Goal: Task Accomplishment & Management: Manage account settings

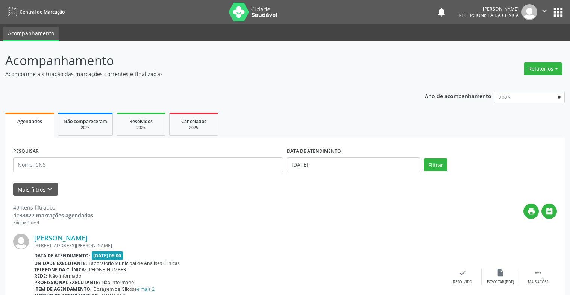
click at [546, 11] on icon "" at bounding box center [544, 11] width 8 height 8
click at [516, 44] on link "Sair" at bounding box center [525, 46] width 52 height 11
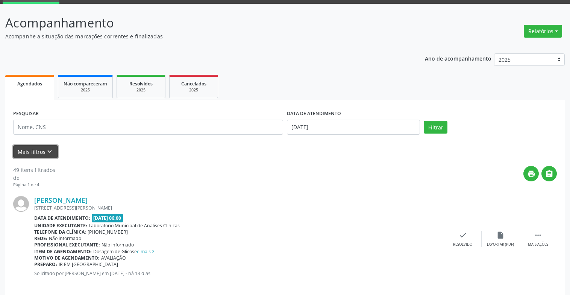
click at [38, 152] on button "Mais filtros keyboard_arrow_down" at bounding box center [35, 151] width 45 height 13
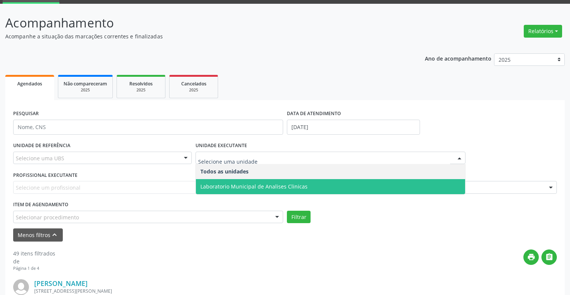
click at [276, 183] on span "Laboratorio Municipal de Analises Clinicas" at bounding box center [253, 186] width 107 height 7
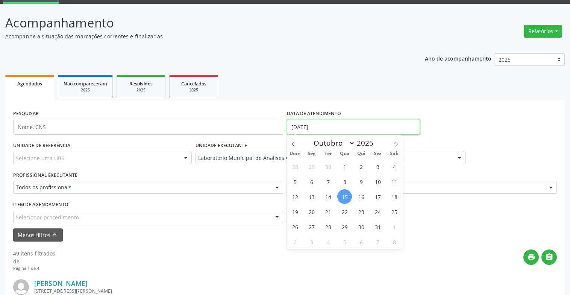
click at [341, 125] on input "[DATE]" at bounding box center [353, 127] width 133 height 15
click at [312, 196] on span "13" at bounding box center [311, 196] width 15 height 15
type input "[DATE]"
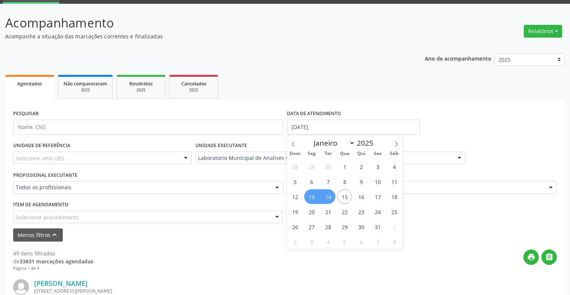
click at [326, 198] on span "14" at bounding box center [328, 196] width 15 height 15
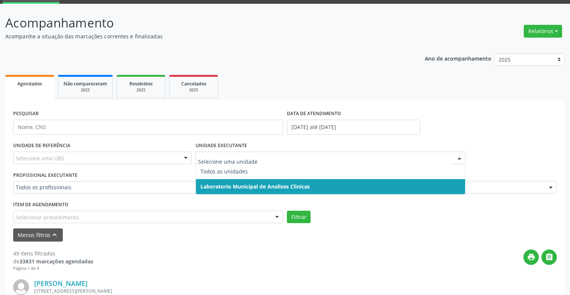
click at [259, 182] on span "Laboratorio Municipal de Analises Clinicas" at bounding box center [330, 186] width 269 height 15
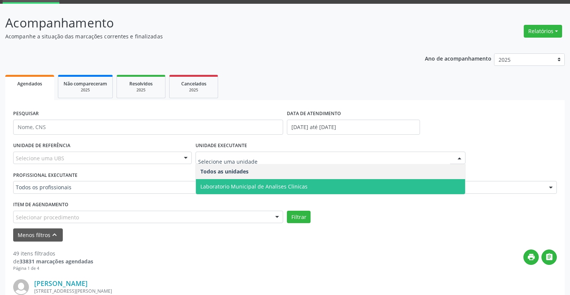
click at [277, 189] on span "Laboratorio Municipal de Analises Clinicas" at bounding box center [253, 186] width 107 height 7
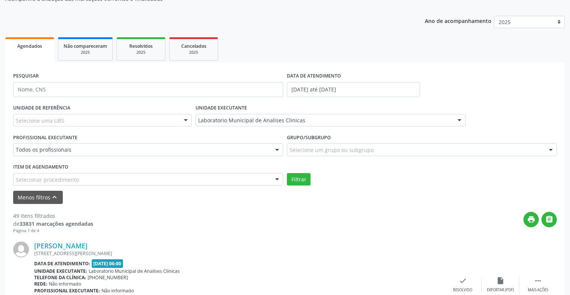
scroll to position [150, 0]
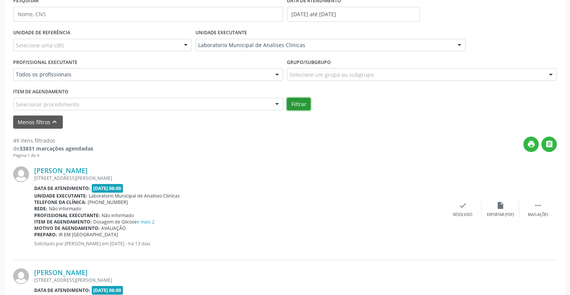
click at [295, 107] on button "Filtrar" at bounding box center [299, 104] width 24 height 13
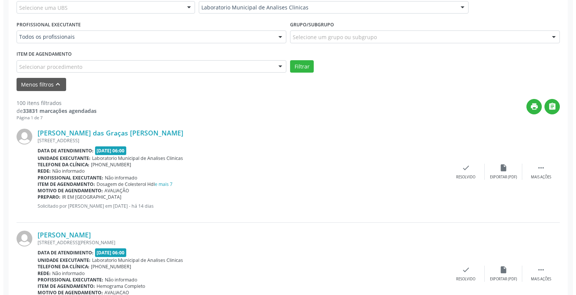
scroll to position [263, 0]
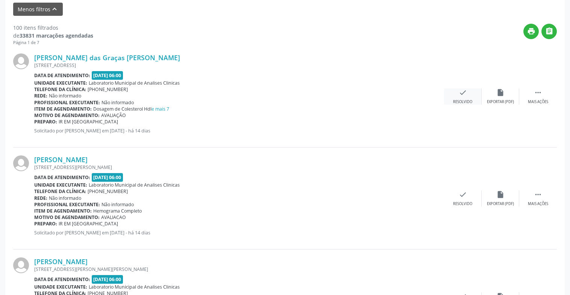
click at [461, 96] on icon "check" at bounding box center [463, 92] width 8 height 8
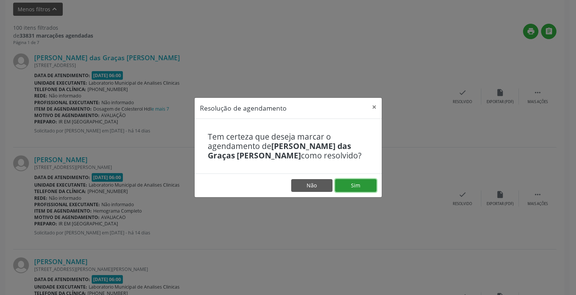
click at [353, 184] on button "Sim" at bounding box center [355, 185] width 41 height 13
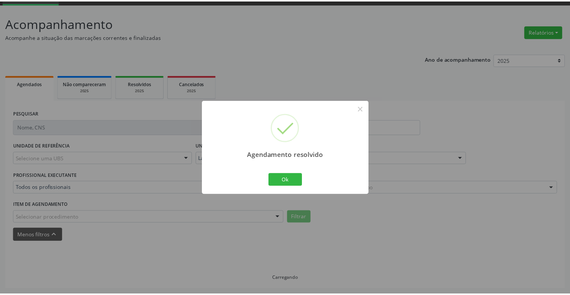
scroll to position [37, 0]
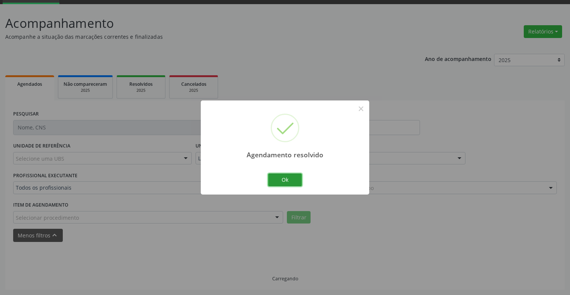
drag, startPoint x: 281, startPoint y: 176, endPoint x: 294, endPoint y: 176, distance: 12.8
click at [281, 176] on button "Ok" at bounding box center [285, 179] width 34 height 13
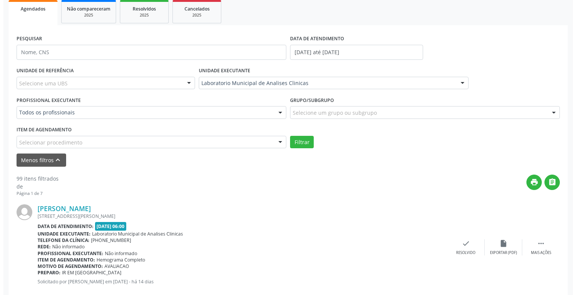
scroll to position [225, 0]
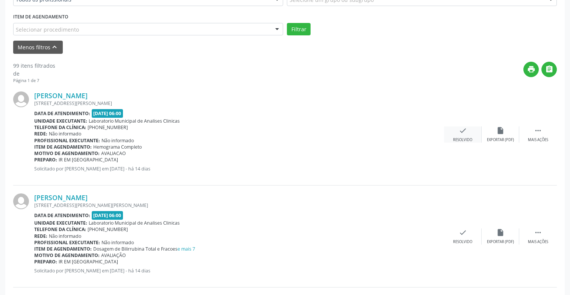
click at [468, 138] on div "Resolvido" at bounding box center [462, 139] width 19 height 5
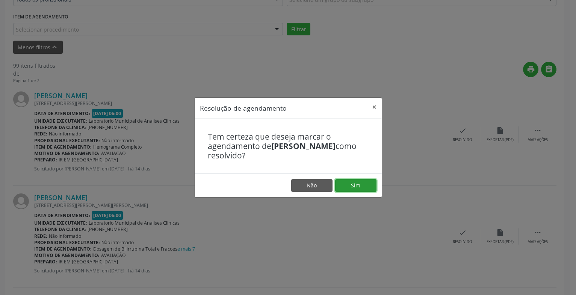
click at [354, 184] on button "Sim" at bounding box center [355, 185] width 41 height 13
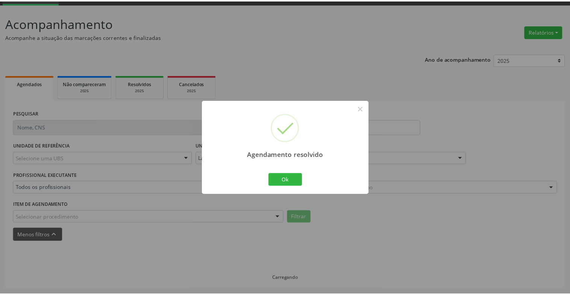
scroll to position [37, 0]
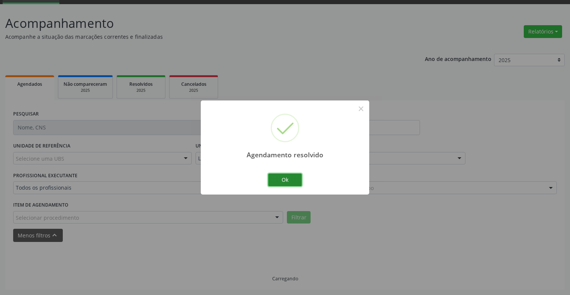
click at [283, 183] on button "Ok" at bounding box center [285, 179] width 34 height 13
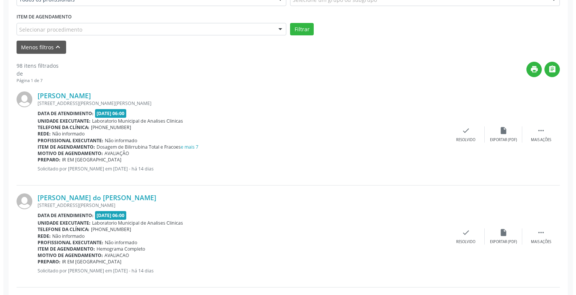
scroll to position [263, 0]
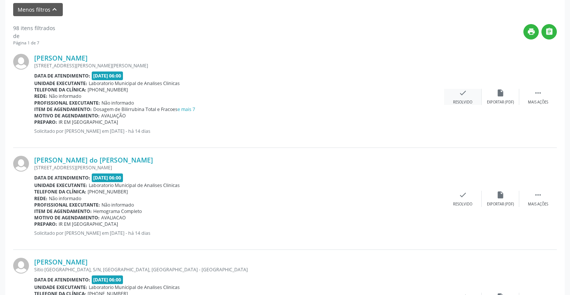
click at [467, 95] on div "check Resolvido" at bounding box center [463, 97] width 38 height 16
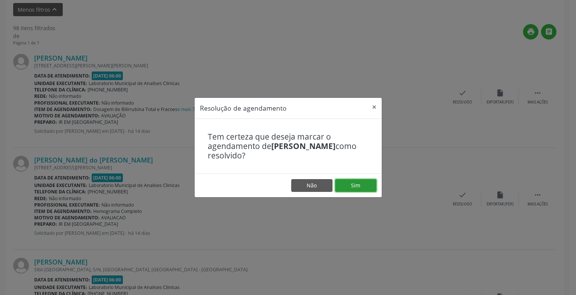
click at [360, 188] on button "Sim" at bounding box center [355, 185] width 41 height 13
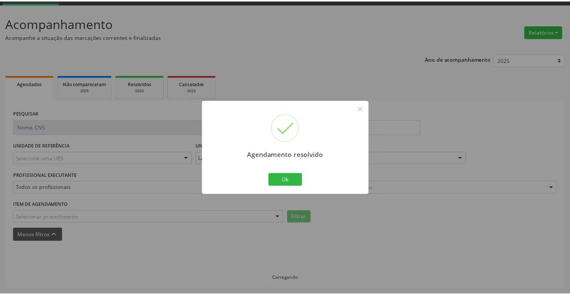
scroll to position [37, 0]
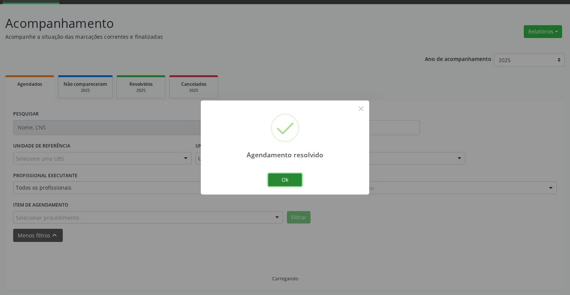
click at [291, 183] on button "Ok" at bounding box center [285, 179] width 34 height 13
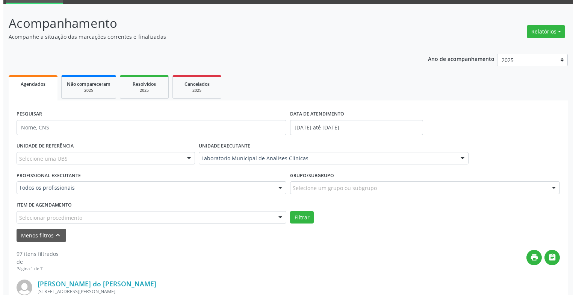
scroll to position [263, 0]
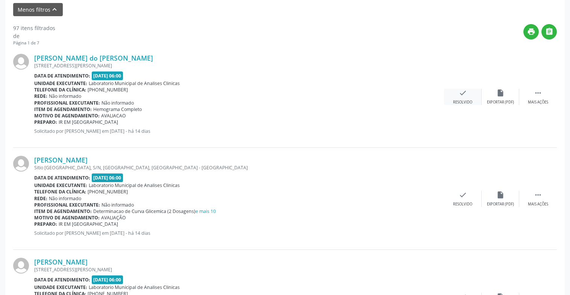
click at [465, 97] on div "check Resolvido" at bounding box center [463, 97] width 38 height 16
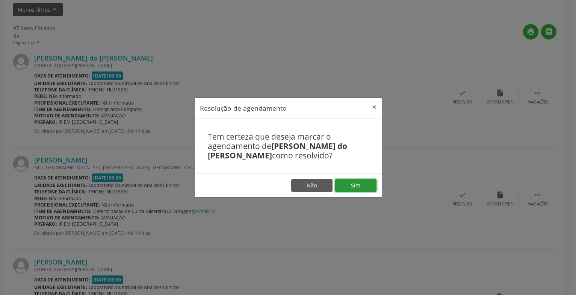
click at [350, 188] on button "Sim" at bounding box center [355, 185] width 41 height 13
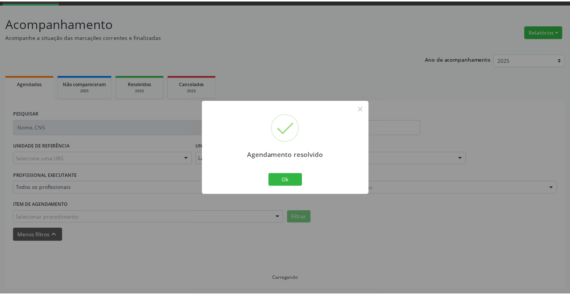
scroll to position [37, 0]
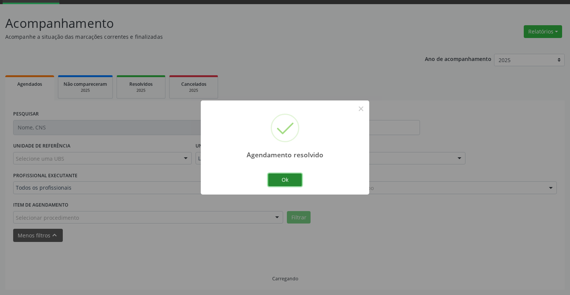
click at [279, 175] on button "Ok" at bounding box center [285, 179] width 34 height 13
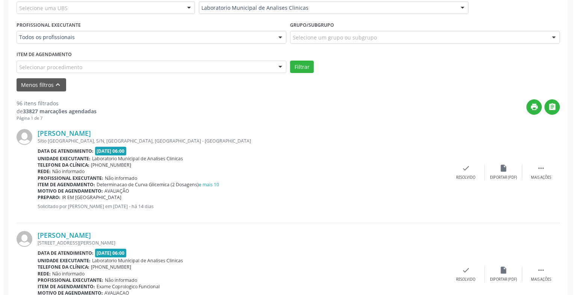
scroll to position [225, 0]
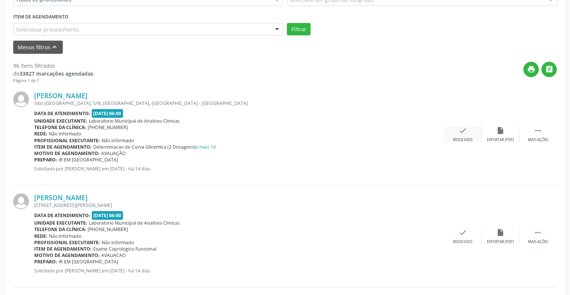
click at [462, 133] on icon "check" at bounding box center [463, 130] width 8 height 8
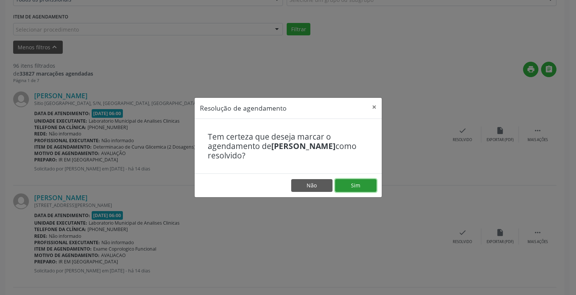
click at [353, 185] on button "Sim" at bounding box center [355, 185] width 41 height 13
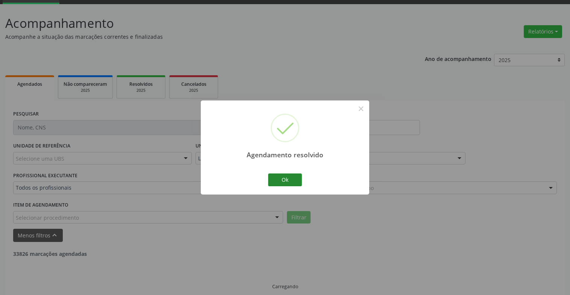
scroll to position [45, 0]
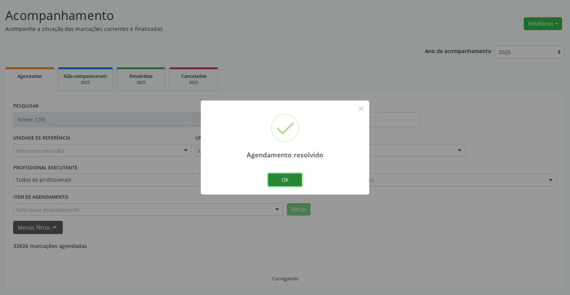
click at [292, 181] on button "Ok" at bounding box center [285, 179] width 34 height 13
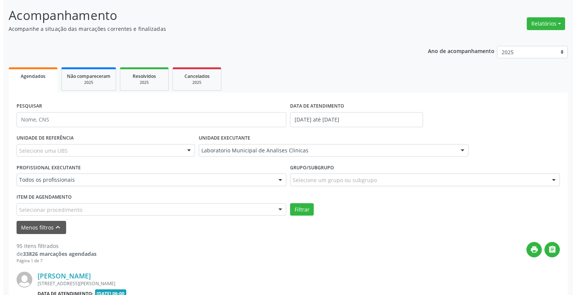
scroll to position [225, 0]
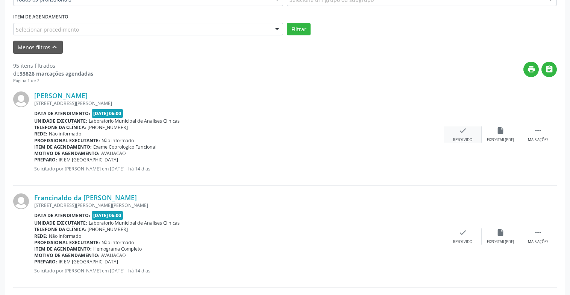
click at [455, 137] on div "Resolvido" at bounding box center [462, 139] width 19 height 5
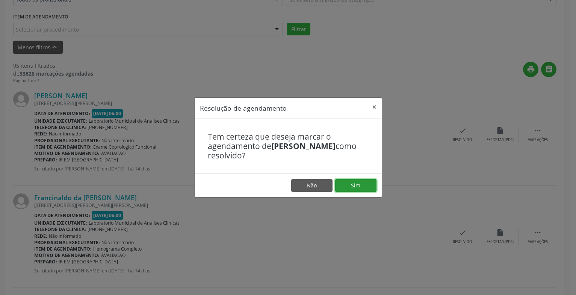
click at [366, 182] on button "Sim" at bounding box center [355, 185] width 41 height 13
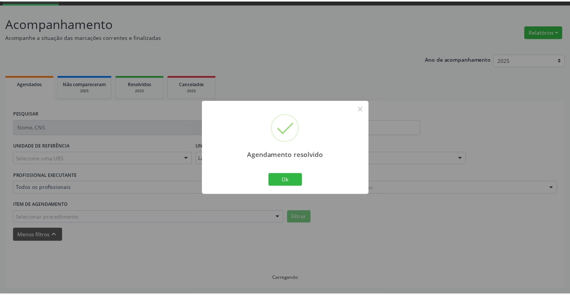
scroll to position [37, 0]
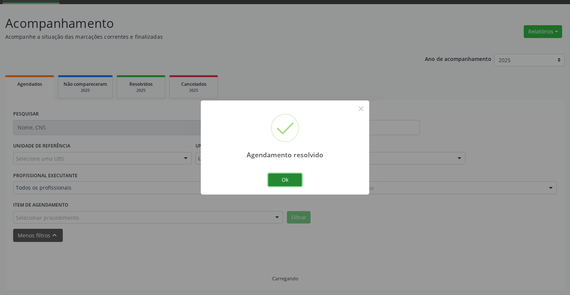
click at [291, 183] on button "Ok" at bounding box center [285, 179] width 34 height 13
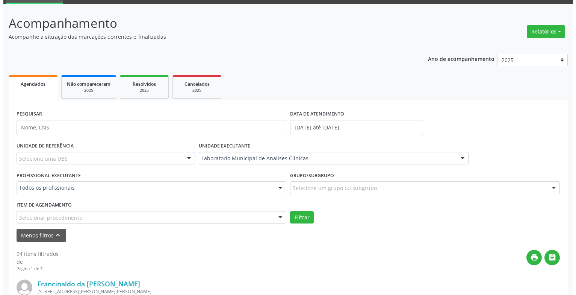
scroll to position [225, 0]
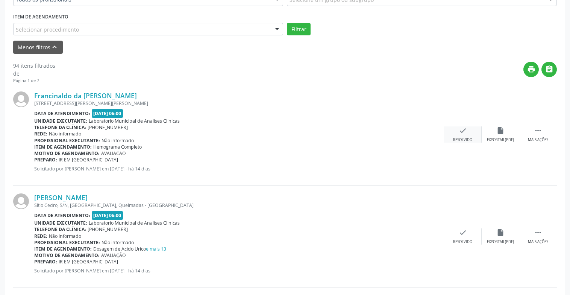
click at [466, 136] on div "check Resolvido" at bounding box center [463, 134] width 38 height 16
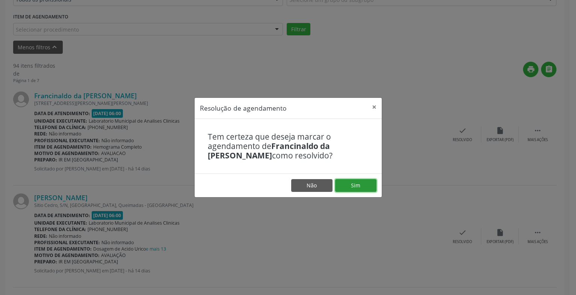
click at [362, 185] on button "Sim" at bounding box center [355, 185] width 41 height 13
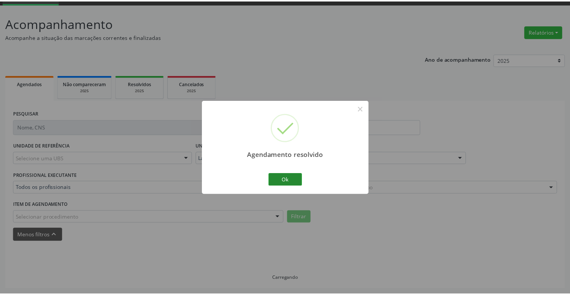
scroll to position [37, 0]
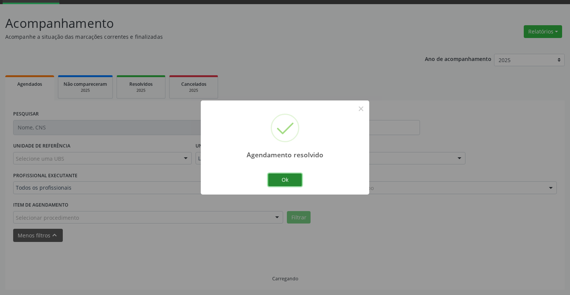
click at [290, 181] on button "Ok" at bounding box center [285, 179] width 34 height 13
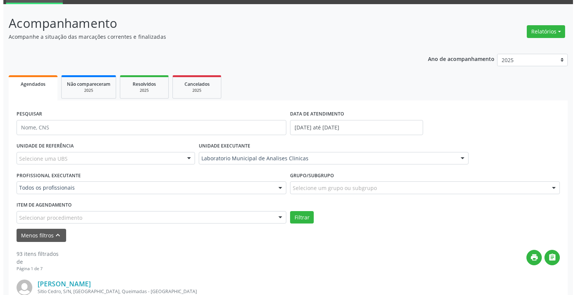
scroll to position [188, 0]
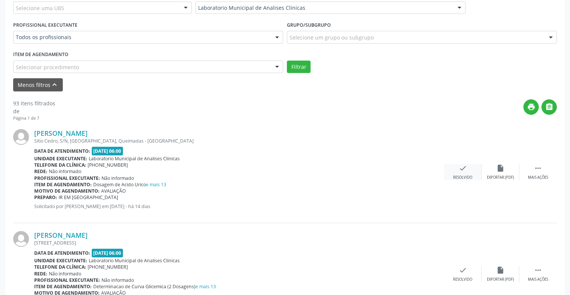
click at [458, 179] on div "Resolvido" at bounding box center [462, 177] width 19 height 5
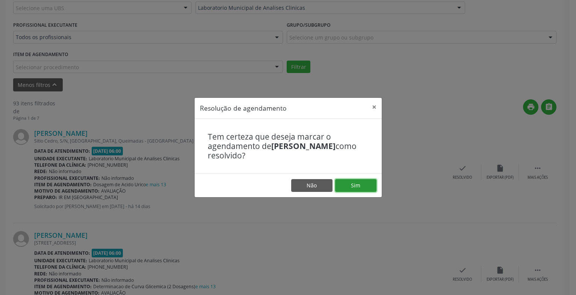
click at [354, 185] on button "Sim" at bounding box center [355, 185] width 41 height 13
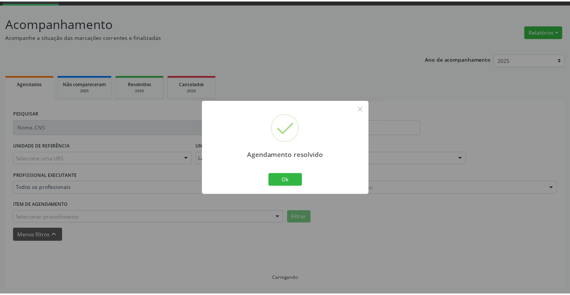
scroll to position [37, 0]
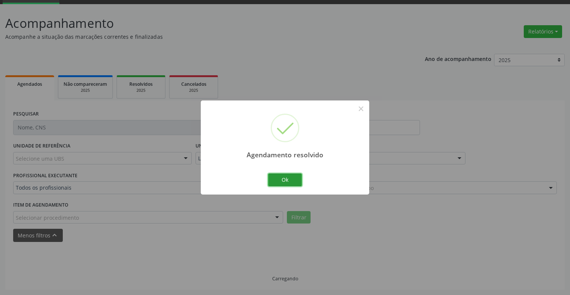
click at [291, 180] on button "Ok" at bounding box center [285, 179] width 34 height 13
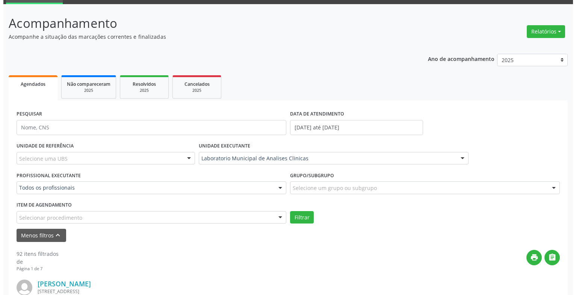
scroll to position [188, 0]
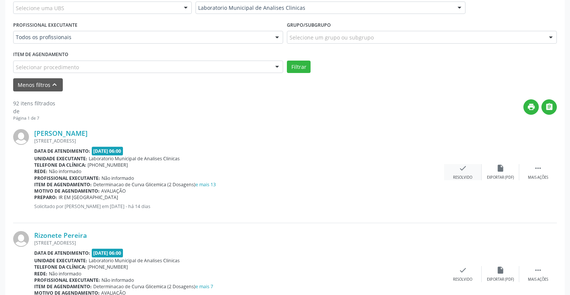
click at [454, 176] on div "Resolvido" at bounding box center [462, 177] width 19 height 5
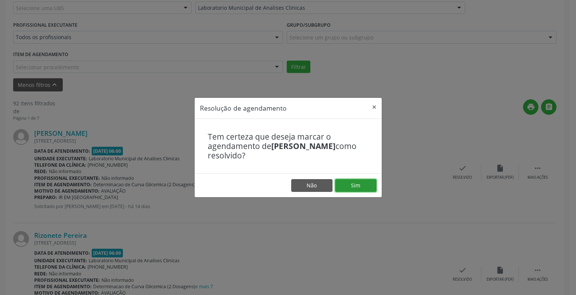
click at [348, 182] on button "Sim" at bounding box center [355, 185] width 41 height 13
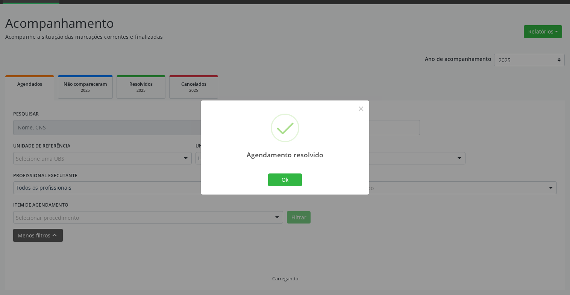
scroll to position [45, 0]
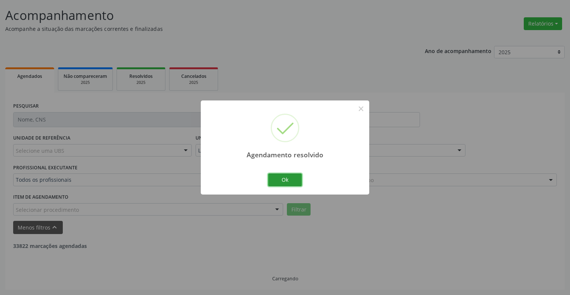
click at [292, 179] on button "Ok" at bounding box center [285, 179] width 34 height 13
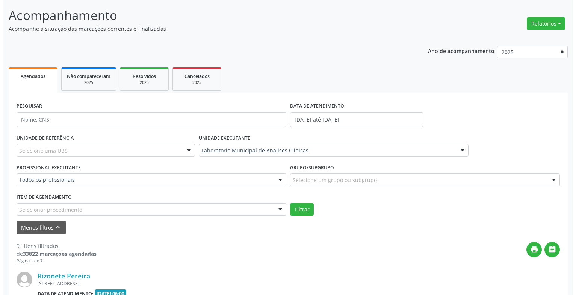
scroll to position [188, 0]
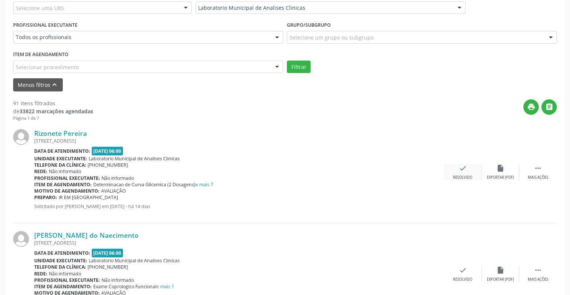
click at [463, 175] on div "Resolvido" at bounding box center [462, 177] width 19 height 5
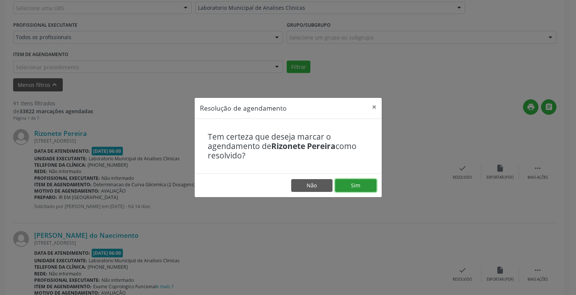
click at [351, 190] on button "Sim" at bounding box center [355, 185] width 41 height 13
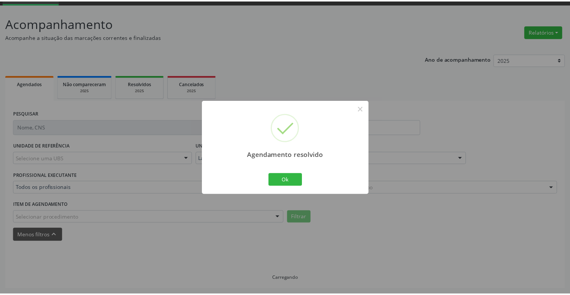
scroll to position [37, 0]
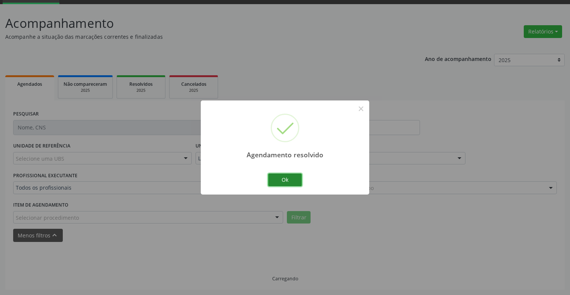
click at [293, 182] on button "Ok" at bounding box center [285, 179] width 34 height 13
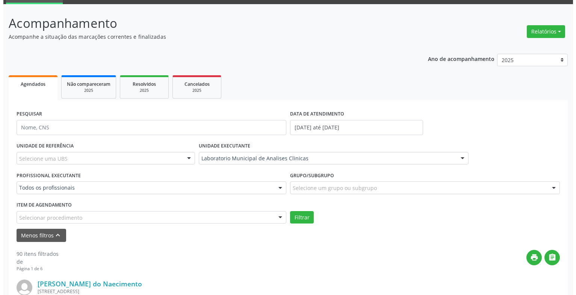
scroll to position [150, 0]
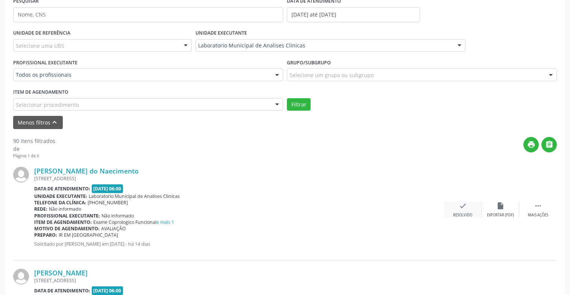
click at [468, 213] on div "Resolvido" at bounding box center [462, 214] width 19 height 5
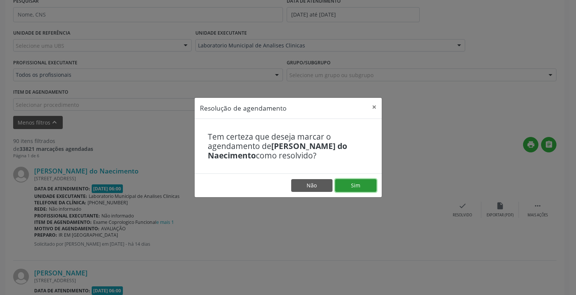
click at [360, 191] on button "Sim" at bounding box center [355, 185] width 41 height 13
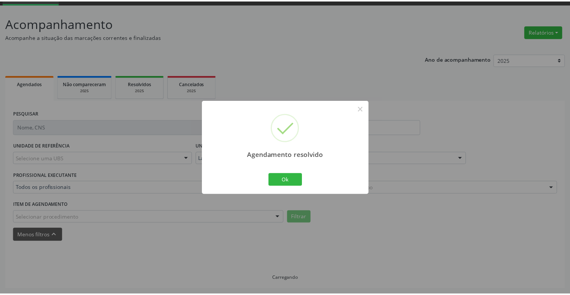
scroll to position [37, 0]
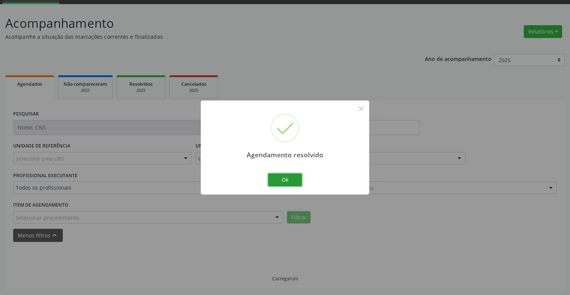
click at [292, 177] on button "Ok" at bounding box center [285, 179] width 34 height 13
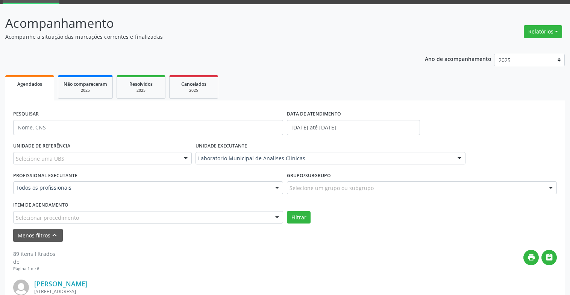
click at [292, 279] on div "[PERSON_NAME]" at bounding box center [239, 283] width 410 height 8
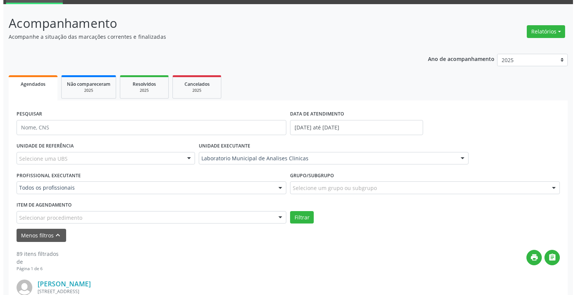
scroll to position [150, 0]
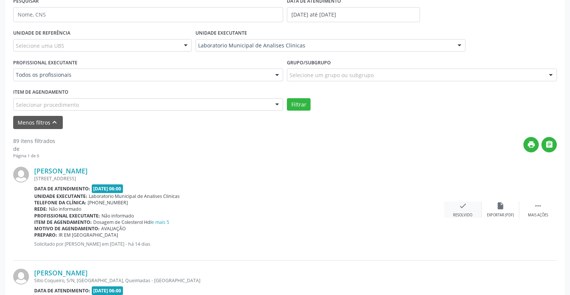
click at [466, 211] on div "check Resolvido" at bounding box center [463, 209] width 38 height 16
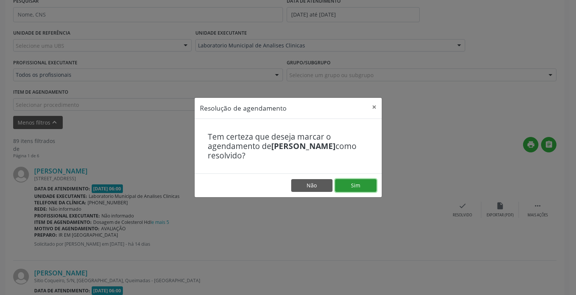
click at [359, 186] on button "Sim" at bounding box center [355, 185] width 41 height 13
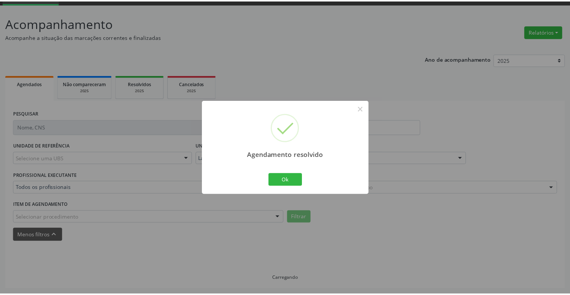
scroll to position [37, 0]
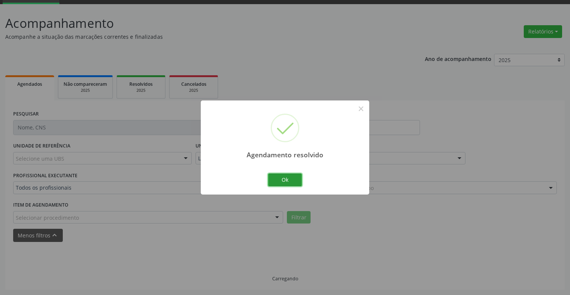
drag, startPoint x: 288, startPoint y: 179, endPoint x: 410, endPoint y: 180, distance: 122.5
click at [288, 179] on button "Ok" at bounding box center [285, 179] width 34 height 13
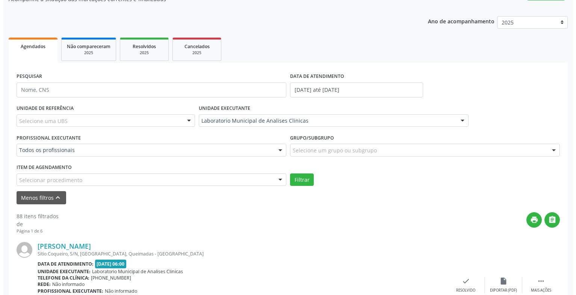
scroll to position [188, 0]
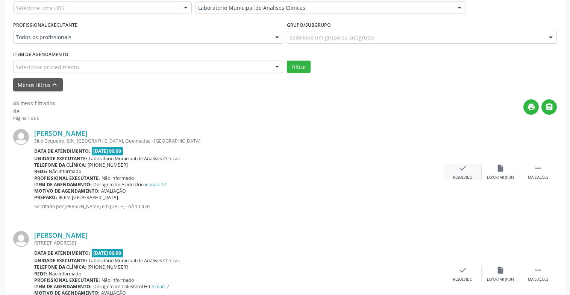
click at [465, 172] on icon "check" at bounding box center [463, 168] width 8 height 8
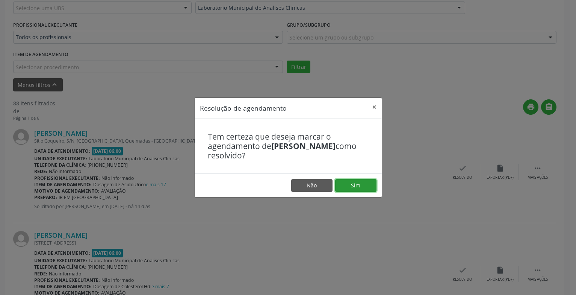
click at [361, 187] on button "Sim" at bounding box center [355, 185] width 41 height 13
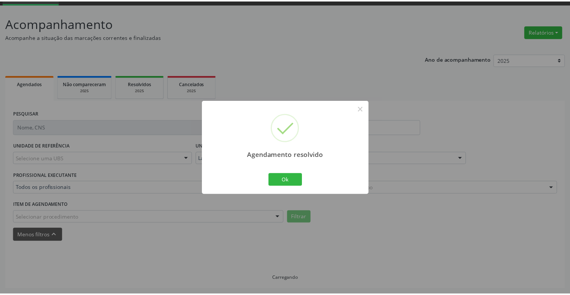
scroll to position [37, 0]
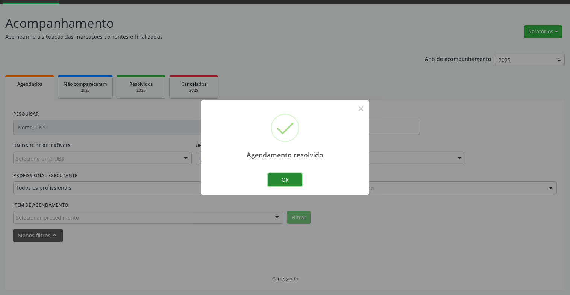
click at [300, 180] on button "Ok" at bounding box center [285, 179] width 34 height 13
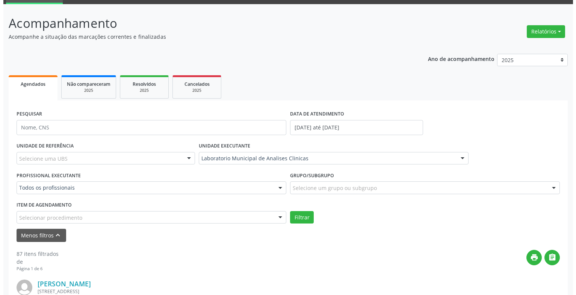
scroll to position [188, 0]
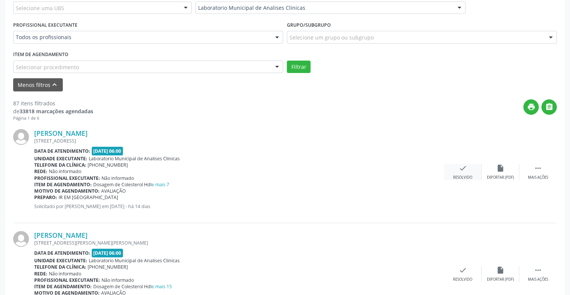
click at [456, 174] on div "check Resolvido" at bounding box center [463, 172] width 38 height 16
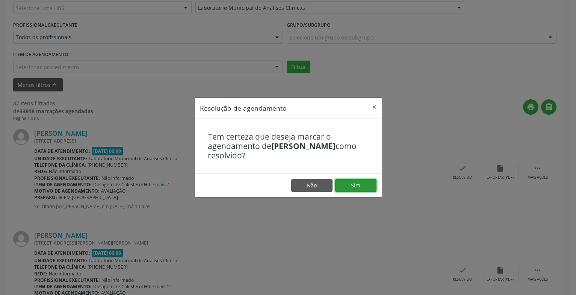
click at [355, 186] on button "Sim" at bounding box center [355, 185] width 41 height 13
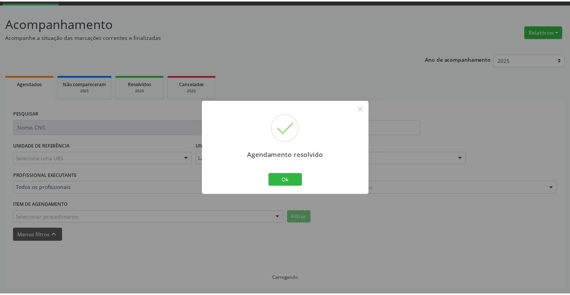
scroll to position [37, 0]
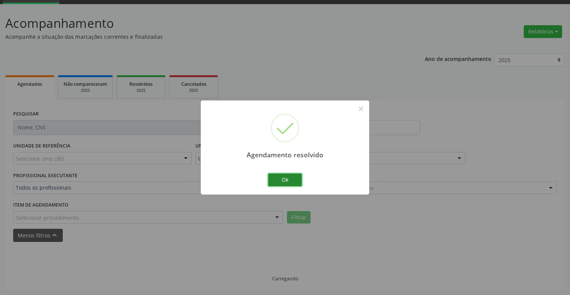
click at [281, 174] on button "Ok" at bounding box center [285, 179] width 34 height 13
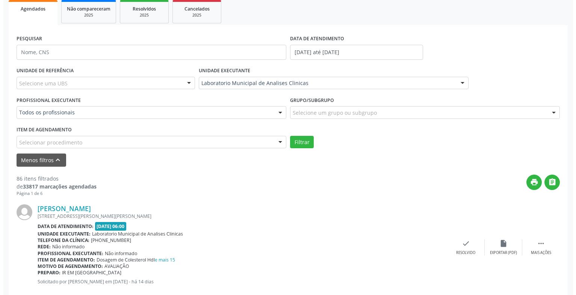
scroll to position [263, 0]
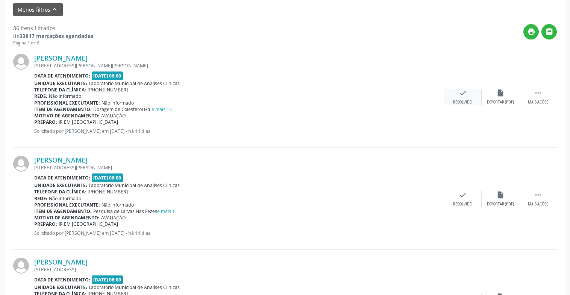
click at [463, 99] on div "check Resolvido" at bounding box center [463, 97] width 38 height 16
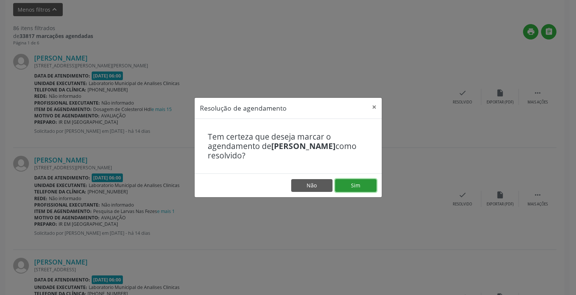
click at [364, 182] on button "Sim" at bounding box center [355, 185] width 41 height 13
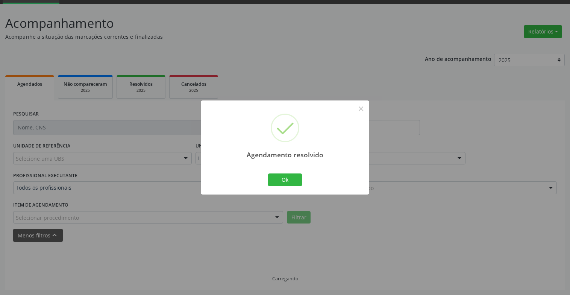
scroll to position [45, 0]
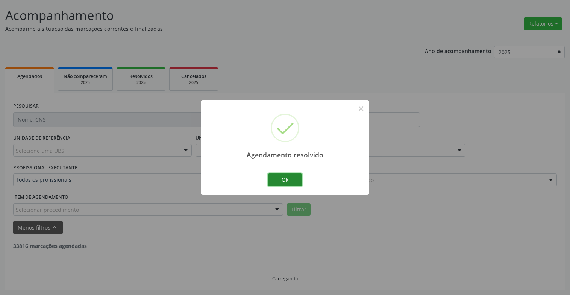
click at [286, 183] on button "Ok" at bounding box center [285, 179] width 34 height 13
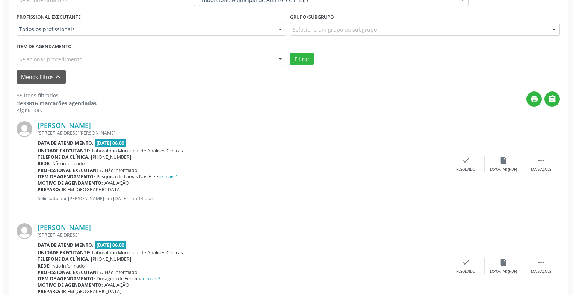
scroll to position [308, 0]
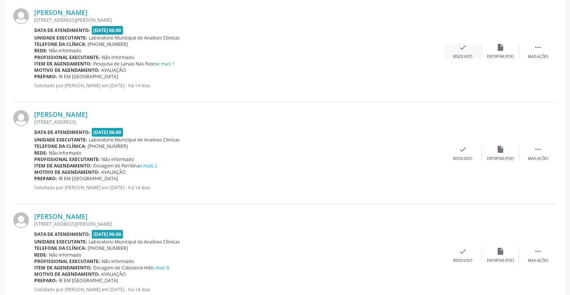
click at [461, 52] on div "check Resolvido" at bounding box center [463, 51] width 38 height 16
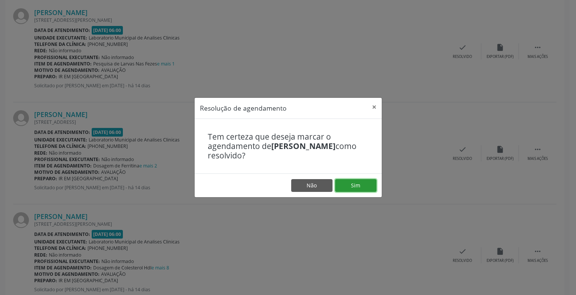
click at [356, 185] on button "Sim" at bounding box center [355, 185] width 41 height 13
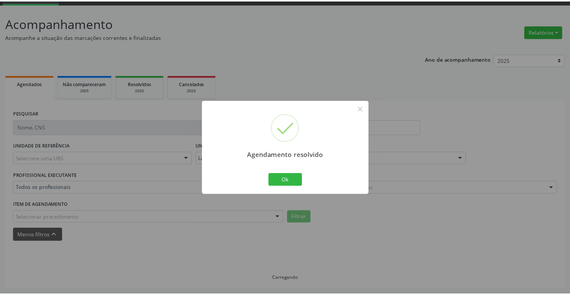
scroll to position [37, 0]
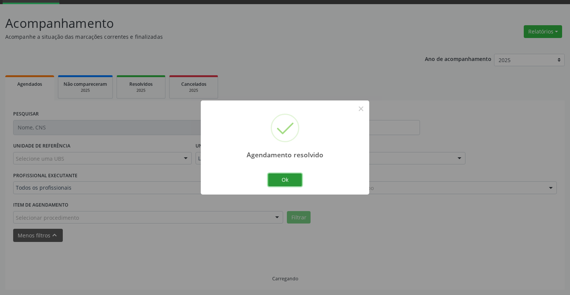
click at [295, 180] on button "Ok" at bounding box center [285, 179] width 34 height 13
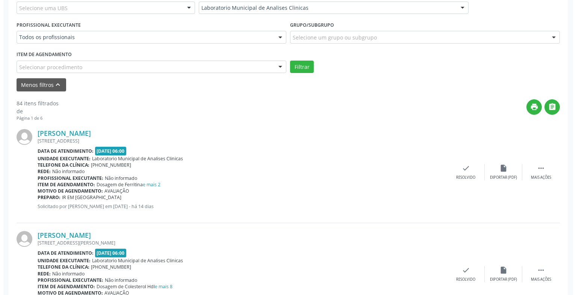
scroll to position [338, 0]
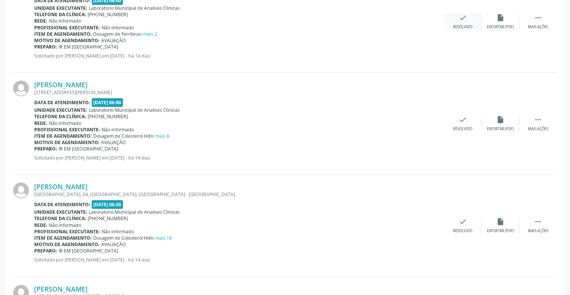
click at [470, 24] on div "Resolvido" at bounding box center [462, 26] width 19 height 5
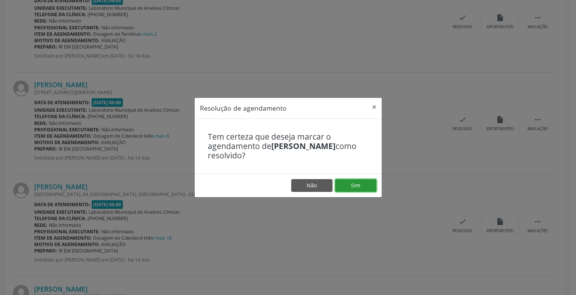
click at [353, 188] on button "Sim" at bounding box center [355, 185] width 41 height 13
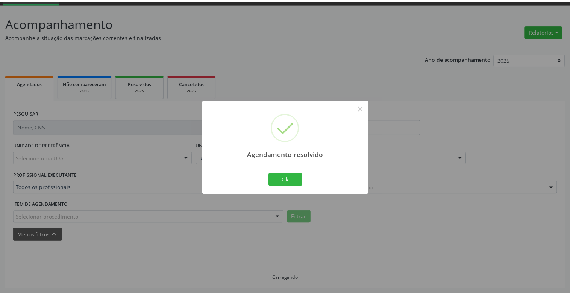
scroll to position [37, 0]
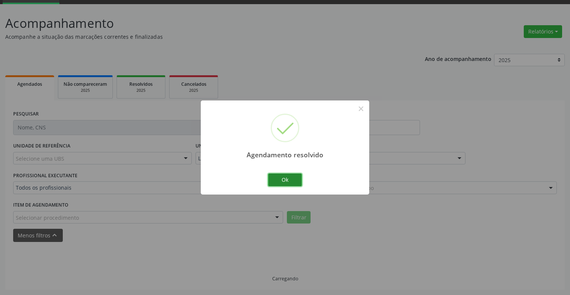
click at [297, 181] on button "Ok" at bounding box center [285, 179] width 34 height 13
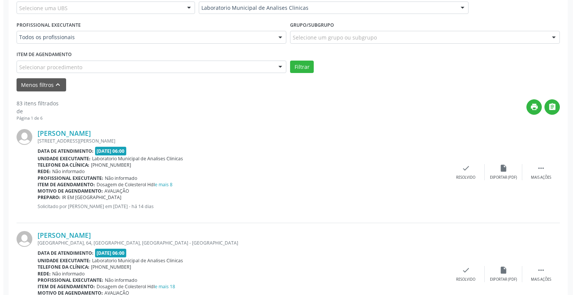
scroll to position [300, 0]
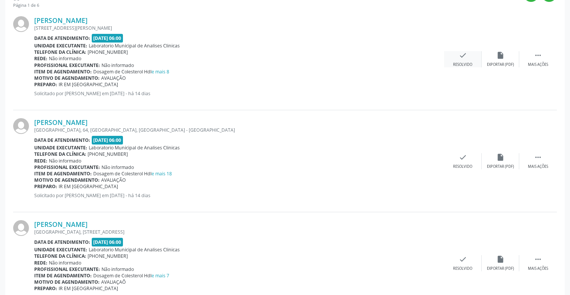
click at [467, 65] on div "Resolvido" at bounding box center [462, 64] width 19 height 5
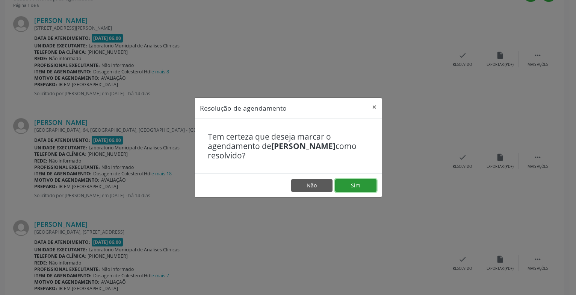
click at [359, 180] on button "Sim" at bounding box center [355, 185] width 41 height 13
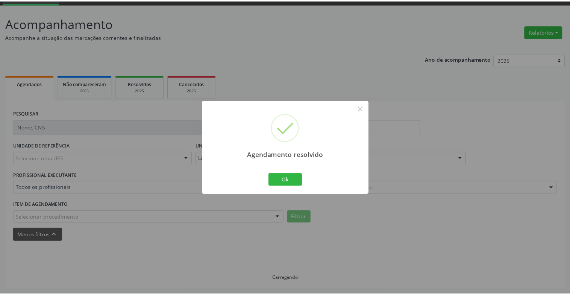
scroll to position [37, 0]
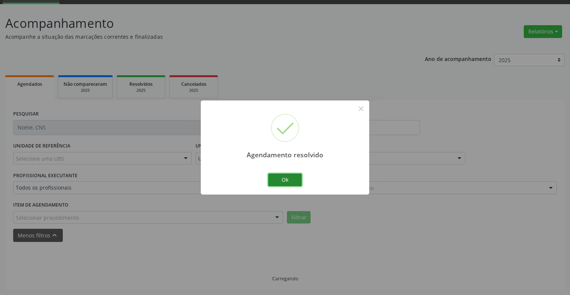
click at [292, 179] on button "Ok" at bounding box center [285, 179] width 34 height 13
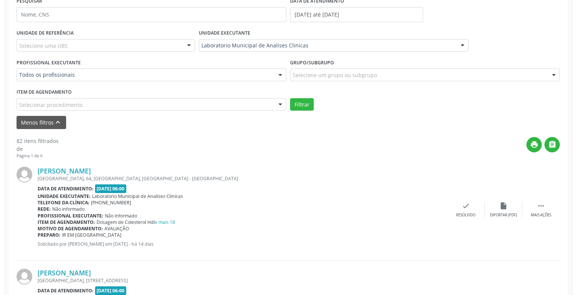
scroll to position [225, 0]
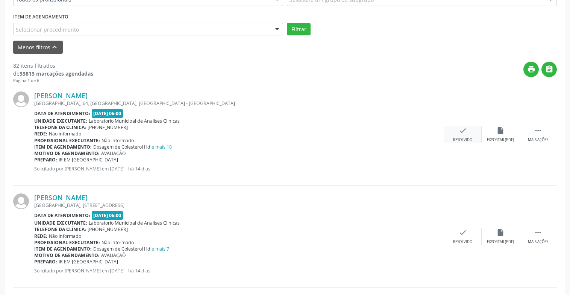
click at [472, 132] on div "check Resolvido" at bounding box center [463, 134] width 38 height 16
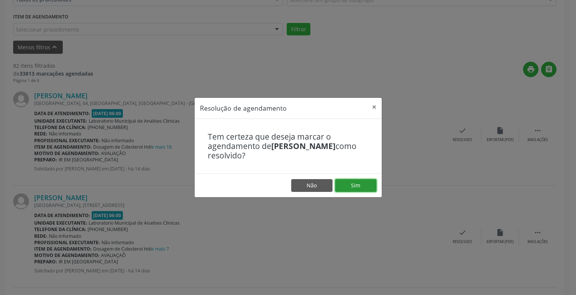
click at [369, 181] on button "Sim" at bounding box center [355, 185] width 41 height 13
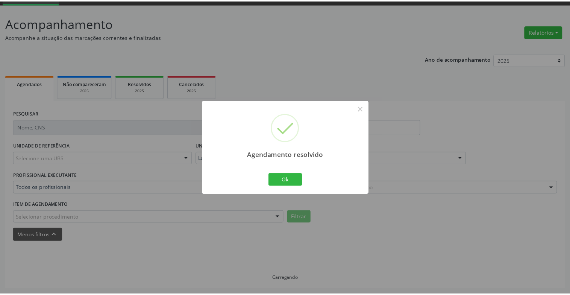
scroll to position [37, 0]
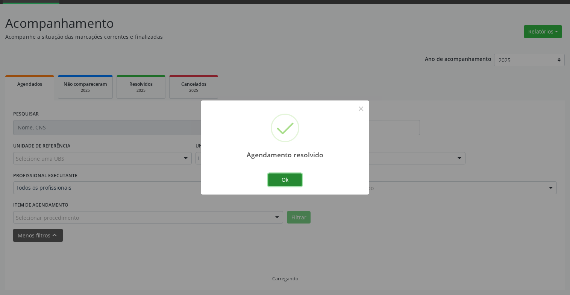
click at [280, 182] on button "Ok" at bounding box center [285, 179] width 34 height 13
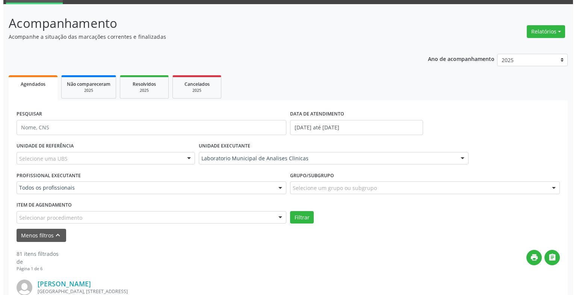
scroll to position [225, 0]
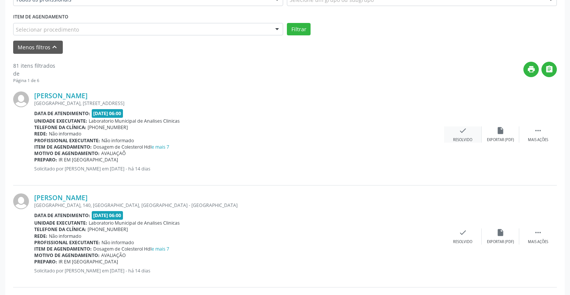
click at [461, 135] on div "check Resolvido" at bounding box center [463, 134] width 38 height 16
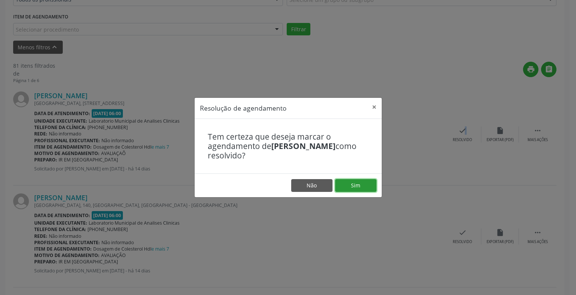
click at [364, 181] on button "Sim" at bounding box center [355, 185] width 41 height 13
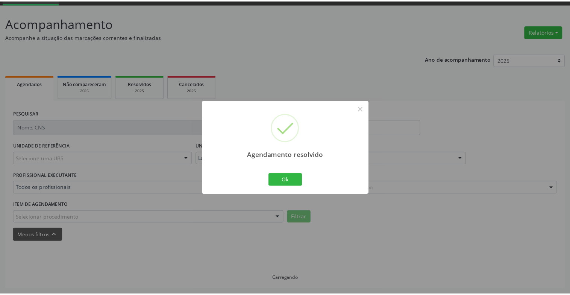
scroll to position [37, 0]
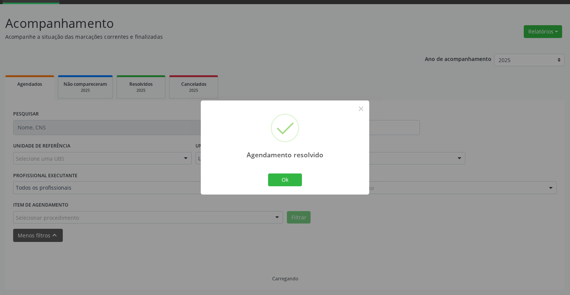
click at [290, 173] on div "Ok Cancel" at bounding box center [284, 180] width 37 height 16
click at [294, 178] on button "Ok" at bounding box center [285, 179] width 34 height 13
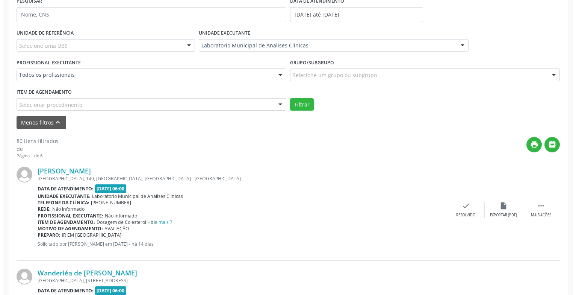
scroll to position [188, 0]
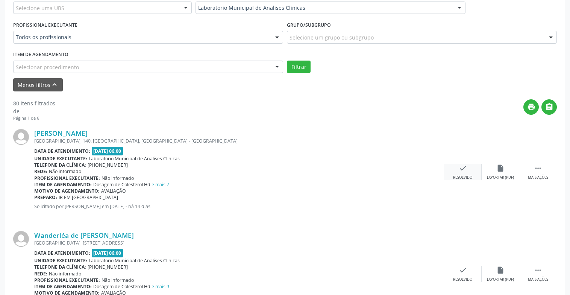
click at [462, 177] on div "Resolvido" at bounding box center [462, 177] width 19 height 5
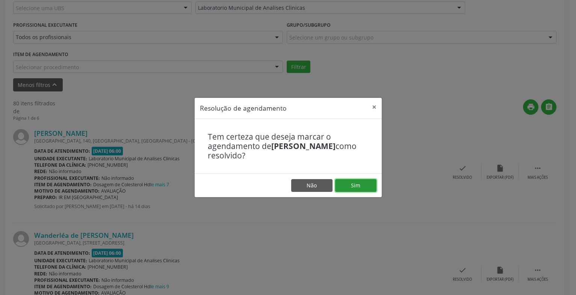
click at [369, 185] on button "Sim" at bounding box center [355, 185] width 41 height 13
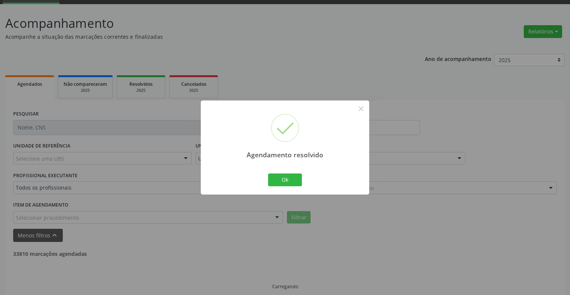
scroll to position [45, 0]
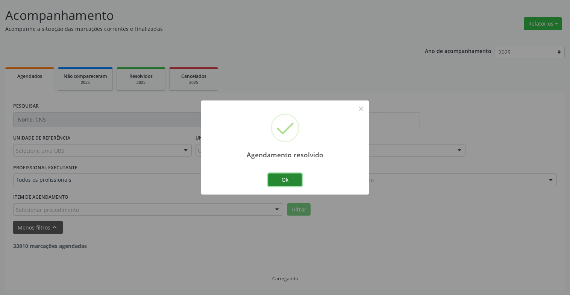
click at [293, 183] on button "Ok" at bounding box center [285, 179] width 34 height 13
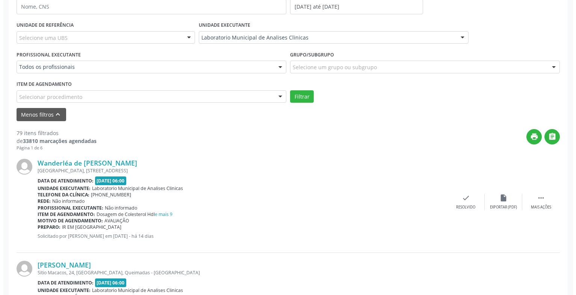
scroll to position [195, 0]
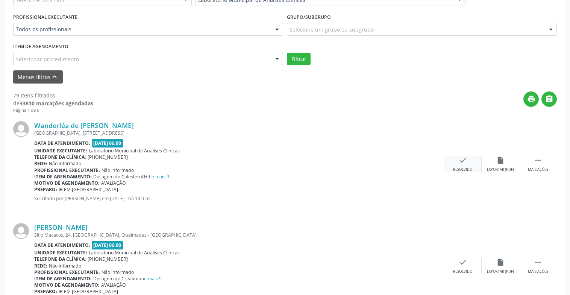
click at [464, 167] on div "Resolvido" at bounding box center [462, 169] width 19 height 5
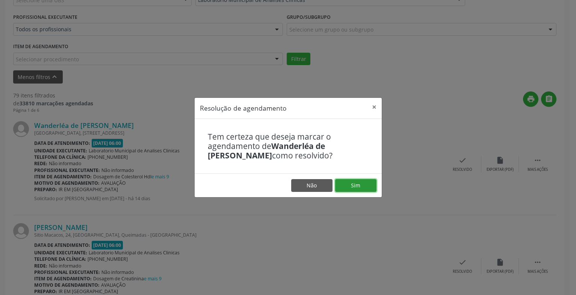
click at [349, 183] on button "Sim" at bounding box center [355, 185] width 41 height 13
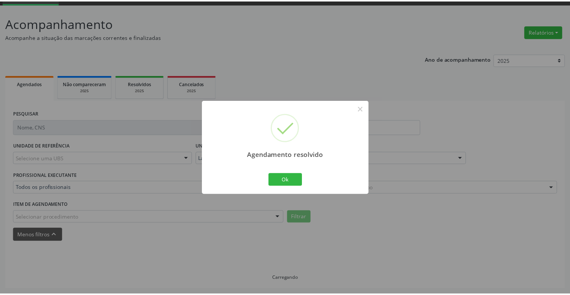
scroll to position [37, 0]
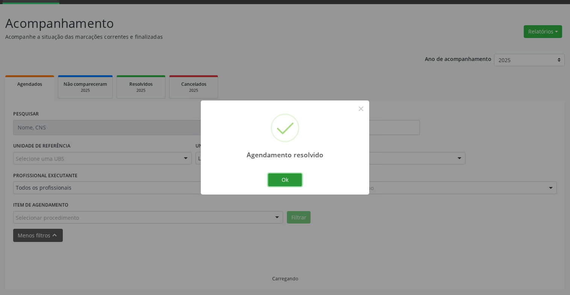
click at [290, 182] on button "Ok" at bounding box center [285, 179] width 34 height 13
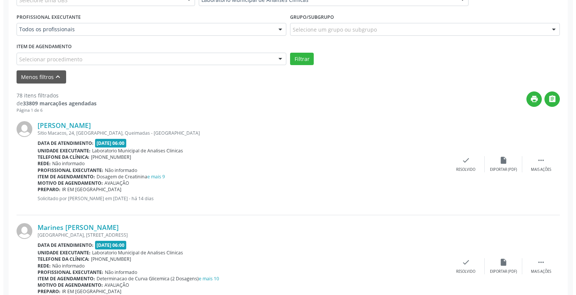
scroll to position [271, 0]
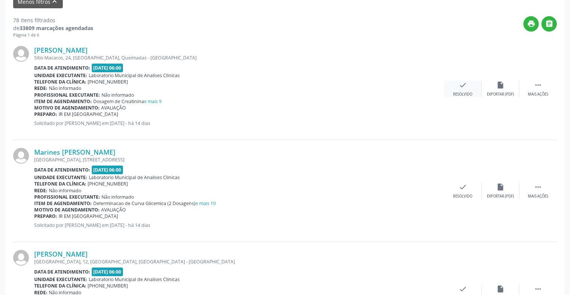
click at [462, 96] on div "Resolvido" at bounding box center [462, 94] width 19 height 5
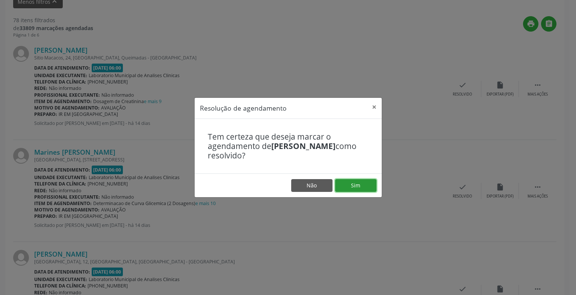
click at [351, 184] on button "Sim" at bounding box center [355, 185] width 41 height 13
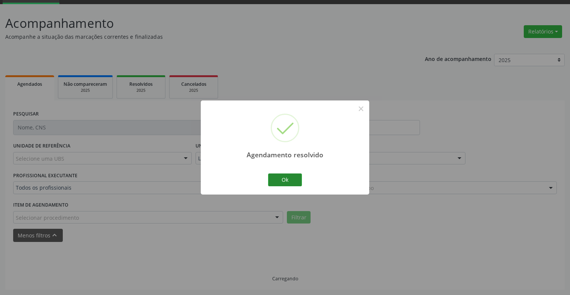
scroll to position [45, 0]
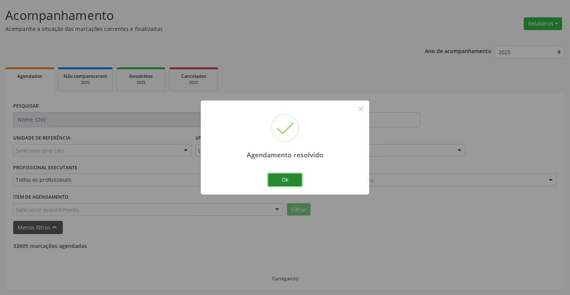
click at [288, 182] on button "Ok" at bounding box center [285, 179] width 34 height 13
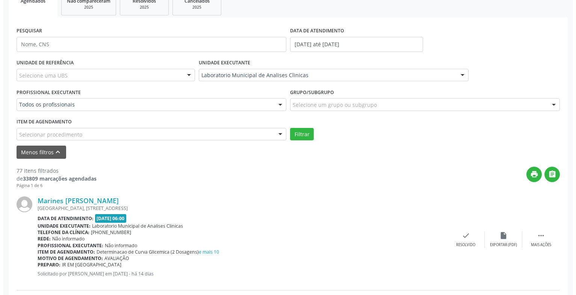
scroll to position [233, 0]
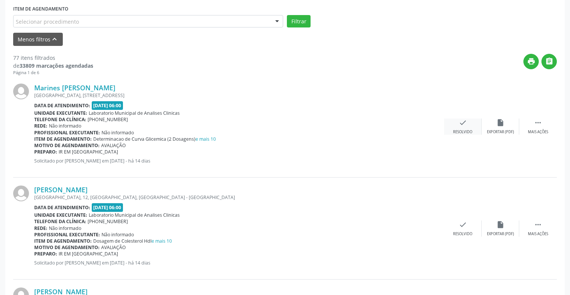
click at [458, 129] on div "Resolvido" at bounding box center [462, 131] width 19 height 5
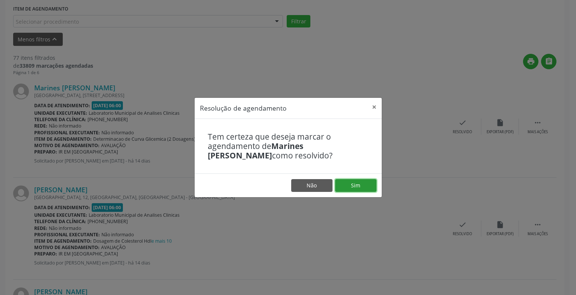
click at [348, 182] on button "Sim" at bounding box center [355, 185] width 41 height 13
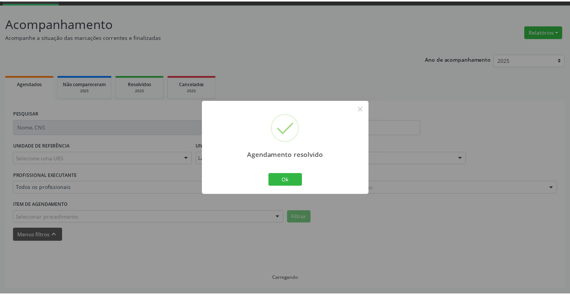
scroll to position [37, 0]
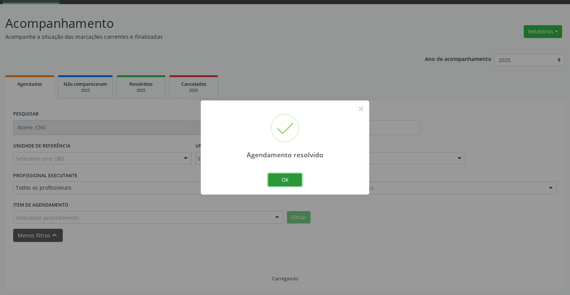
click at [292, 179] on button "Ok" at bounding box center [285, 179] width 34 height 13
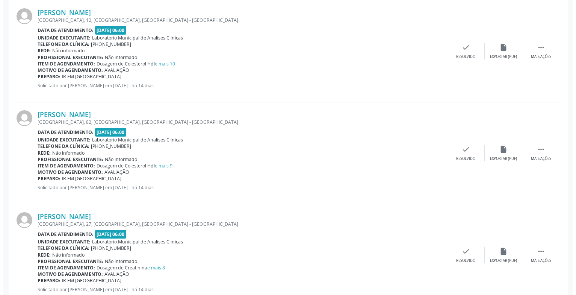
scroll to position [346, 0]
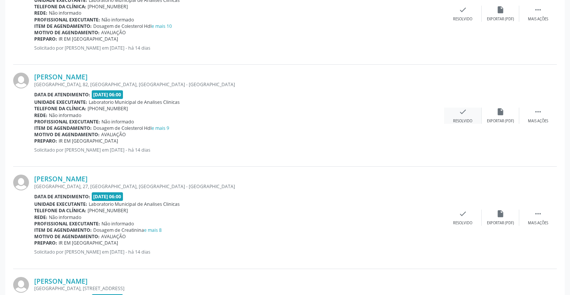
click at [459, 117] on div "check Resolvido" at bounding box center [463, 115] width 38 height 16
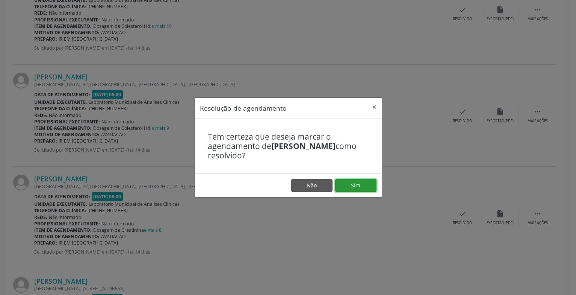
click at [363, 183] on button "Sim" at bounding box center [355, 185] width 41 height 13
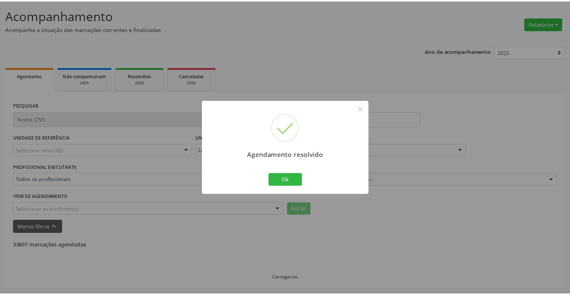
scroll to position [45, 0]
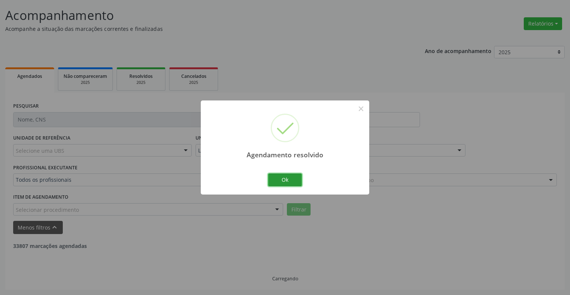
click at [300, 179] on button "Ok" at bounding box center [285, 179] width 34 height 13
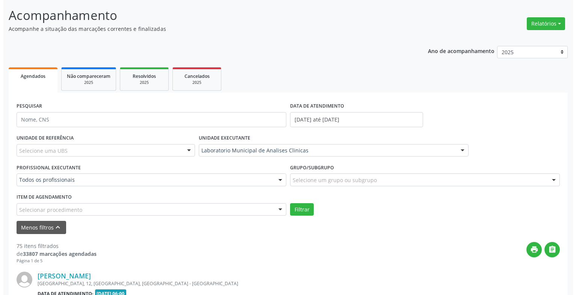
scroll to position [346, 0]
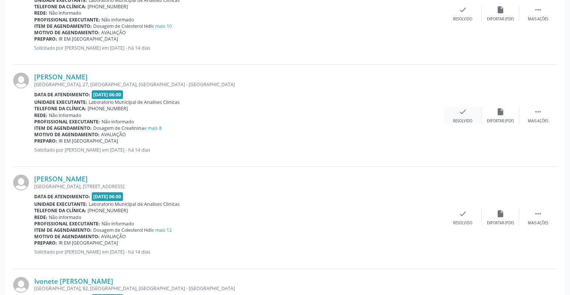
click at [469, 120] on div "Resolvido" at bounding box center [462, 120] width 19 height 5
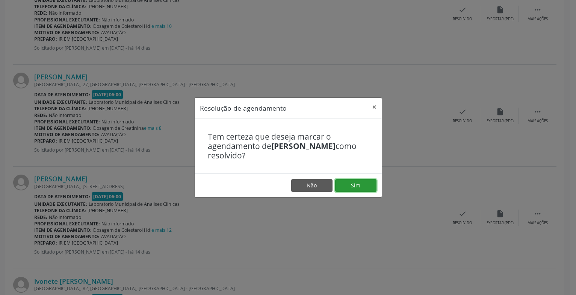
click at [362, 183] on button "Sim" at bounding box center [355, 185] width 41 height 13
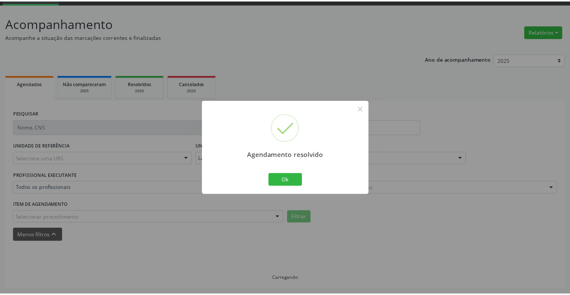
scroll to position [37, 0]
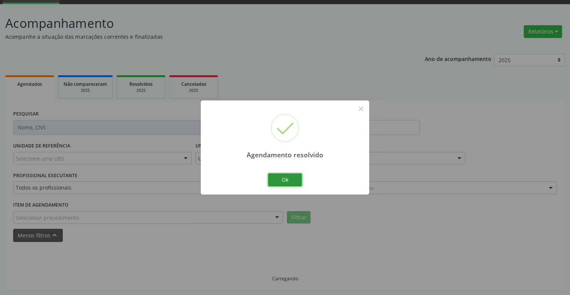
drag, startPoint x: 290, startPoint y: 176, endPoint x: 385, endPoint y: 182, distance: 95.2
click at [290, 177] on button "Ok" at bounding box center [285, 179] width 34 height 13
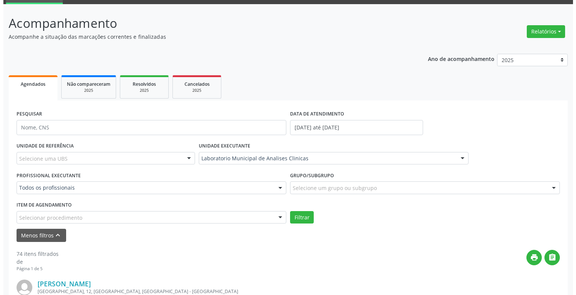
scroll to position [150, 0]
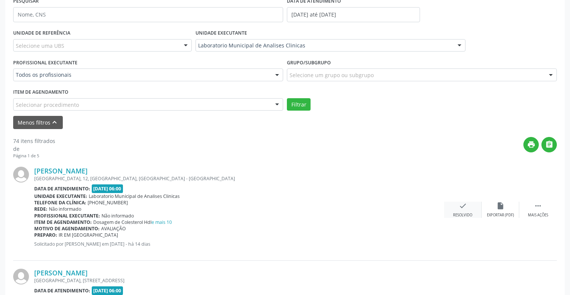
click at [463, 207] on icon "check" at bounding box center [463, 205] width 8 height 8
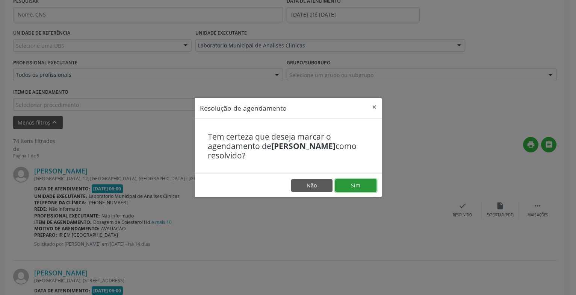
click at [348, 189] on button "Sim" at bounding box center [355, 185] width 41 height 13
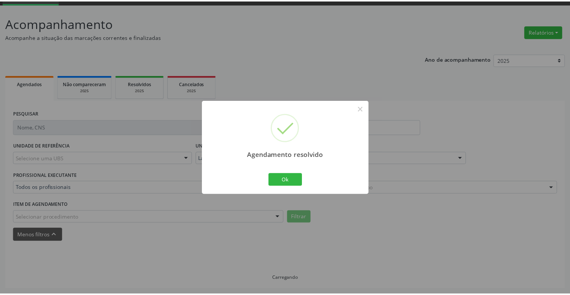
scroll to position [37, 0]
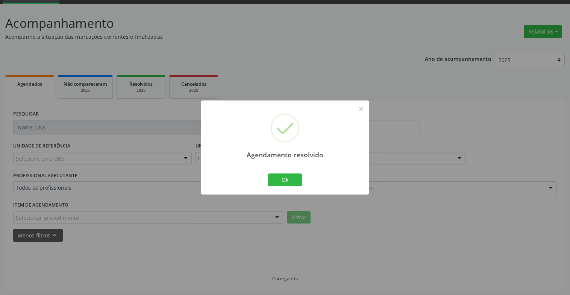
click at [288, 188] on div "Ok Cancel" at bounding box center [284, 180] width 37 height 16
click at [288, 183] on button "Ok" at bounding box center [285, 179] width 34 height 13
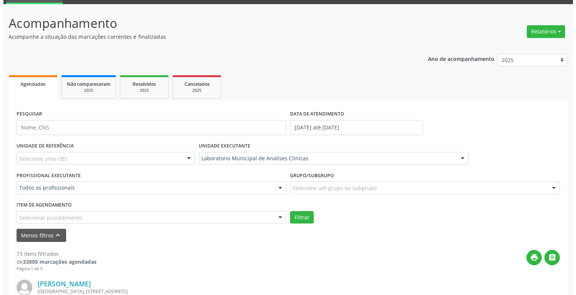
scroll to position [188, 0]
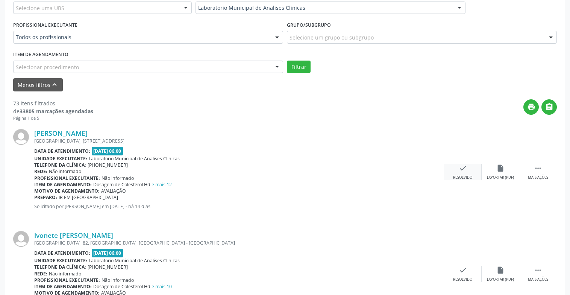
click at [461, 166] on icon "check" at bounding box center [463, 168] width 8 height 8
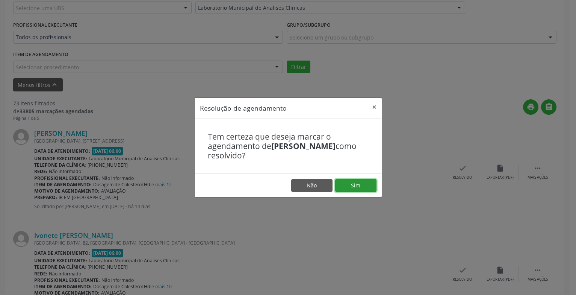
click at [351, 184] on button "Sim" at bounding box center [355, 185] width 41 height 13
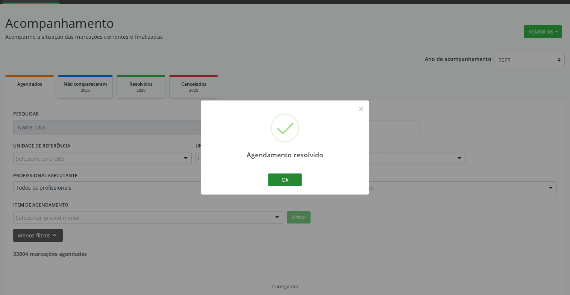
scroll to position [45, 0]
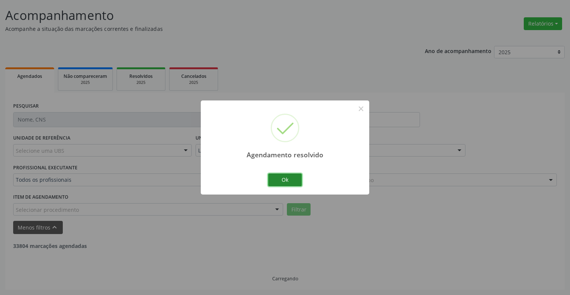
click at [298, 180] on button "Ok" at bounding box center [285, 179] width 34 height 13
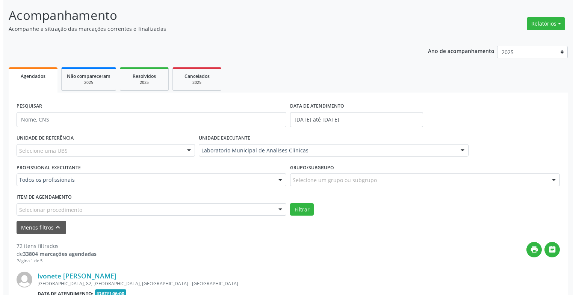
scroll to position [195, 0]
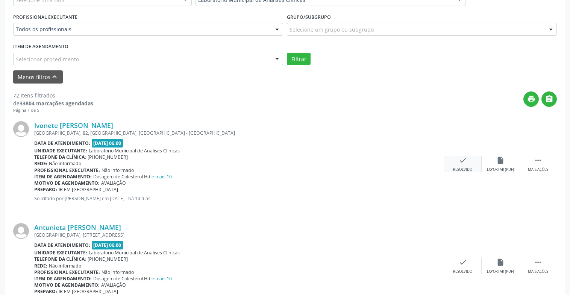
click at [461, 167] on div "Resolvido" at bounding box center [462, 169] width 19 height 5
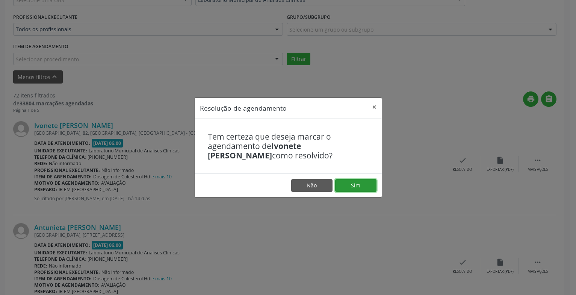
click at [360, 185] on button "Sim" at bounding box center [355, 185] width 41 height 13
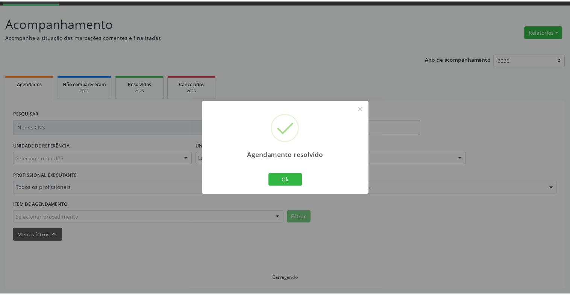
scroll to position [37, 0]
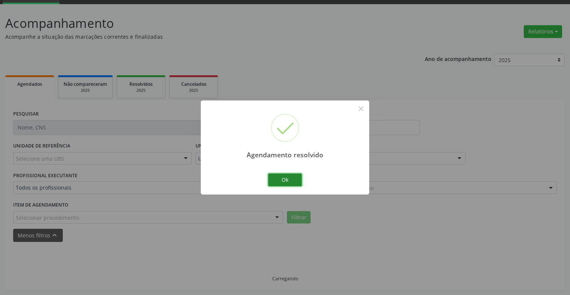
click at [291, 182] on button "Ok" at bounding box center [285, 179] width 34 height 13
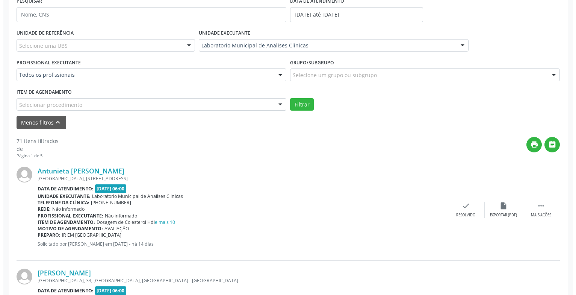
scroll to position [188, 0]
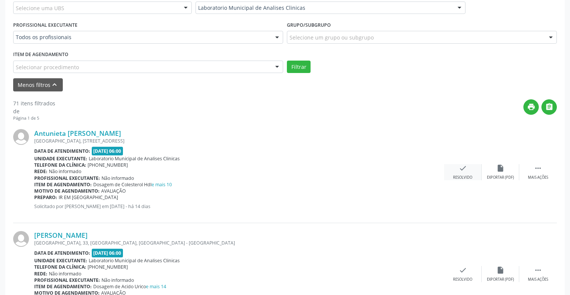
click at [460, 173] on div "check Resolvido" at bounding box center [463, 172] width 38 height 16
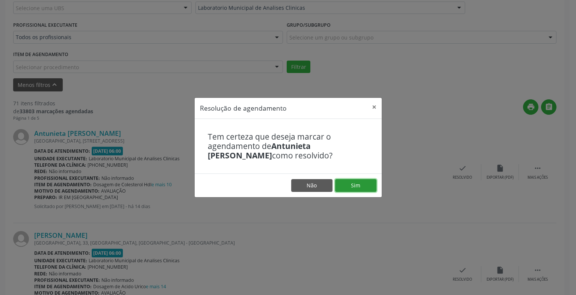
click at [369, 185] on button "Sim" at bounding box center [355, 185] width 41 height 13
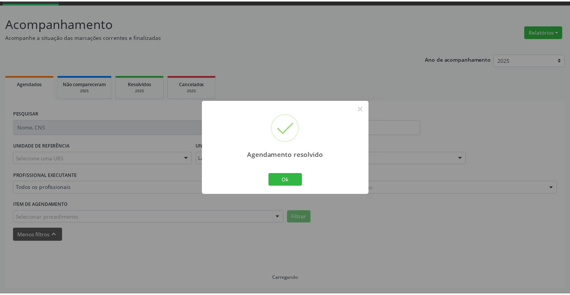
scroll to position [37, 0]
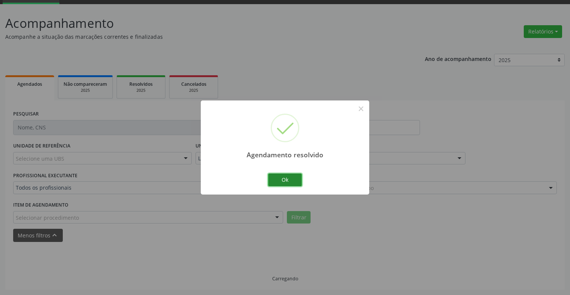
click at [292, 177] on button "Ok" at bounding box center [285, 179] width 34 height 13
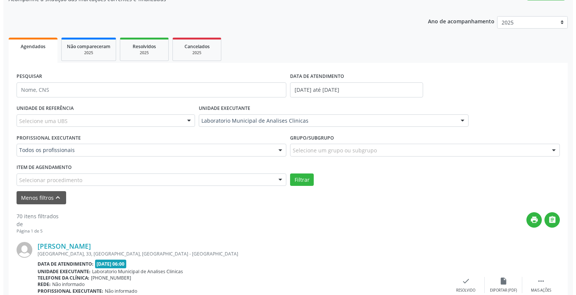
scroll to position [188, 0]
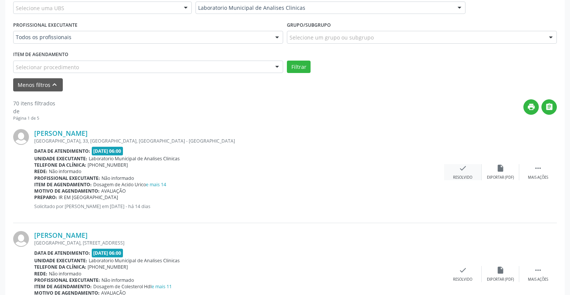
click at [457, 177] on div "Resolvido" at bounding box center [462, 177] width 19 height 5
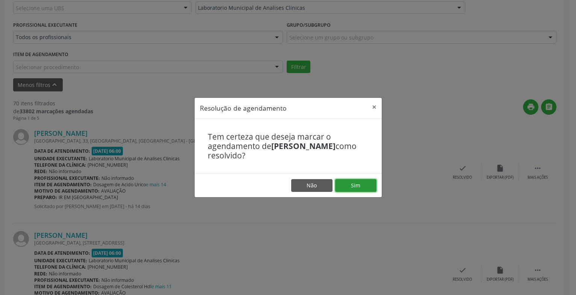
click at [356, 188] on button "Sim" at bounding box center [355, 185] width 41 height 13
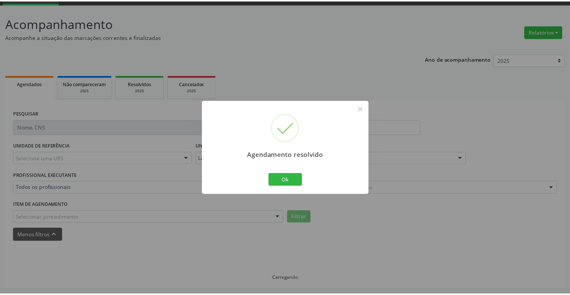
scroll to position [37, 0]
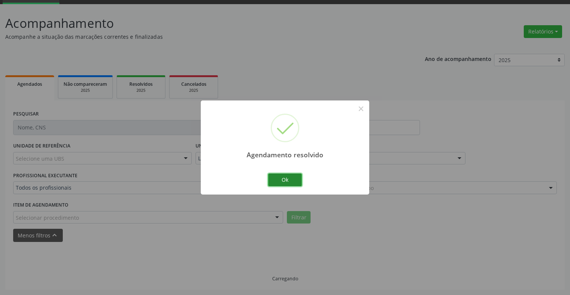
click at [280, 180] on button "Ok" at bounding box center [285, 179] width 34 height 13
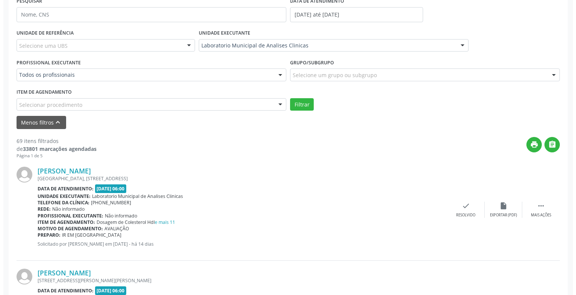
scroll to position [263, 0]
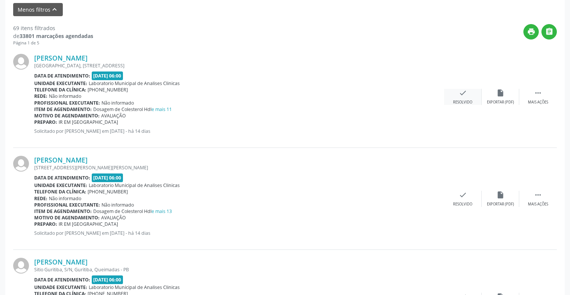
click at [459, 104] on div "Resolvido" at bounding box center [462, 102] width 19 height 5
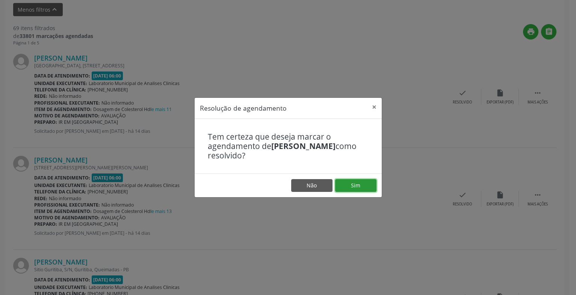
click at [347, 187] on button "Sim" at bounding box center [355, 185] width 41 height 13
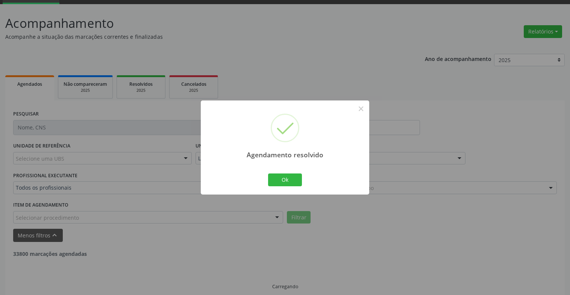
scroll to position [45, 0]
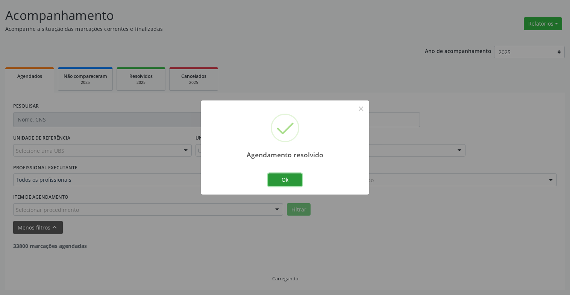
click at [286, 179] on button "Ok" at bounding box center [285, 179] width 34 height 13
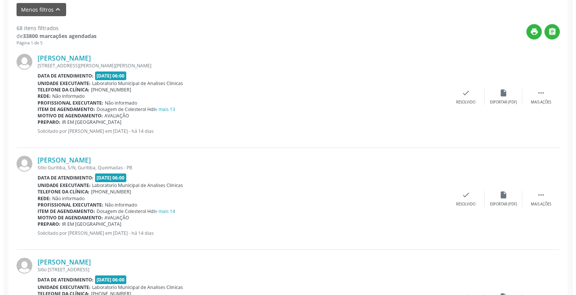
scroll to position [338, 0]
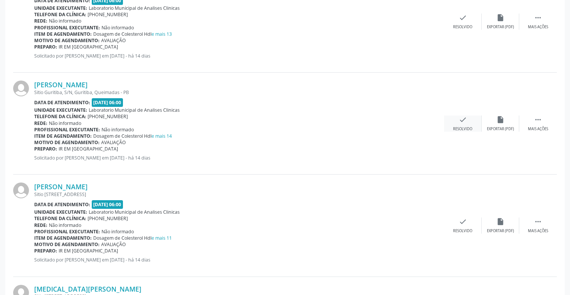
click at [456, 121] on div "check Resolvido" at bounding box center [463, 123] width 38 height 16
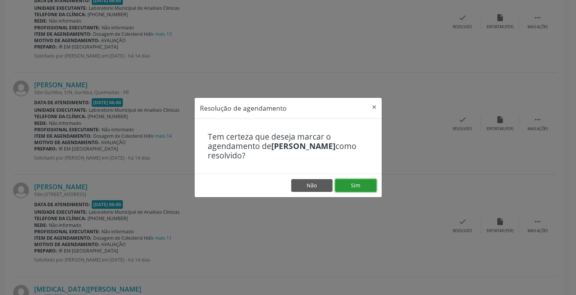
click at [365, 183] on button "Sim" at bounding box center [355, 185] width 41 height 13
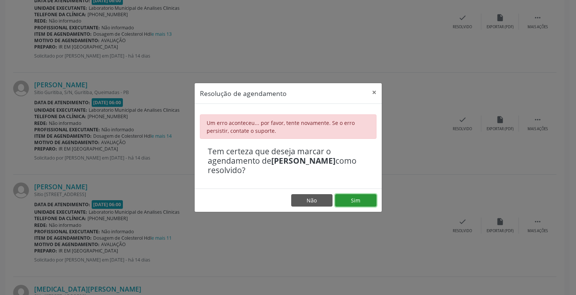
click at [357, 201] on button "Sim" at bounding box center [355, 200] width 41 height 13
click at [354, 199] on button "Sim" at bounding box center [355, 200] width 41 height 13
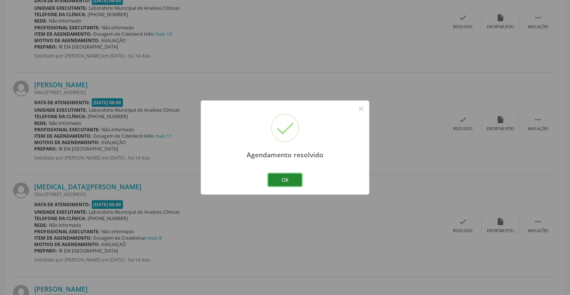
click at [295, 179] on button "Ok" at bounding box center [285, 179] width 34 height 13
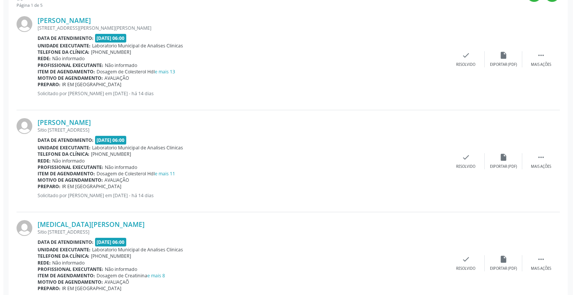
scroll to position [263, 0]
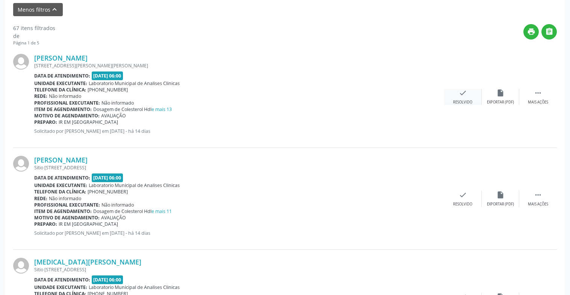
click at [460, 104] on div "Resolvido" at bounding box center [462, 102] width 19 height 5
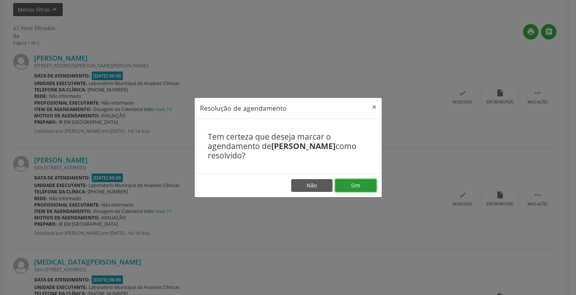
click at [358, 184] on button "Sim" at bounding box center [355, 185] width 41 height 13
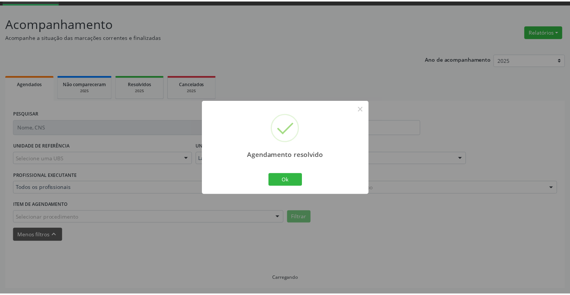
scroll to position [37, 0]
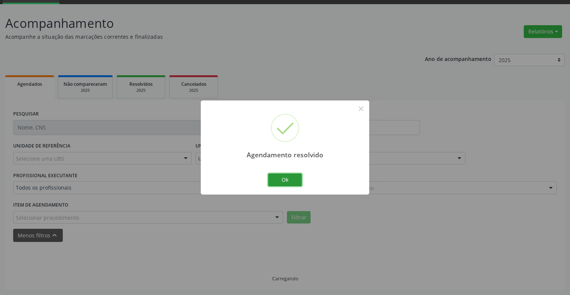
click at [296, 180] on button "Ok" at bounding box center [285, 179] width 34 height 13
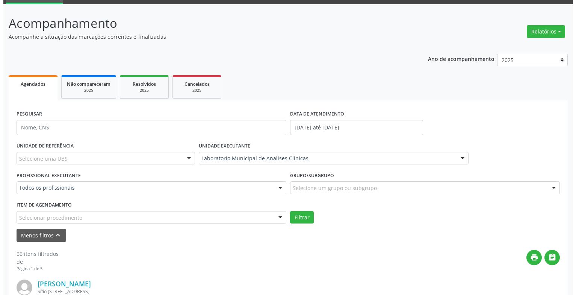
scroll to position [263, 0]
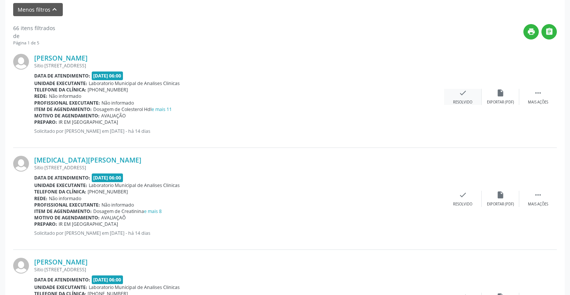
click at [465, 93] on icon "check" at bounding box center [463, 93] width 8 height 8
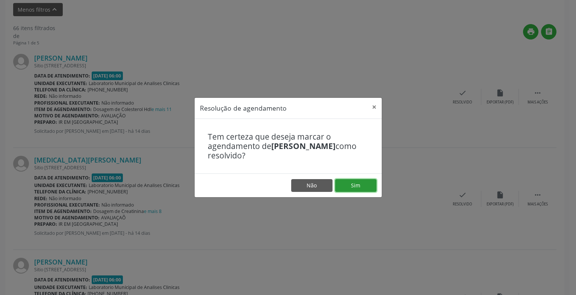
click at [357, 181] on button "Sim" at bounding box center [355, 185] width 41 height 13
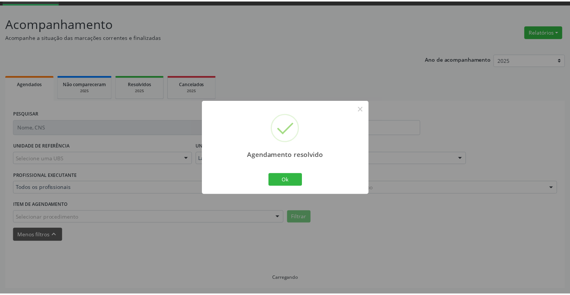
scroll to position [37, 0]
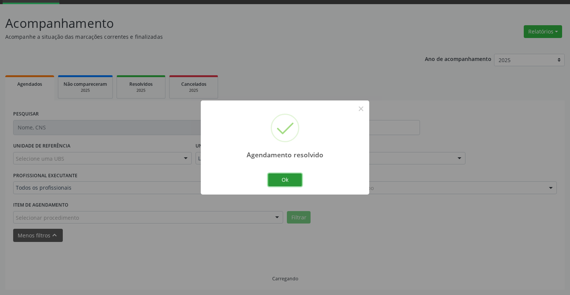
click at [292, 176] on button "Ok" at bounding box center [285, 179] width 34 height 13
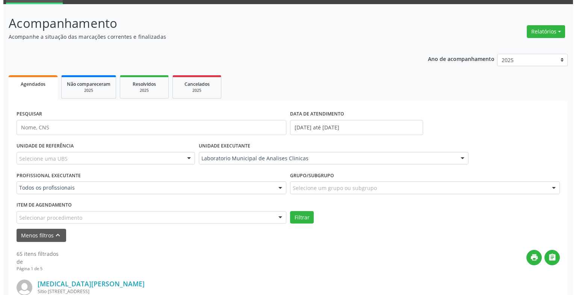
scroll to position [112, 0]
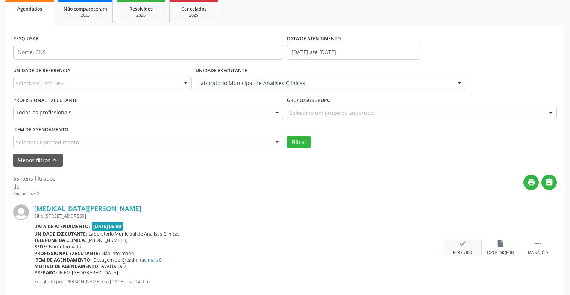
click at [463, 245] on icon "check" at bounding box center [463, 243] width 8 height 8
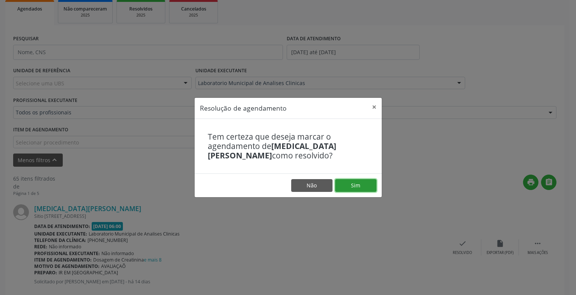
click at [348, 189] on button "Sim" at bounding box center [355, 185] width 41 height 13
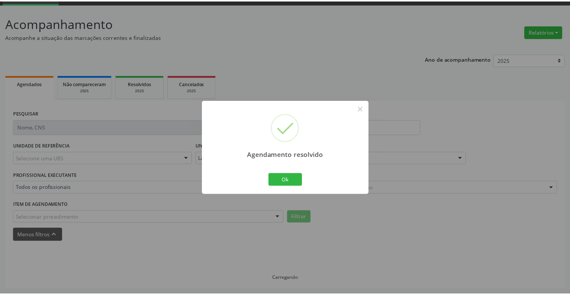
scroll to position [37, 0]
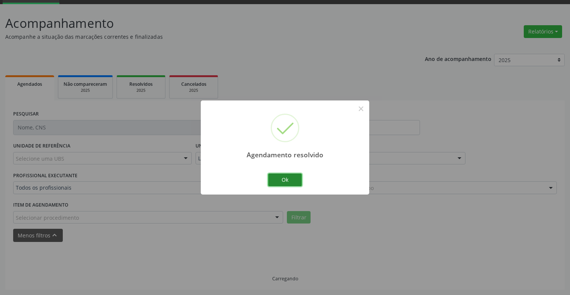
click at [291, 183] on button "Ok" at bounding box center [285, 179] width 34 height 13
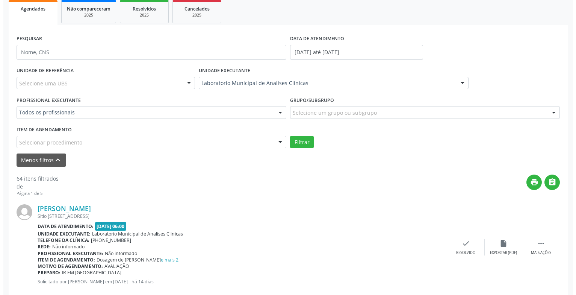
scroll to position [263, 0]
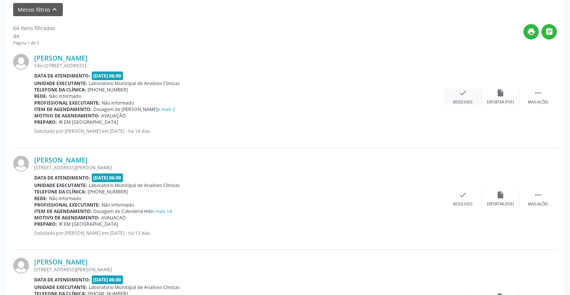
click at [469, 98] on div "check Resolvido" at bounding box center [463, 97] width 38 height 16
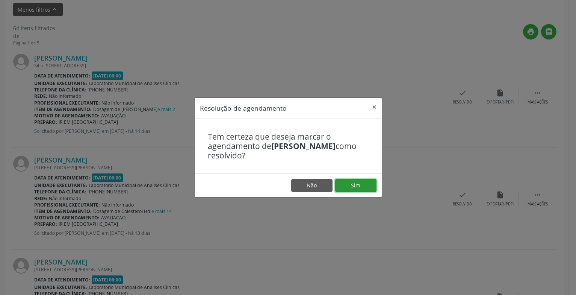
click at [362, 183] on button "Sim" at bounding box center [355, 185] width 41 height 13
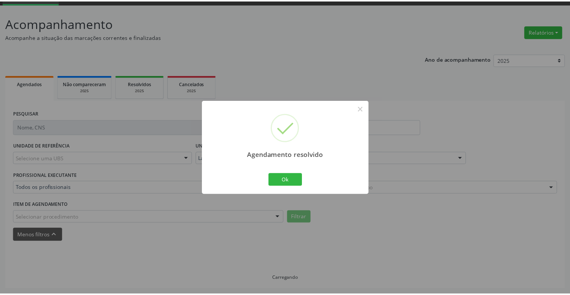
scroll to position [37, 0]
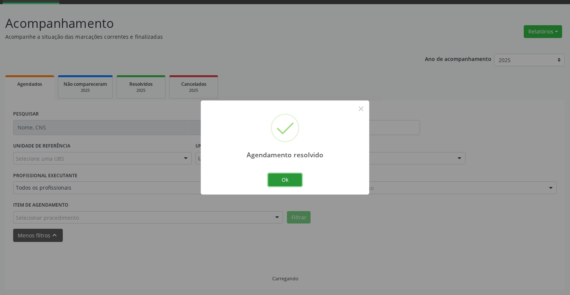
click at [284, 178] on button "Ok" at bounding box center [285, 179] width 34 height 13
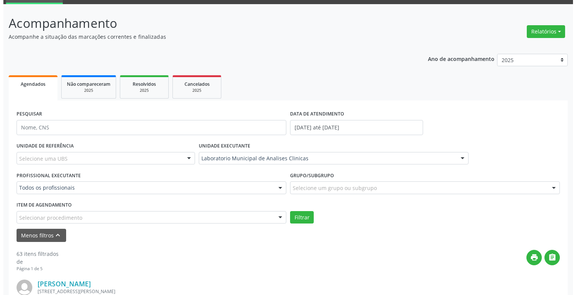
scroll to position [263, 0]
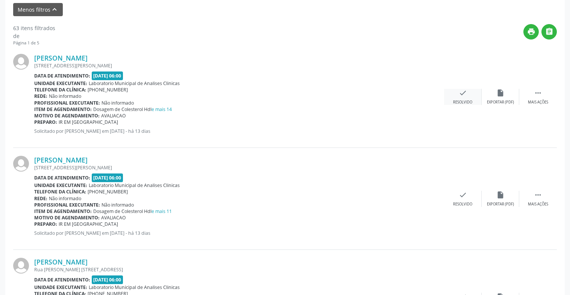
click at [464, 97] on div "check Resolvido" at bounding box center [463, 97] width 38 height 16
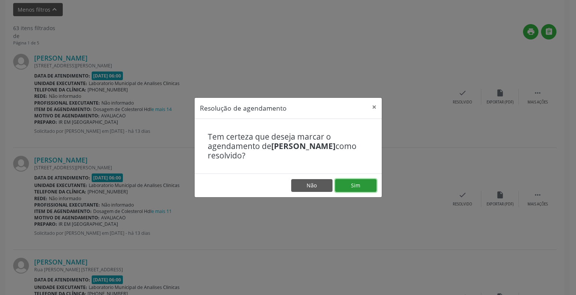
click at [353, 184] on button "Sim" at bounding box center [355, 185] width 41 height 13
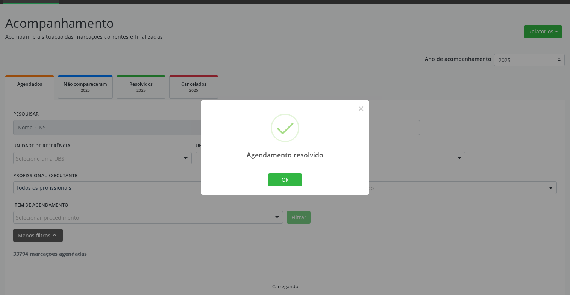
scroll to position [45, 0]
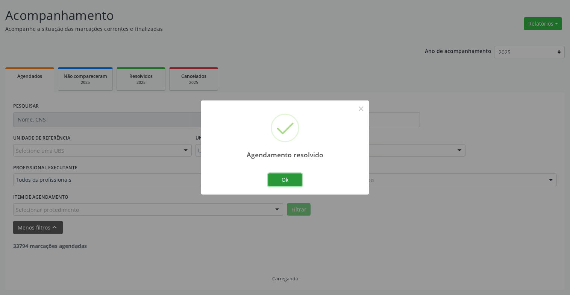
click at [296, 178] on button "Ok" at bounding box center [285, 179] width 34 height 13
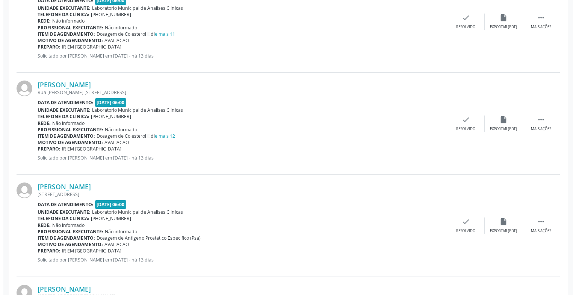
scroll to position [375, 0]
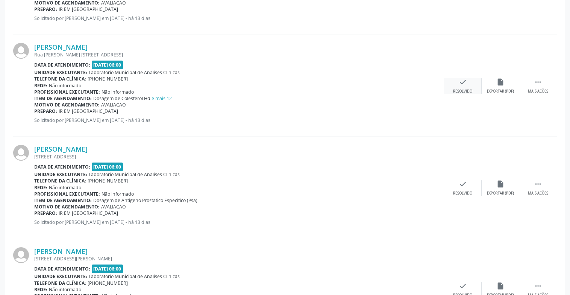
click at [461, 90] on div "Resolvido" at bounding box center [462, 91] width 19 height 5
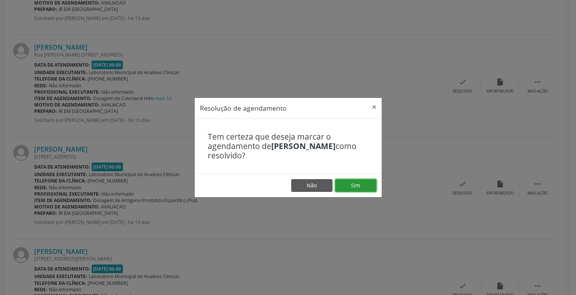
click at [361, 183] on button "Sim" at bounding box center [355, 185] width 41 height 13
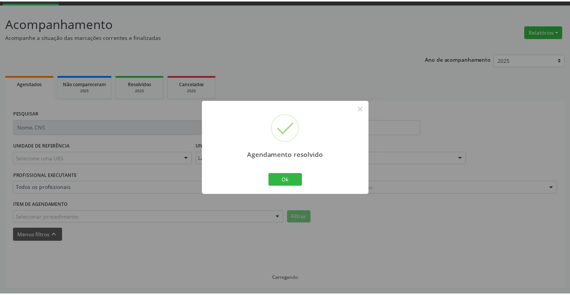
scroll to position [37, 0]
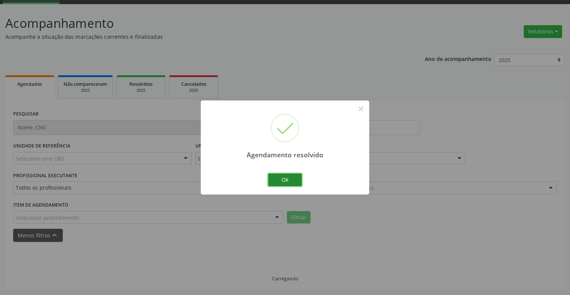
click at [294, 179] on button "Ok" at bounding box center [285, 179] width 34 height 13
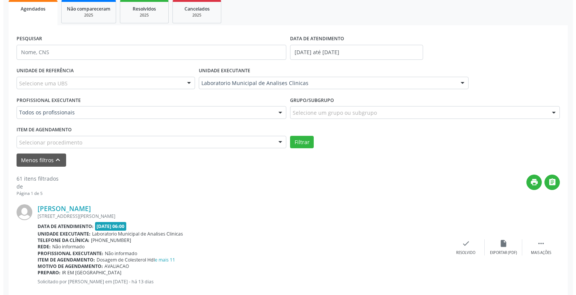
scroll to position [150, 0]
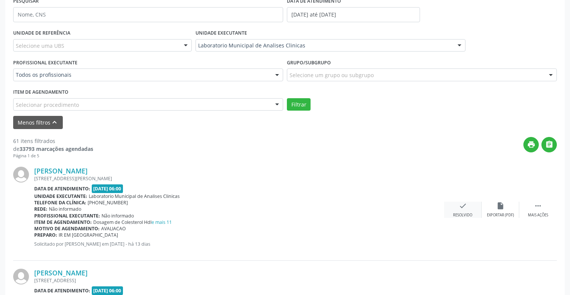
click at [466, 212] on div "Resolvido" at bounding box center [462, 214] width 19 height 5
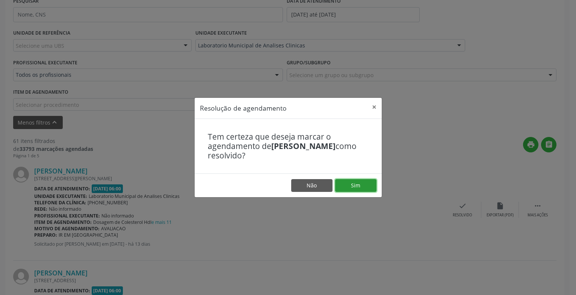
click at [352, 188] on button "Sim" at bounding box center [355, 185] width 41 height 13
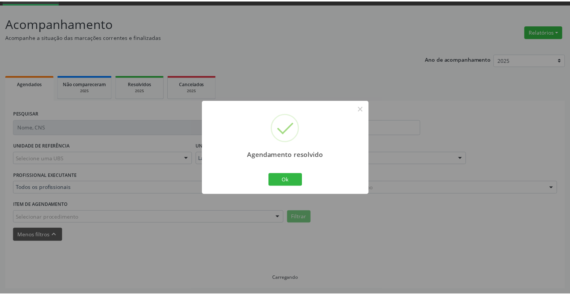
scroll to position [37, 0]
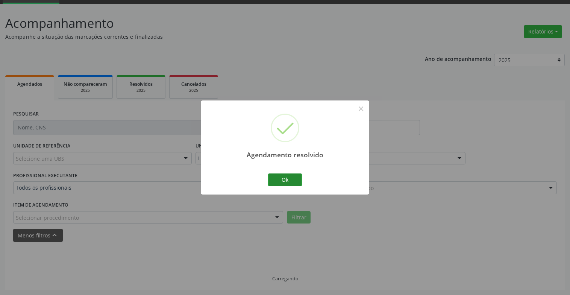
click at [303, 179] on div "Ok Cancel" at bounding box center [284, 180] width 37 height 16
click at [295, 180] on button "Ok" at bounding box center [285, 179] width 34 height 13
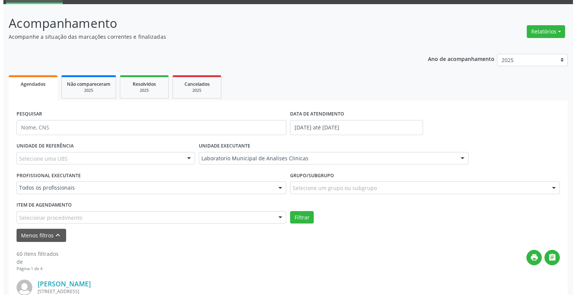
scroll to position [150, 0]
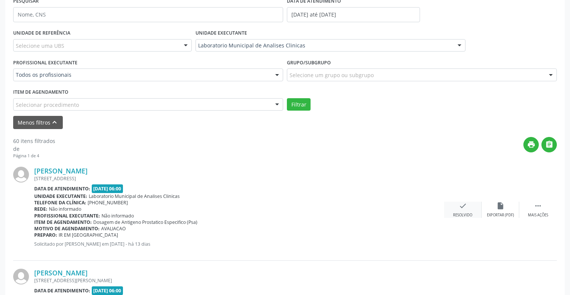
click at [466, 200] on div "[PERSON_NAME] [STREET_ADDRESS] Data de atendimento: [DATE] 06:00 Unidade execut…" at bounding box center [284, 210] width 543 height 102
click at [466, 206] on icon "check" at bounding box center [463, 205] width 8 height 8
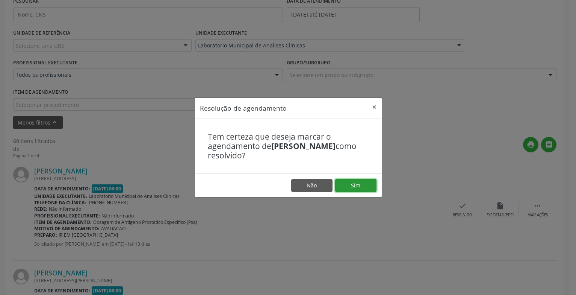
click at [363, 182] on button "Sim" at bounding box center [355, 185] width 41 height 13
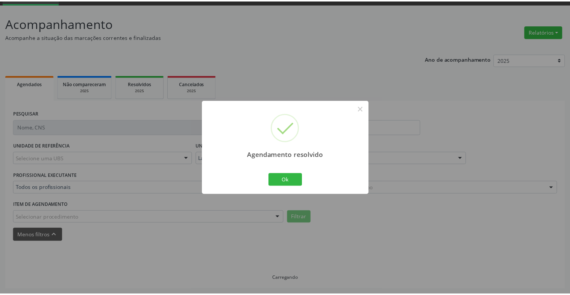
scroll to position [37, 0]
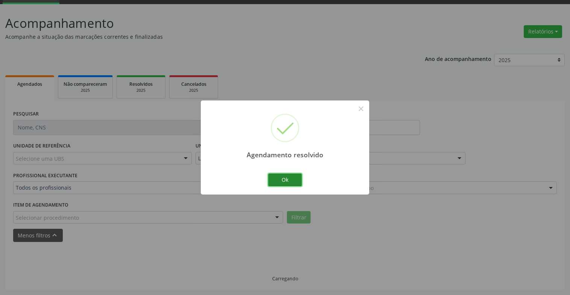
click at [295, 182] on button "Ok" at bounding box center [285, 179] width 34 height 13
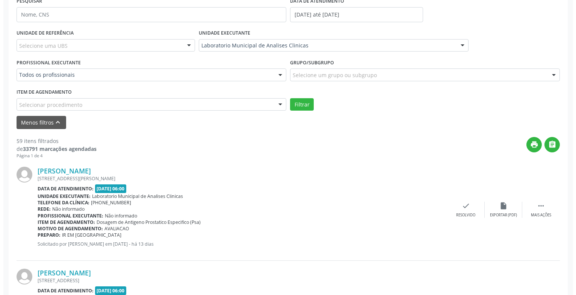
scroll to position [188, 0]
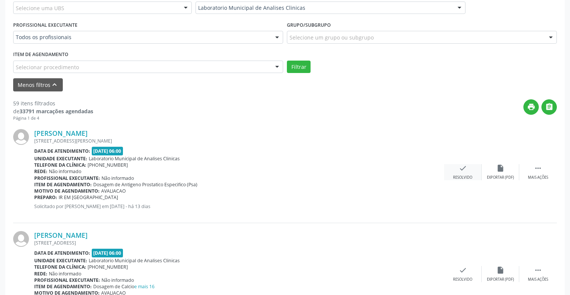
click at [462, 175] on div "Resolvido" at bounding box center [462, 177] width 19 height 5
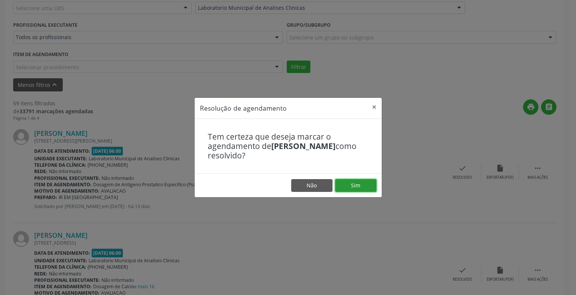
click at [357, 189] on button "Sim" at bounding box center [355, 185] width 41 height 13
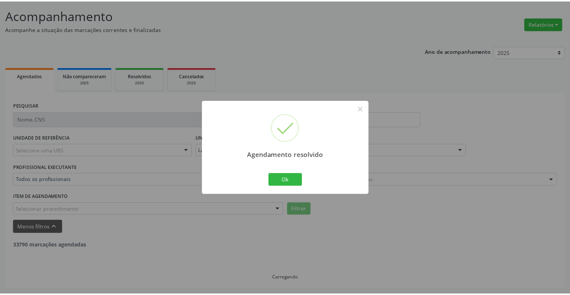
scroll to position [45, 0]
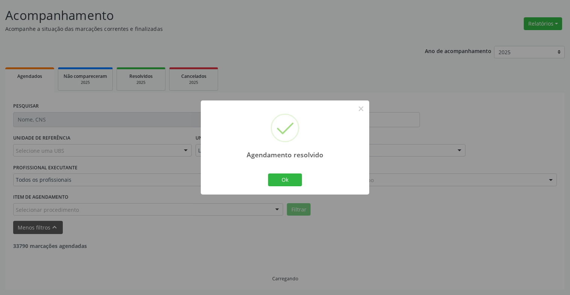
click at [275, 170] on div "Agendamento resolvido × Ok Cancel" at bounding box center [285, 147] width 168 height 94
click at [281, 175] on button "Ok" at bounding box center [285, 179] width 34 height 13
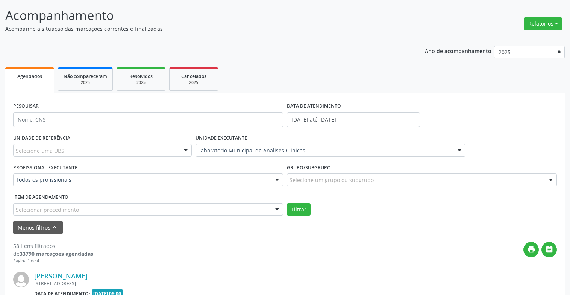
click at [286, 171] on div "Agendamento resolvido × Ok Cancel" at bounding box center [285, 147] width 84 height 47
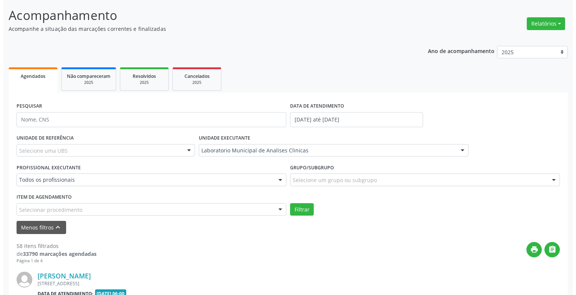
scroll to position [195, 0]
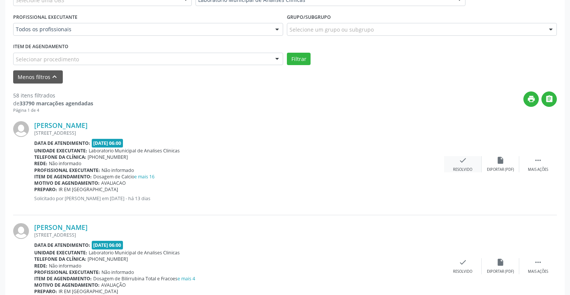
click at [473, 166] on div "check Resolvido" at bounding box center [463, 164] width 38 height 16
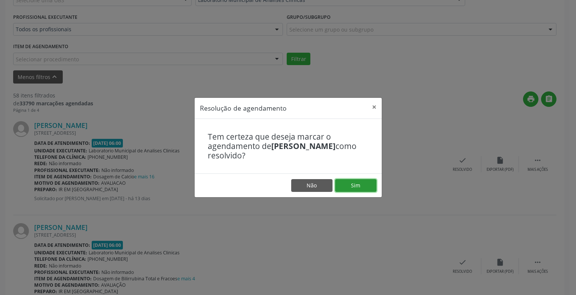
click at [374, 188] on button "Sim" at bounding box center [355, 185] width 41 height 13
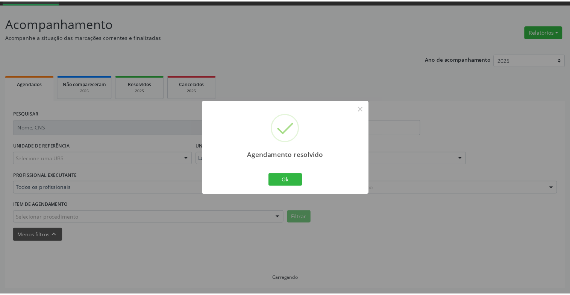
scroll to position [37, 0]
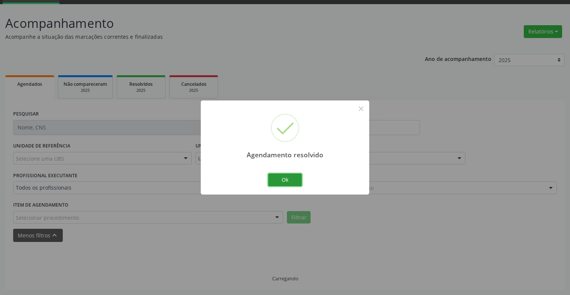
click at [288, 177] on button "Ok" at bounding box center [285, 179] width 34 height 13
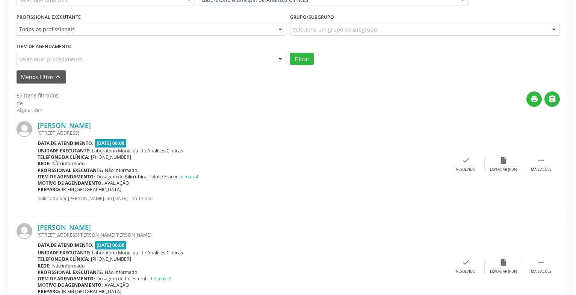
scroll to position [233, 0]
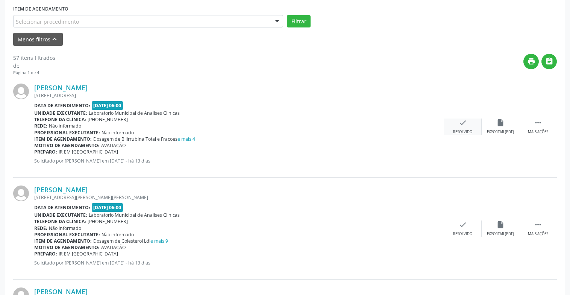
click at [462, 122] on icon "check" at bounding box center [463, 122] width 8 height 8
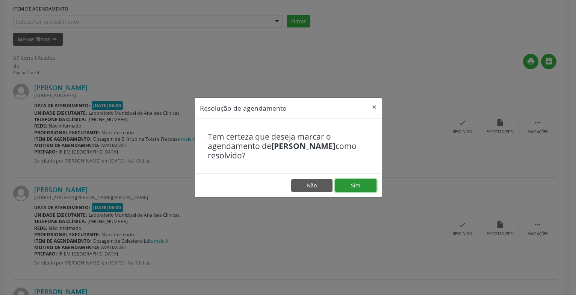
click at [356, 183] on button "Sim" at bounding box center [355, 185] width 41 height 13
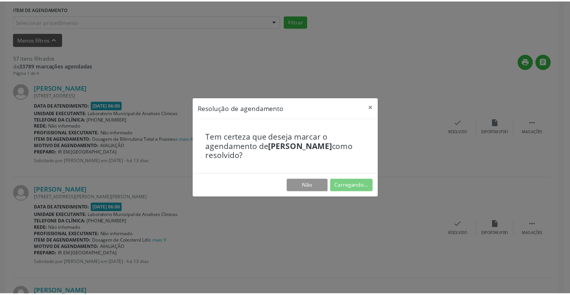
scroll to position [37, 0]
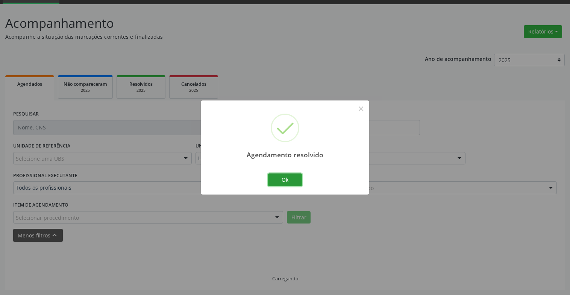
click at [297, 180] on button "Ok" at bounding box center [285, 179] width 34 height 13
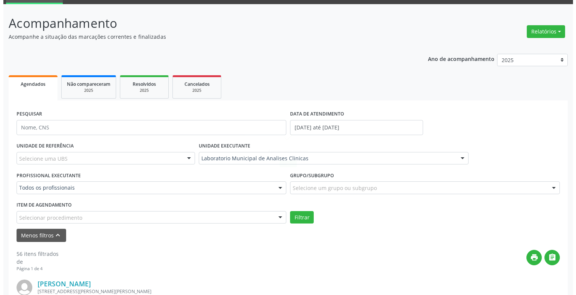
scroll to position [233, 0]
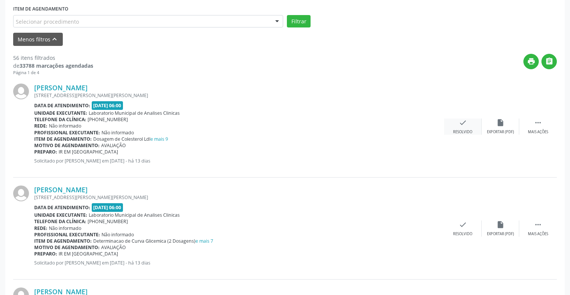
click at [465, 129] on div "check Resolvido" at bounding box center [463, 126] width 38 height 16
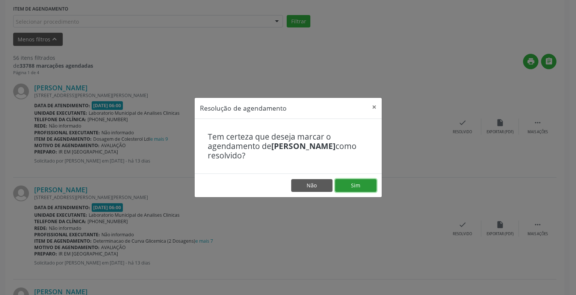
click at [351, 185] on button "Sim" at bounding box center [355, 185] width 41 height 13
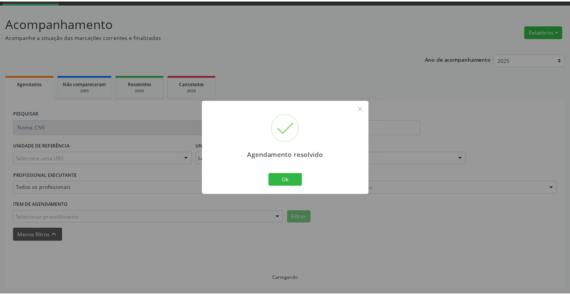
scroll to position [37, 0]
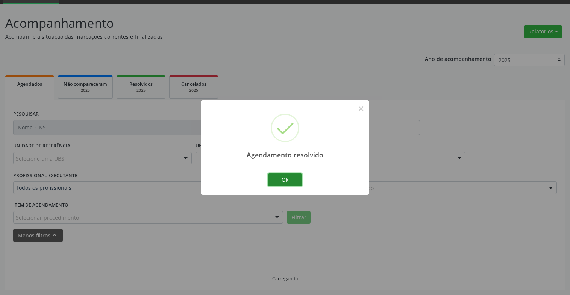
click at [293, 181] on button "Ok" at bounding box center [285, 179] width 34 height 13
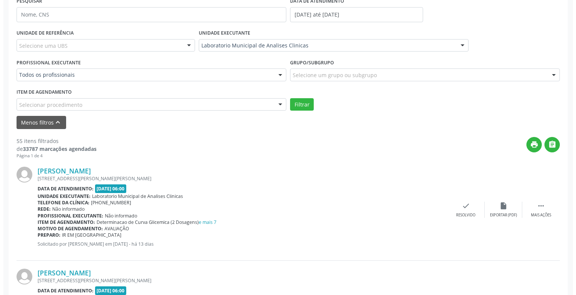
scroll to position [188, 0]
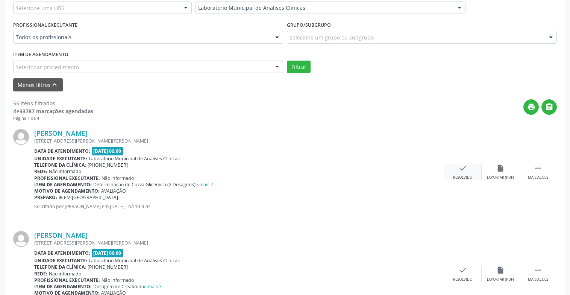
click at [460, 168] on icon "check" at bounding box center [463, 168] width 8 height 8
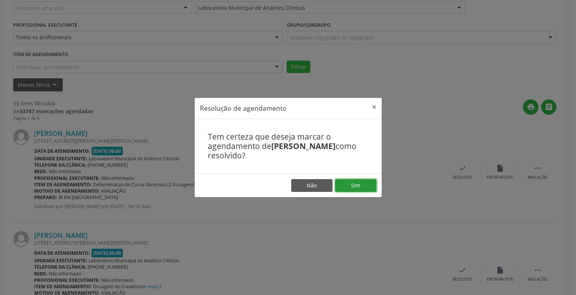
click at [355, 184] on button "Sim" at bounding box center [355, 185] width 41 height 13
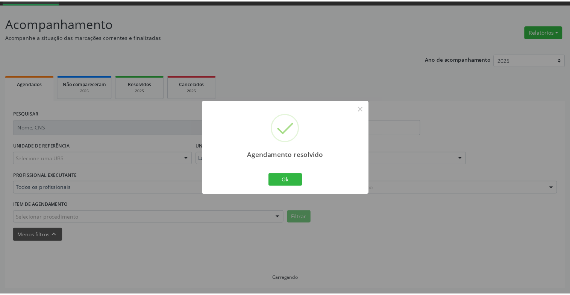
scroll to position [37, 0]
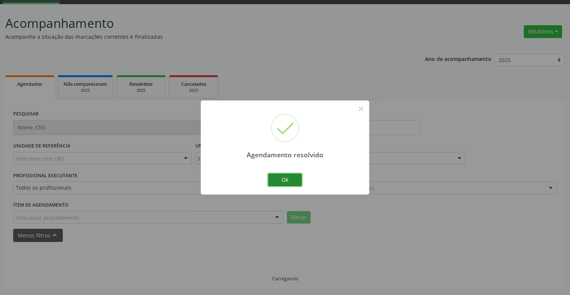
click at [294, 182] on button "Ok" at bounding box center [285, 179] width 34 height 13
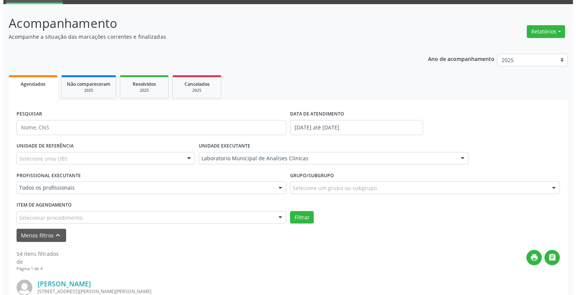
scroll to position [188, 0]
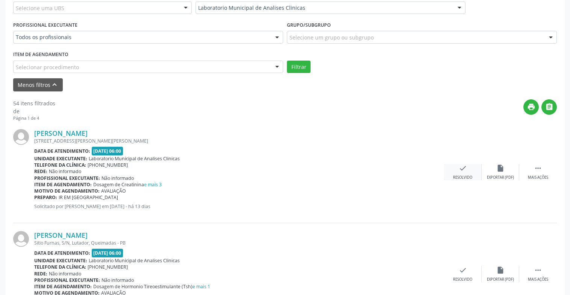
click at [467, 179] on div "Resolvido" at bounding box center [462, 177] width 19 height 5
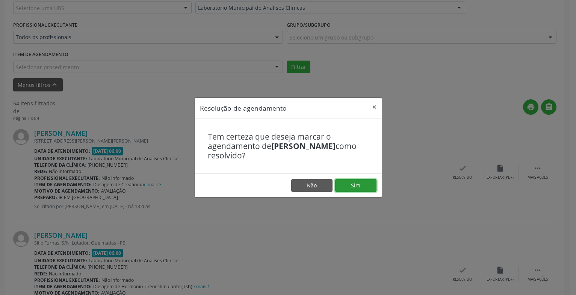
click at [362, 183] on button "Sim" at bounding box center [355, 185] width 41 height 13
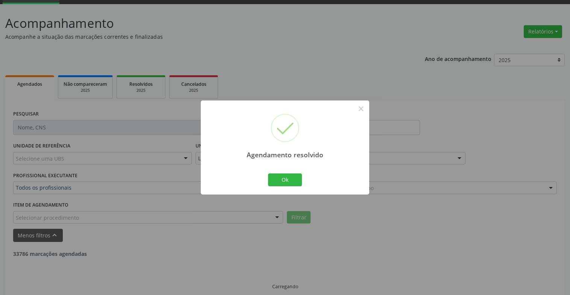
scroll to position [45, 0]
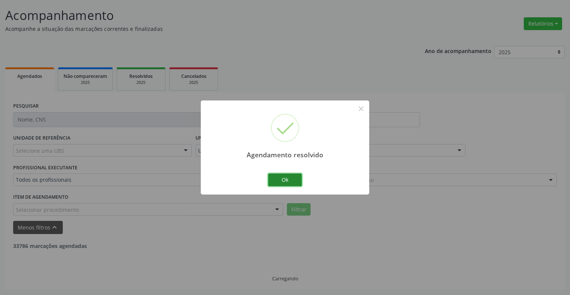
click at [295, 180] on button "Ok" at bounding box center [285, 179] width 34 height 13
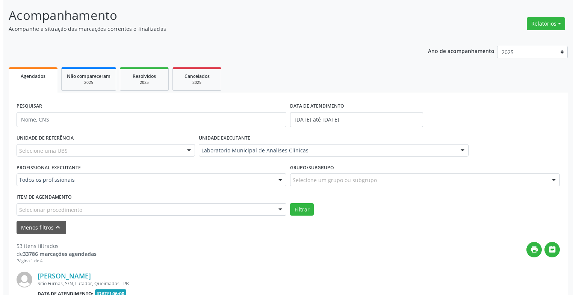
scroll to position [188, 0]
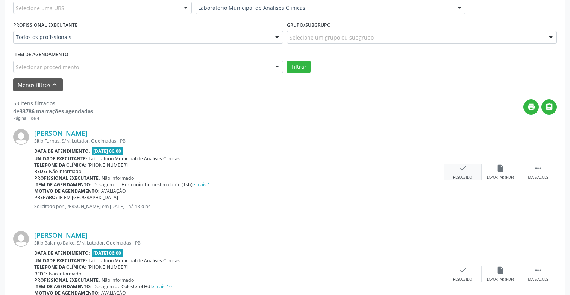
click at [463, 172] on div "check Resolvido" at bounding box center [463, 172] width 38 height 16
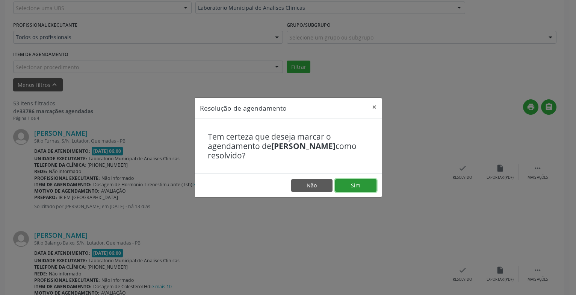
click at [366, 188] on button "Sim" at bounding box center [355, 185] width 41 height 13
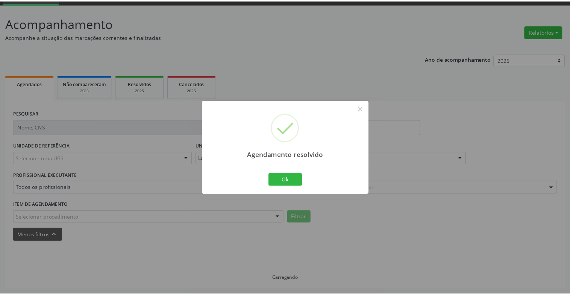
scroll to position [37, 0]
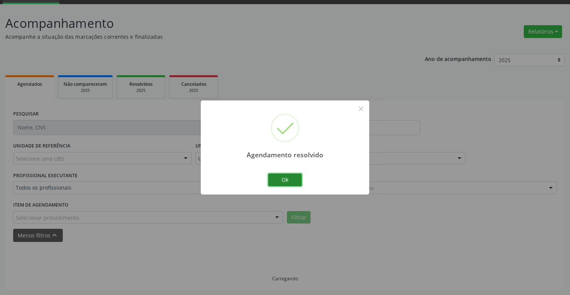
click at [296, 183] on button "Ok" at bounding box center [285, 179] width 34 height 13
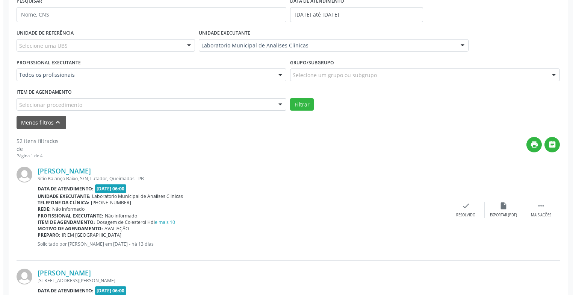
scroll to position [188, 0]
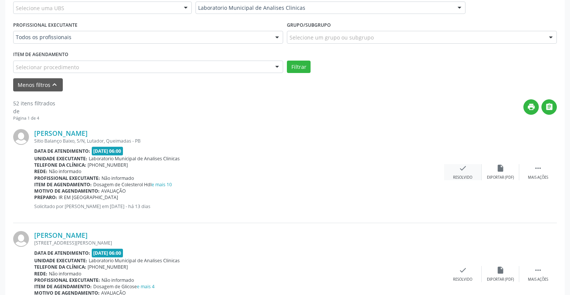
click at [456, 171] on div "check Resolvido" at bounding box center [463, 172] width 38 height 16
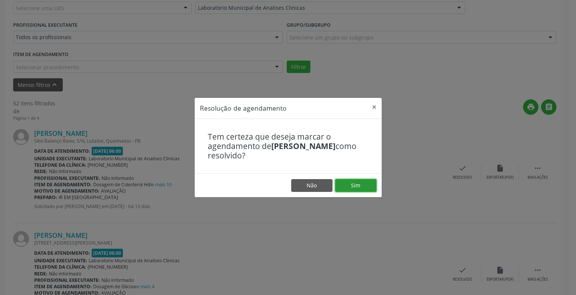
click at [362, 189] on button "Sim" at bounding box center [355, 185] width 41 height 13
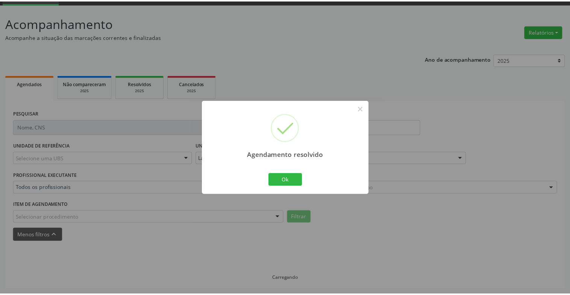
scroll to position [37, 0]
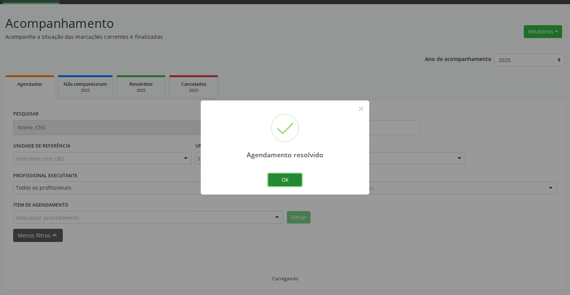
click at [294, 179] on button "Ok" at bounding box center [285, 179] width 34 height 13
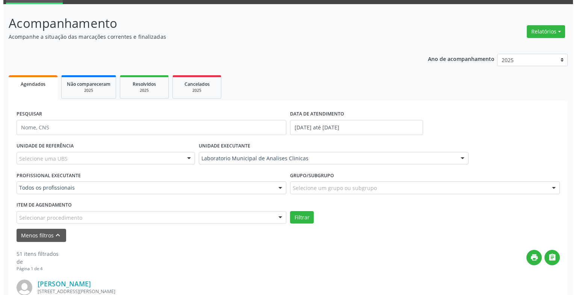
scroll to position [150, 0]
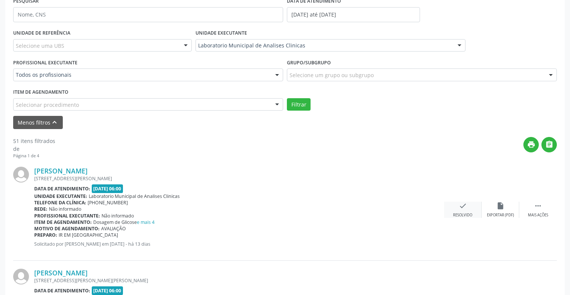
click at [471, 214] on div "Resolvido" at bounding box center [462, 214] width 19 height 5
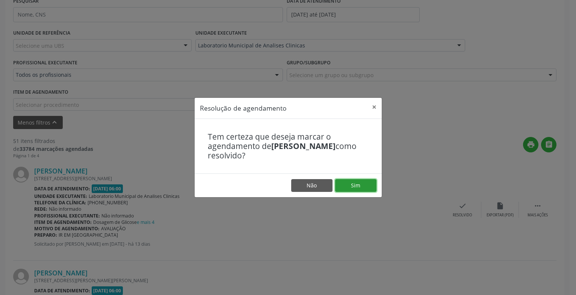
click at [358, 185] on button "Sim" at bounding box center [355, 185] width 41 height 13
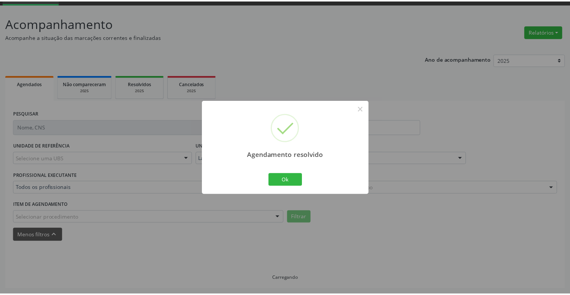
scroll to position [37, 0]
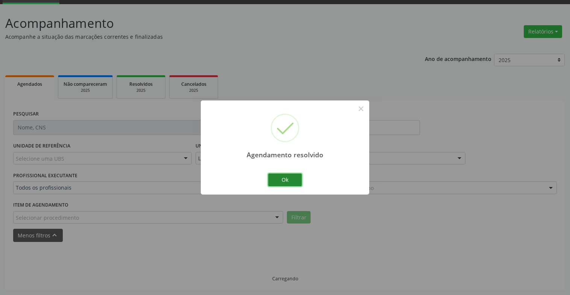
click at [293, 182] on button "Ok" at bounding box center [285, 179] width 34 height 13
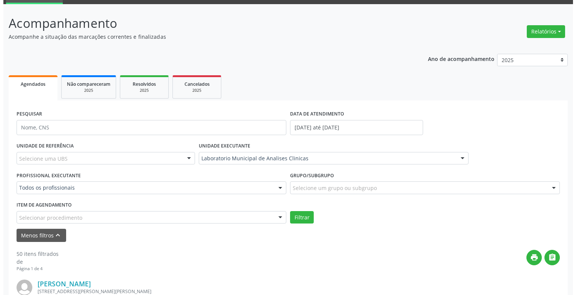
scroll to position [150, 0]
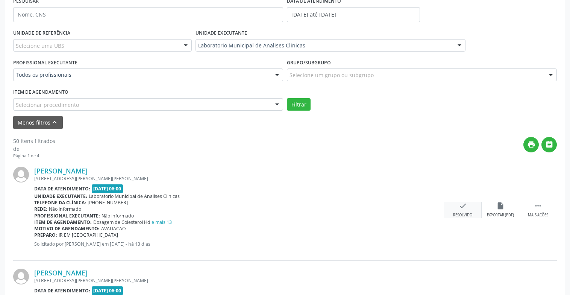
click at [470, 207] on div "check Resolvido" at bounding box center [463, 209] width 38 height 16
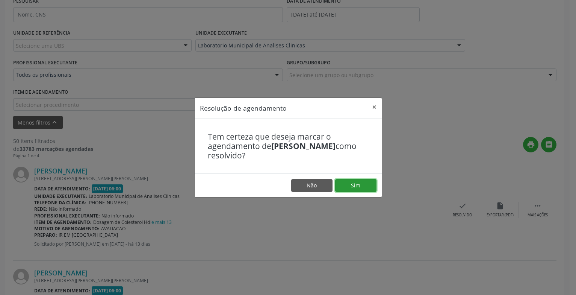
click at [361, 188] on button "Sim" at bounding box center [355, 185] width 41 height 13
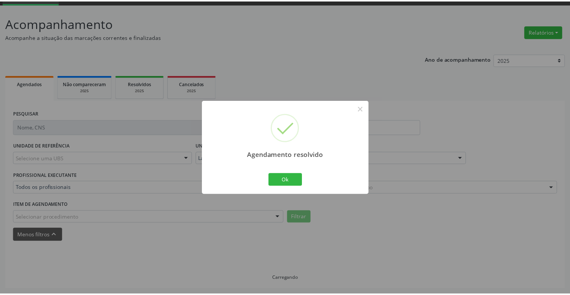
scroll to position [37, 0]
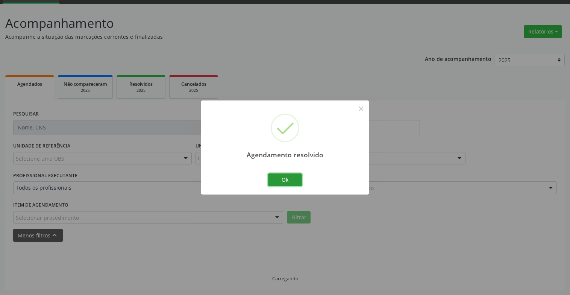
click at [295, 178] on button "Ok" at bounding box center [285, 179] width 34 height 13
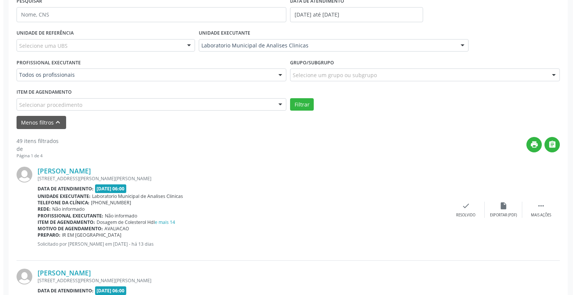
scroll to position [225, 0]
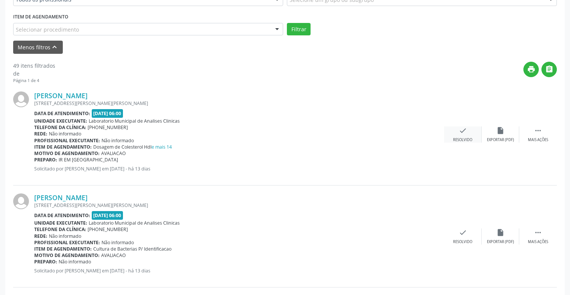
click at [459, 134] on icon "check" at bounding box center [463, 130] width 8 height 8
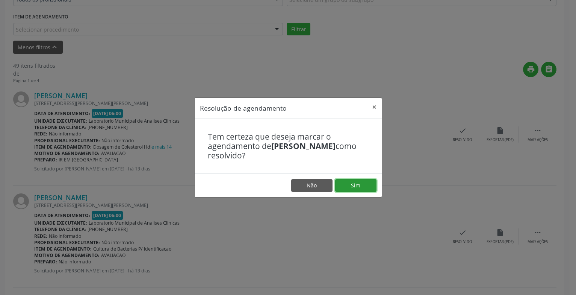
click at [351, 186] on button "Sim" at bounding box center [355, 185] width 41 height 13
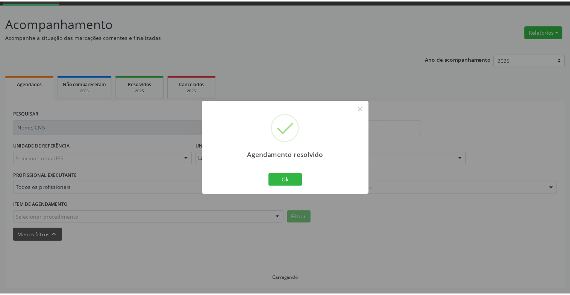
scroll to position [37, 0]
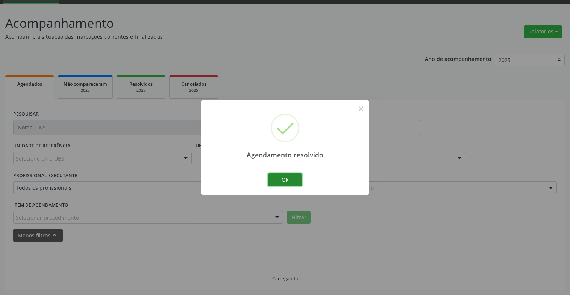
click at [290, 181] on button "Ok" at bounding box center [285, 179] width 34 height 13
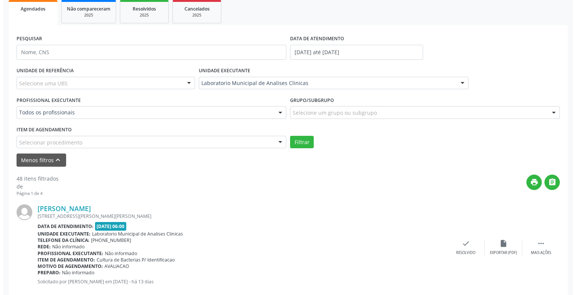
scroll to position [150, 0]
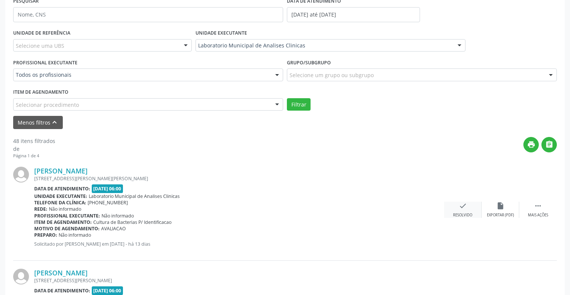
click at [465, 206] on icon "check" at bounding box center [463, 205] width 8 height 8
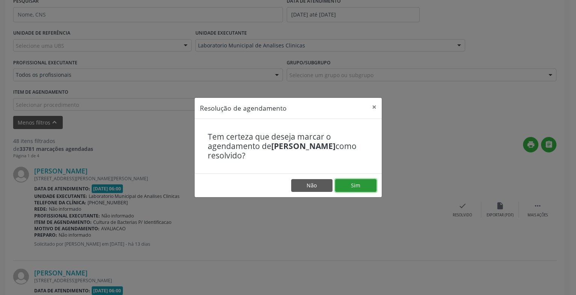
click at [344, 184] on button "Sim" at bounding box center [355, 185] width 41 height 13
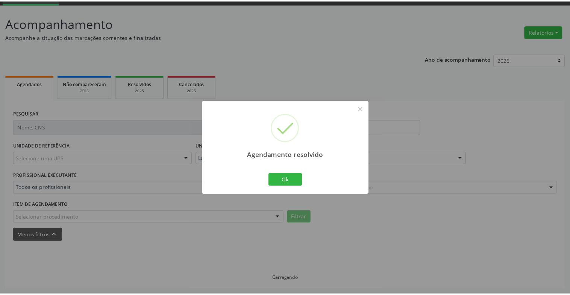
scroll to position [37, 0]
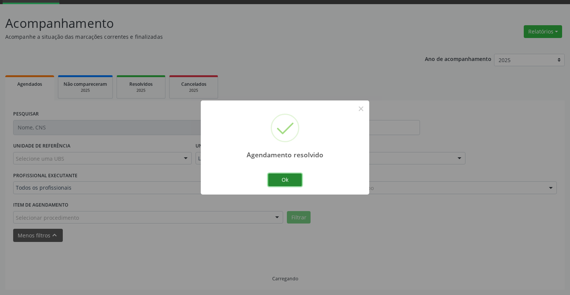
click at [289, 180] on button "Ok" at bounding box center [285, 179] width 34 height 13
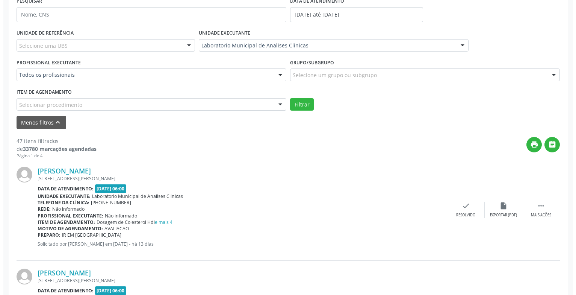
scroll to position [188, 0]
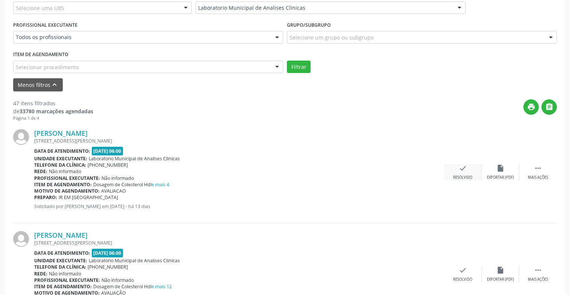
click at [469, 176] on div "Resolvido" at bounding box center [462, 177] width 19 height 5
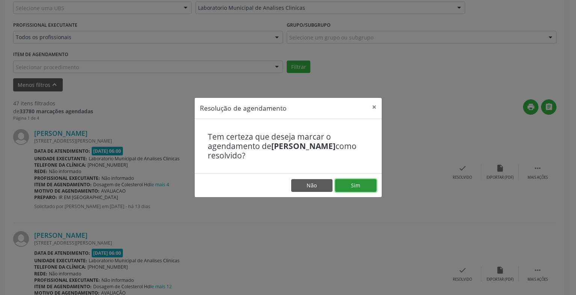
click at [362, 183] on button "Sim" at bounding box center [355, 185] width 41 height 13
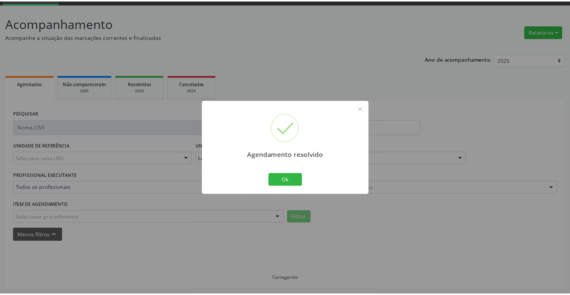
scroll to position [37, 0]
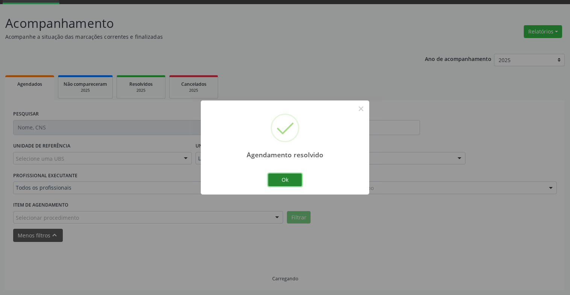
click at [288, 177] on button "Ok" at bounding box center [285, 179] width 34 height 13
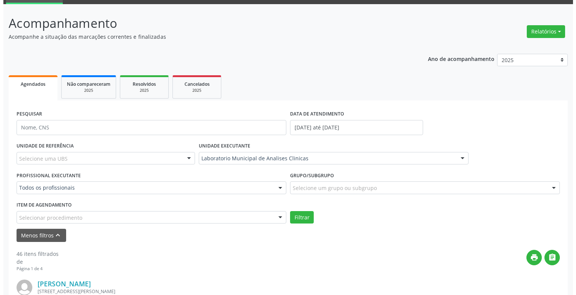
scroll to position [150, 0]
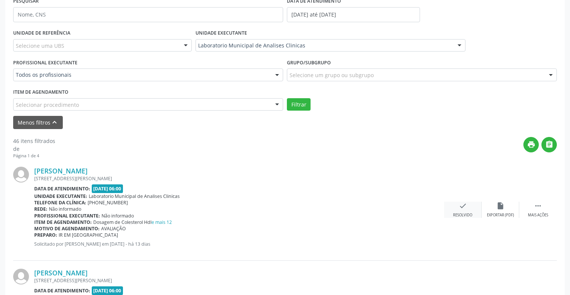
click at [460, 210] on div "check Resolvido" at bounding box center [463, 209] width 38 height 16
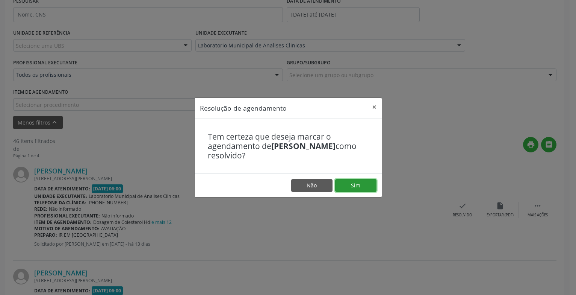
click at [345, 188] on button "Sim" at bounding box center [355, 185] width 41 height 13
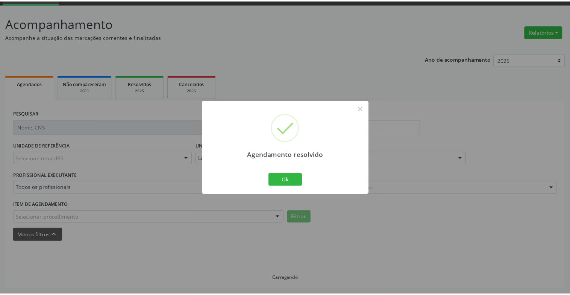
scroll to position [37, 0]
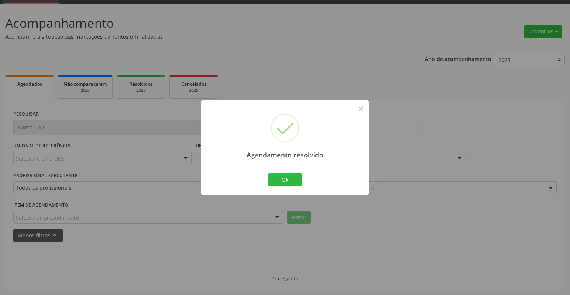
click at [293, 188] on div "Ok Cancel" at bounding box center [284, 180] width 37 height 16
click at [293, 184] on button "Ok" at bounding box center [285, 179] width 34 height 13
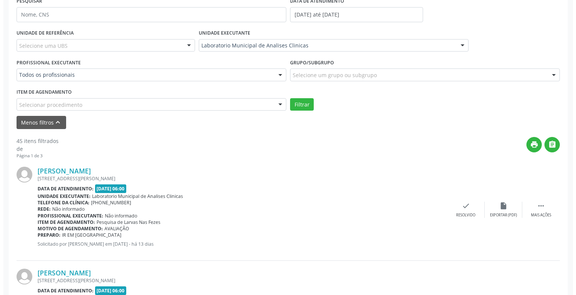
scroll to position [188, 0]
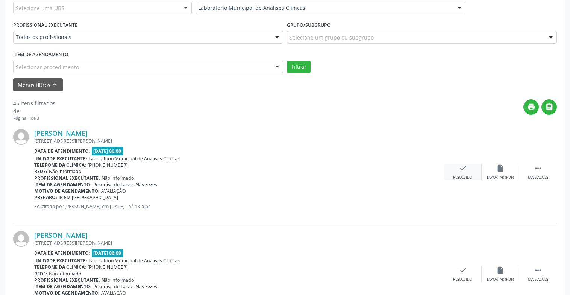
click at [464, 170] on icon "check" at bounding box center [463, 168] width 8 height 8
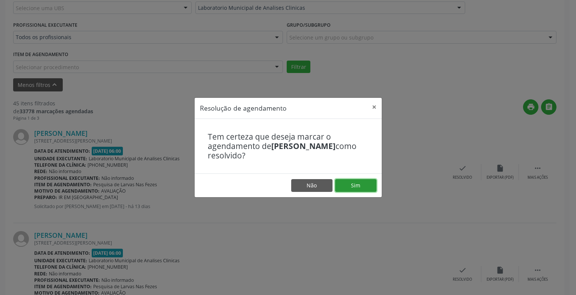
click at [373, 186] on button "Sim" at bounding box center [355, 185] width 41 height 13
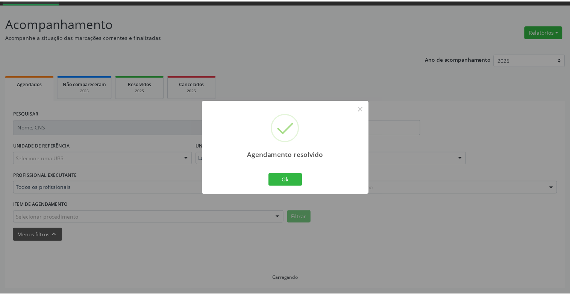
scroll to position [37, 0]
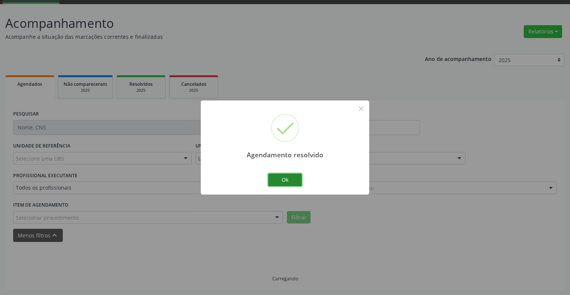
click at [274, 180] on button "Ok" at bounding box center [285, 179] width 34 height 13
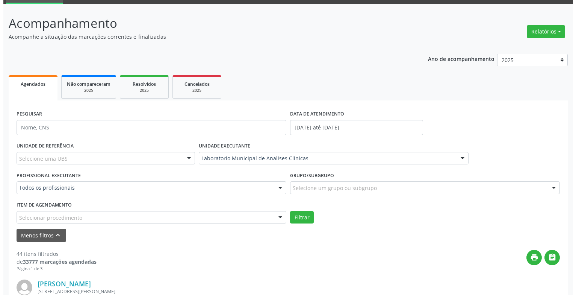
scroll to position [188, 0]
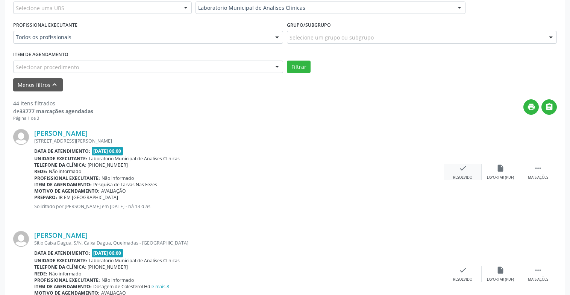
click at [462, 170] on icon "check" at bounding box center [463, 168] width 8 height 8
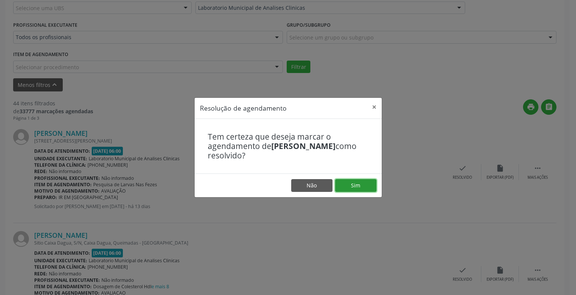
click at [356, 186] on button "Sim" at bounding box center [355, 185] width 41 height 13
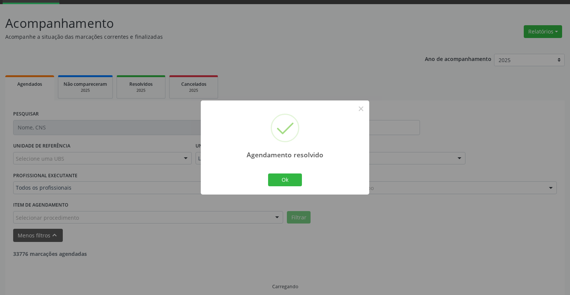
scroll to position [45, 0]
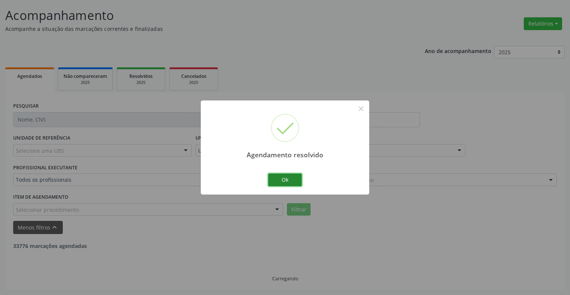
click at [291, 179] on button "Ok" at bounding box center [285, 179] width 34 height 13
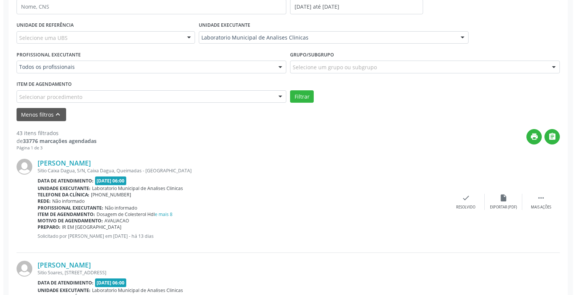
scroll to position [233, 0]
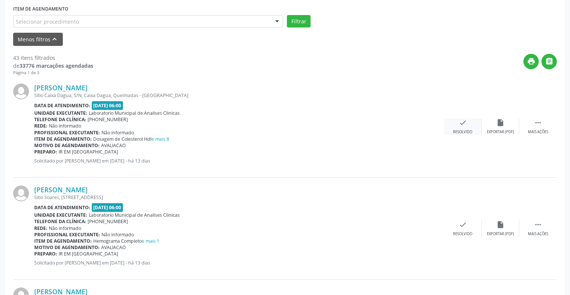
click at [459, 130] on div "Resolvido" at bounding box center [462, 131] width 19 height 5
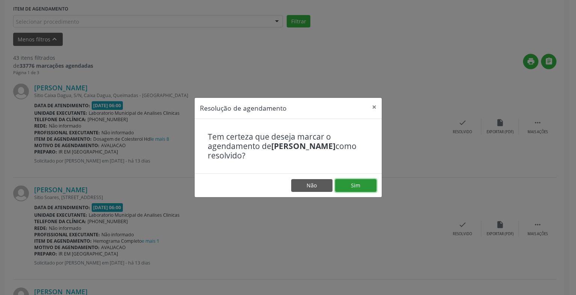
click at [349, 187] on button "Sim" at bounding box center [355, 185] width 41 height 13
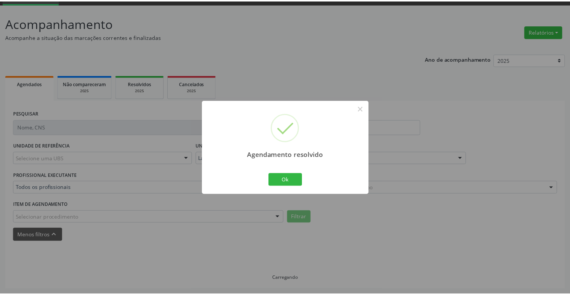
scroll to position [37, 0]
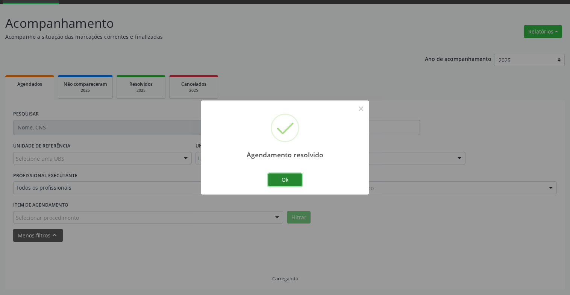
click at [294, 178] on button "Ok" at bounding box center [285, 179] width 34 height 13
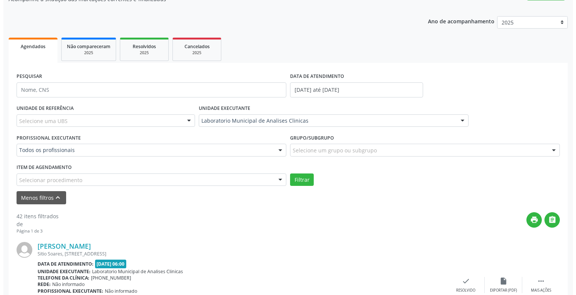
scroll to position [188, 0]
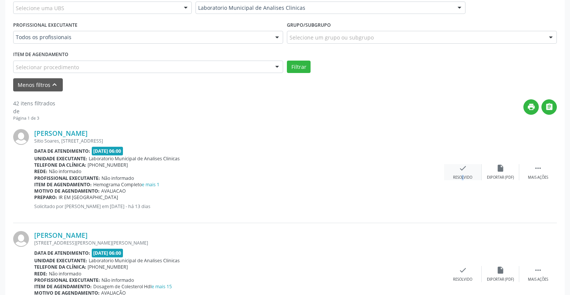
click at [456, 173] on div "check Resolvido" at bounding box center [463, 172] width 38 height 16
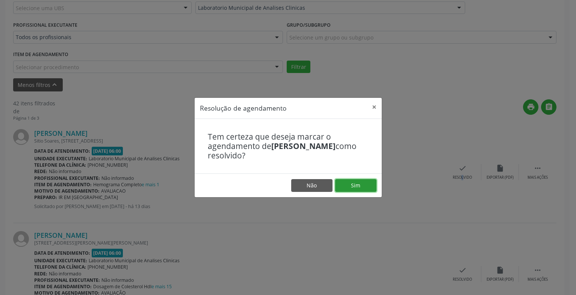
click at [343, 184] on button "Sim" at bounding box center [355, 185] width 41 height 13
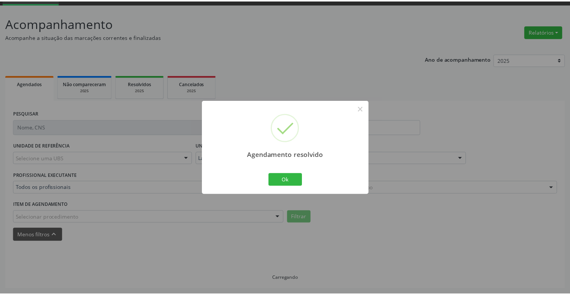
scroll to position [45, 0]
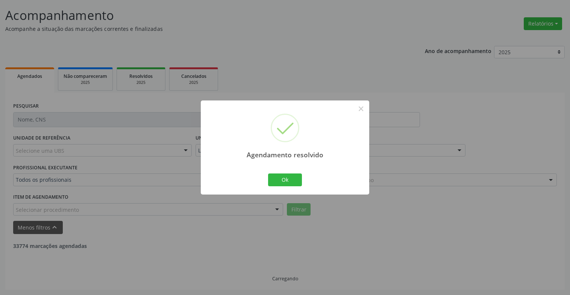
click at [277, 173] on div "Ok Cancel" at bounding box center [284, 180] width 37 height 16
click at [283, 180] on button "Ok" at bounding box center [285, 179] width 34 height 13
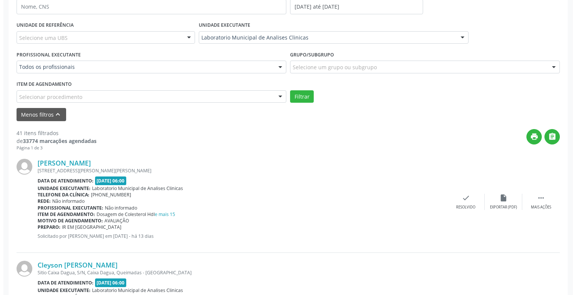
scroll to position [233, 0]
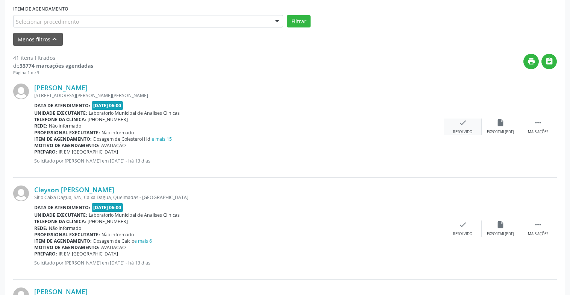
click at [454, 131] on div "Resolvido" at bounding box center [462, 131] width 19 height 5
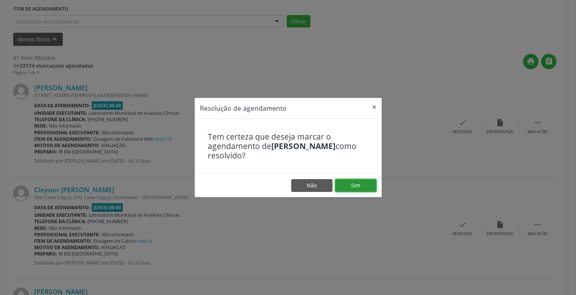
click at [352, 184] on button "Sim" at bounding box center [355, 185] width 41 height 13
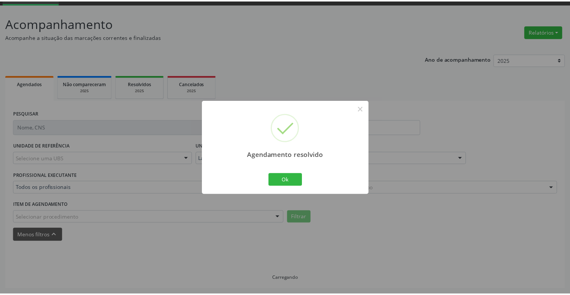
scroll to position [37, 0]
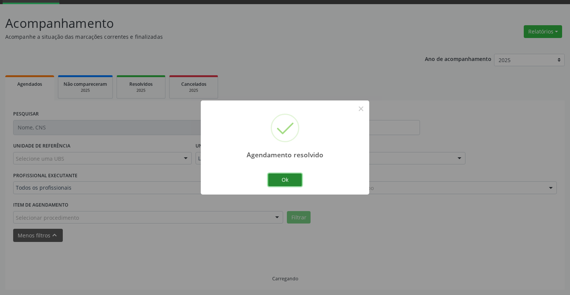
click at [288, 182] on button "Ok" at bounding box center [285, 179] width 34 height 13
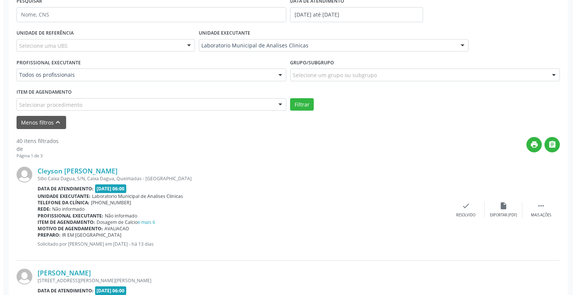
scroll to position [188, 0]
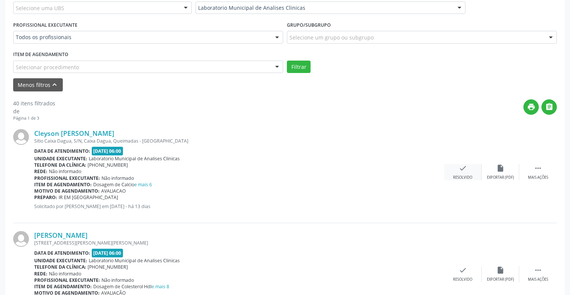
click at [467, 172] on div "check Resolvido" at bounding box center [463, 172] width 38 height 16
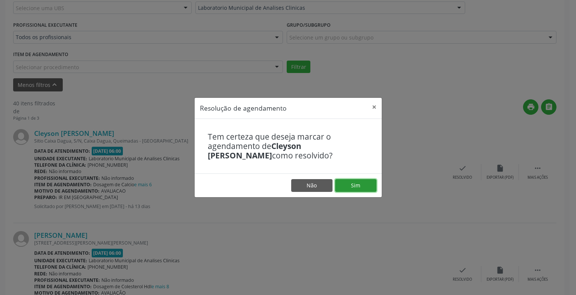
click at [359, 183] on button "Sim" at bounding box center [355, 185] width 41 height 13
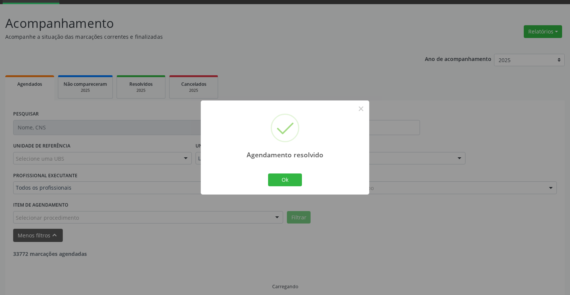
scroll to position [45, 0]
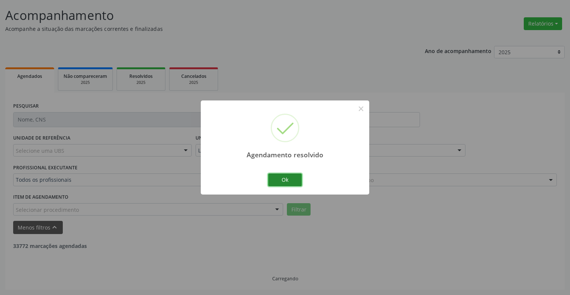
click at [294, 177] on button "Ok" at bounding box center [285, 179] width 34 height 13
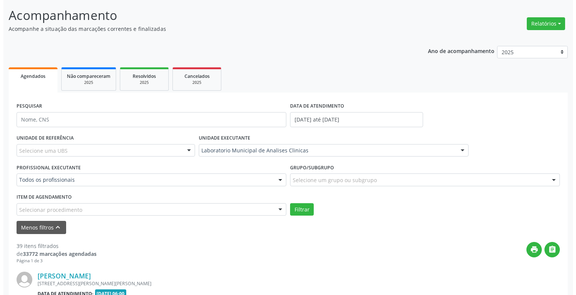
scroll to position [188, 0]
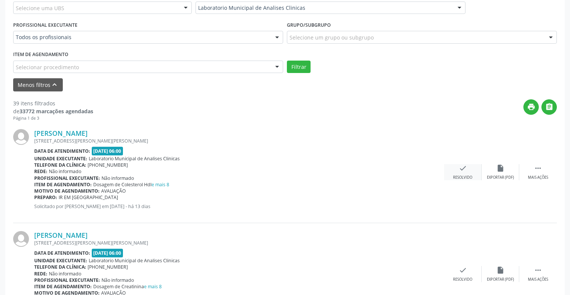
click at [467, 177] on div "Resolvido" at bounding box center [462, 177] width 19 height 5
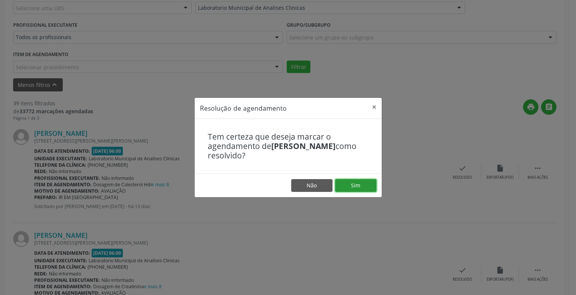
click at [362, 183] on button "Sim" at bounding box center [355, 185] width 41 height 13
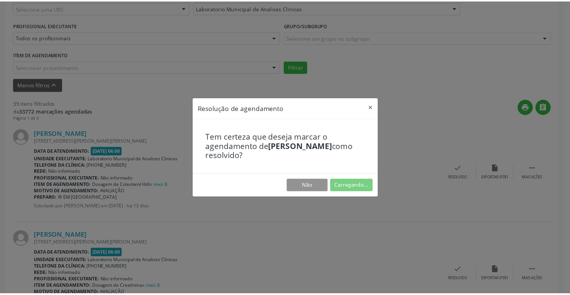
scroll to position [37, 0]
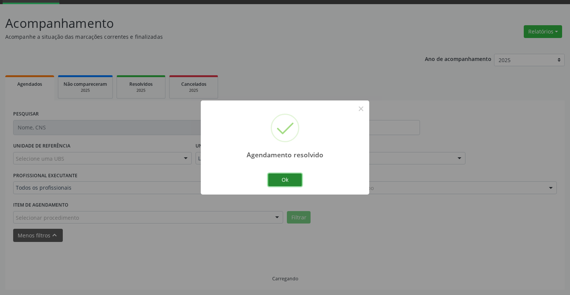
click at [295, 182] on button "Ok" at bounding box center [285, 179] width 34 height 13
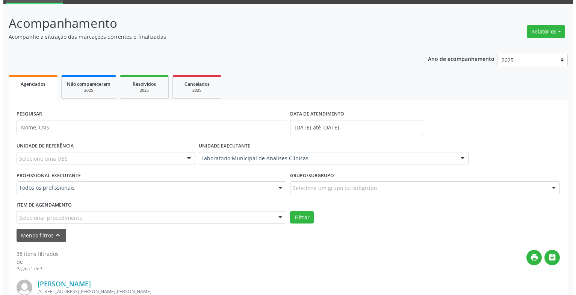
scroll to position [188, 0]
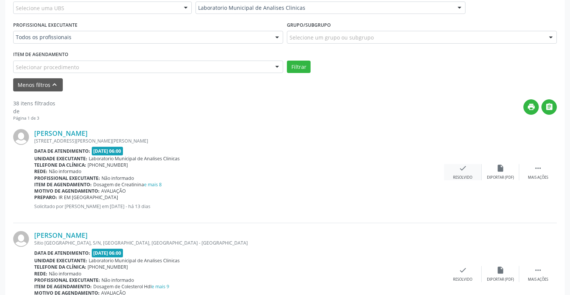
click at [470, 170] on div "check Resolvido" at bounding box center [463, 172] width 38 height 16
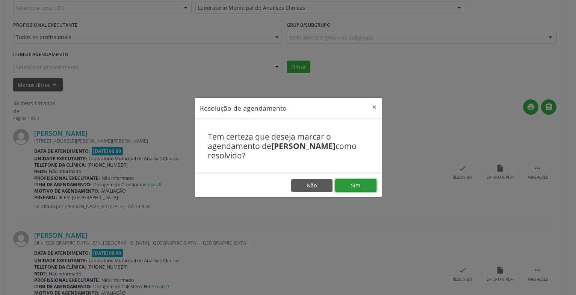
click at [347, 188] on button "Sim" at bounding box center [355, 185] width 41 height 13
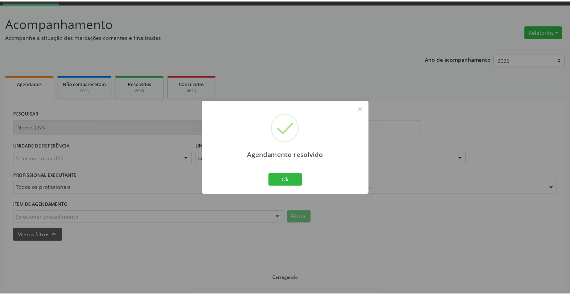
scroll to position [37, 0]
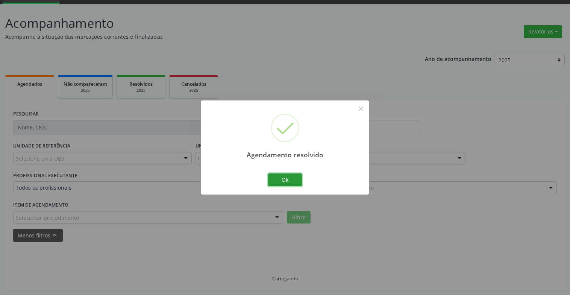
click at [296, 181] on button "Ok" at bounding box center [285, 179] width 34 height 13
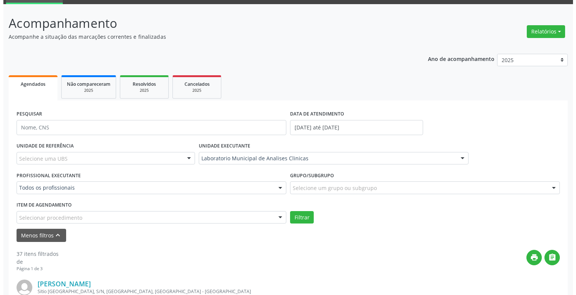
scroll to position [188, 0]
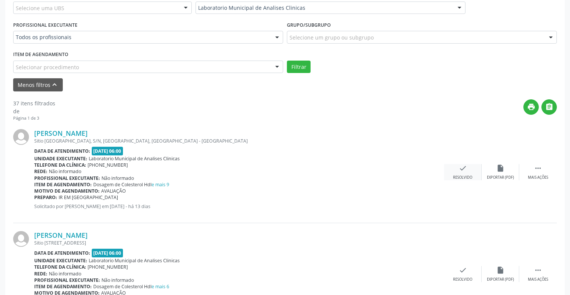
click at [458, 175] on div "Resolvido" at bounding box center [462, 177] width 19 height 5
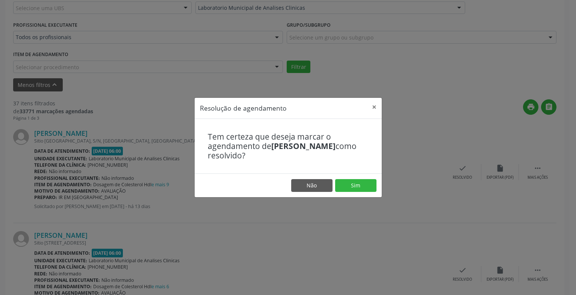
click at [377, 185] on footer "Não Sim" at bounding box center [288, 185] width 187 height 24
click at [357, 183] on button "Sim" at bounding box center [355, 185] width 41 height 13
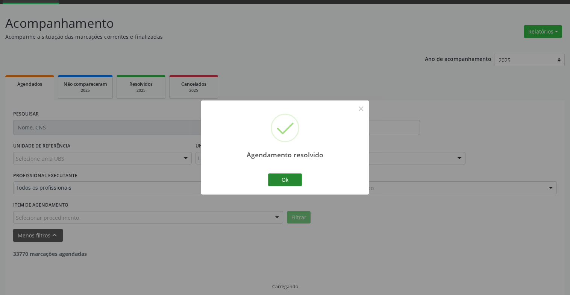
scroll to position [45, 0]
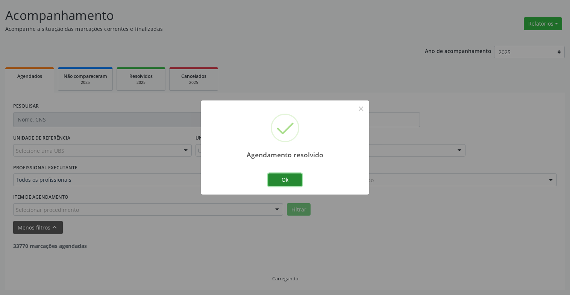
click at [293, 180] on button "Ok" at bounding box center [285, 179] width 34 height 13
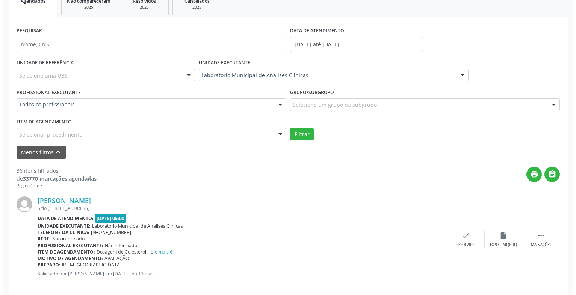
scroll to position [195, 0]
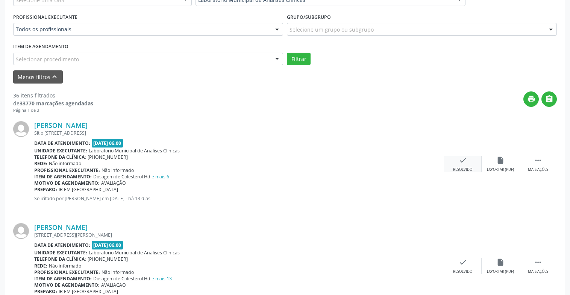
click at [465, 168] on div "Resolvido" at bounding box center [462, 169] width 19 height 5
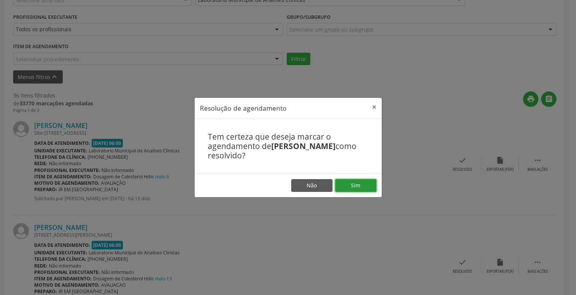
click at [342, 183] on button "Sim" at bounding box center [355, 185] width 41 height 13
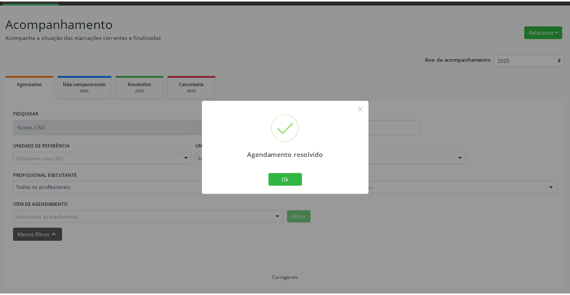
scroll to position [37, 0]
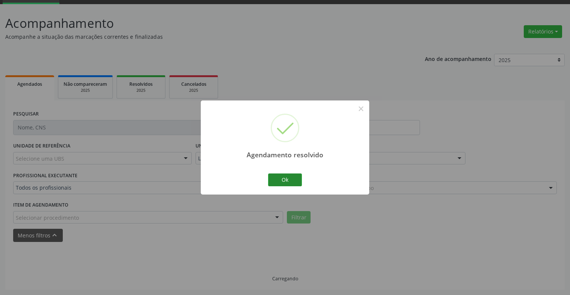
click at [303, 179] on div "Ok Cancel" at bounding box center [284, 180] width 37 height 16
click at [294, 179] on button "Ok" at bounding box center [285, 179] width 34 height 13
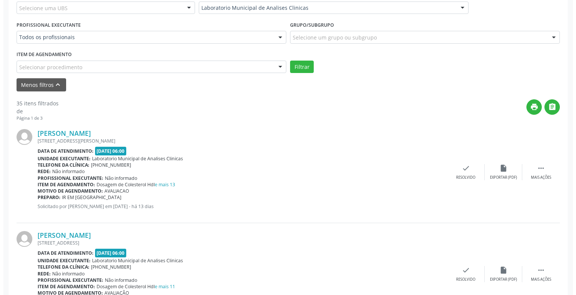
scroll to position [338, 0]
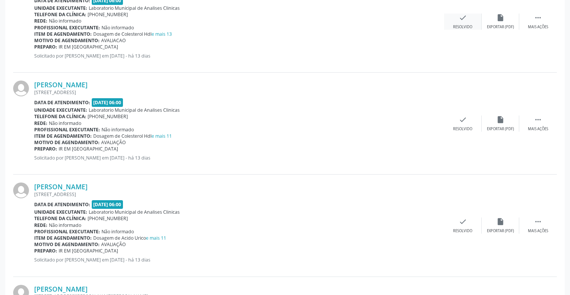
click at [464, 25] on div "Resolvido" at bounding box center [462, 26] width 19 height 5
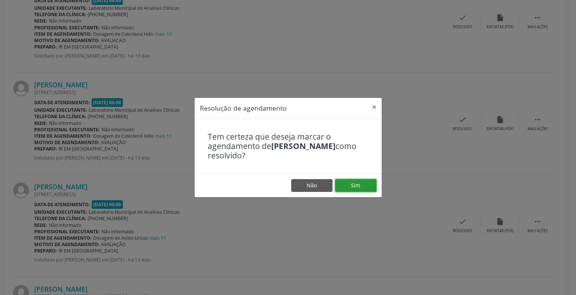
click at [344, 181] on button "Sim" at bounding box center [355, 185] width 41 height 13
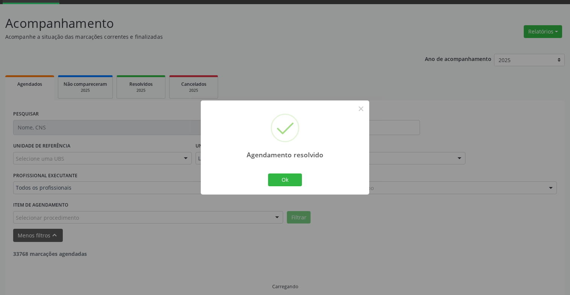
scroll to position [45, 0]
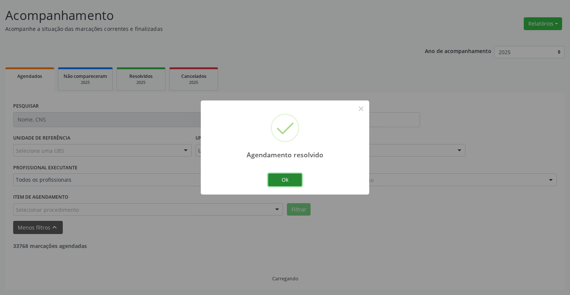
click at [291, 180] on button "Ok" at bounding box center [285, 179] width 34 height 13
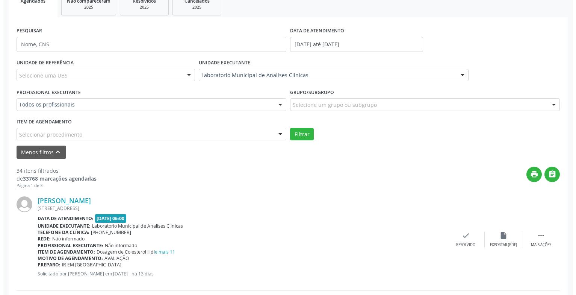
scroll to position [195, 0]
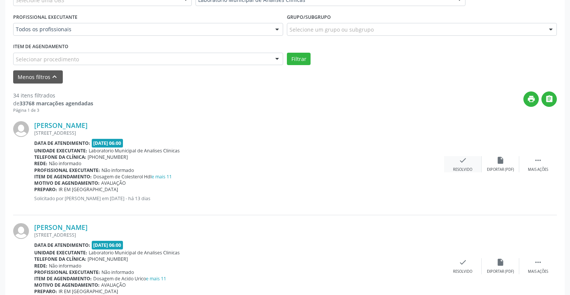
click at [471, 163] on div "check Resolvido" at bounding box center [463, 164] width 38 height 16
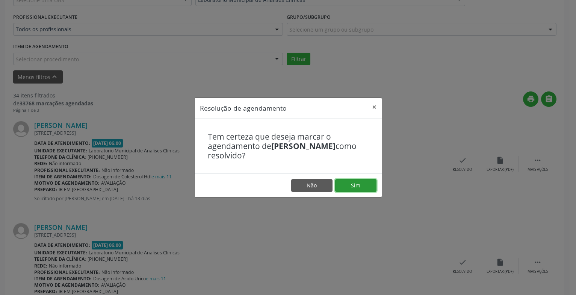
click at [353, 187] on button "Sim" at bounding box center [355, 185] width 41 height 13
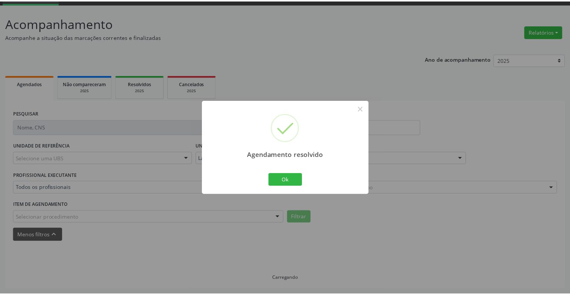
scroll to position [37, 0]
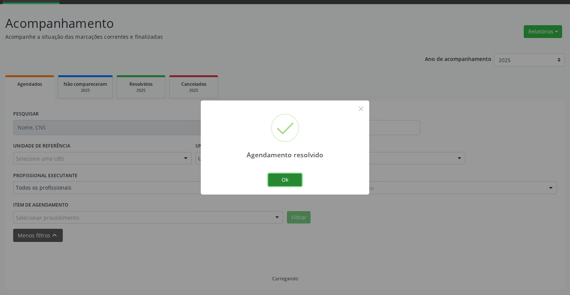
click at [299, 184] on button "Ok" at bounding box center [285, 179] width 34 height 13
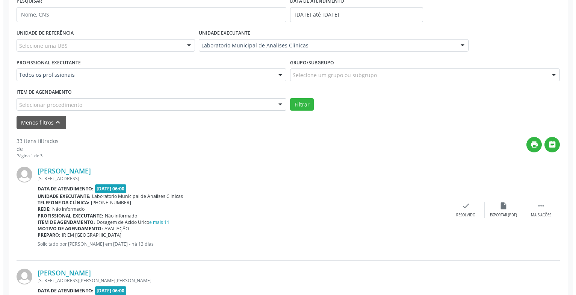
scroll to position [263, 0]
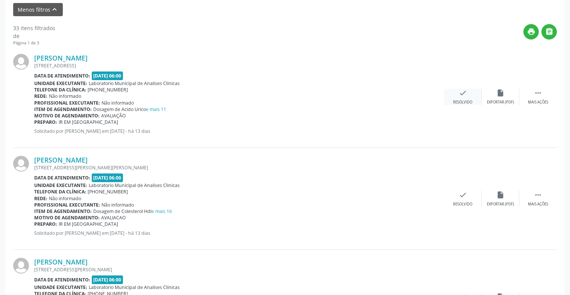
click at [462, 103] on div "Resolvido" at bounding box center [462, 102] width 19 height 5
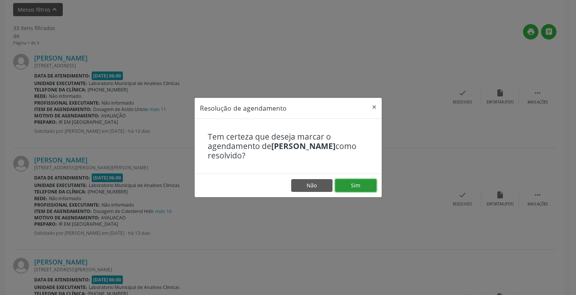
click at [349, 187] on button "Sim" at bounding box center [355, 185] width 41 height 13
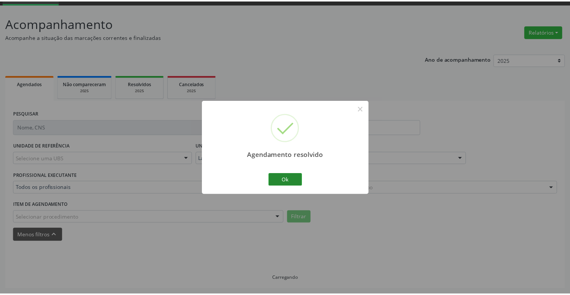
scroll to position [37, 0]
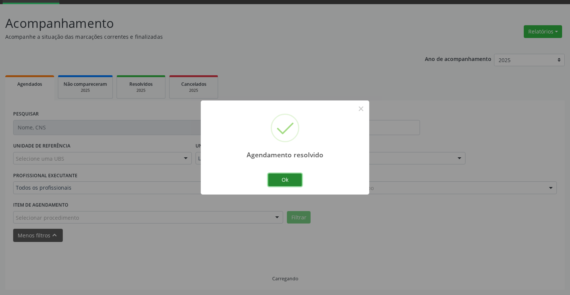
click at [292, 182] on button "Ok" at bounding box center [285, 179] width 34 height 13
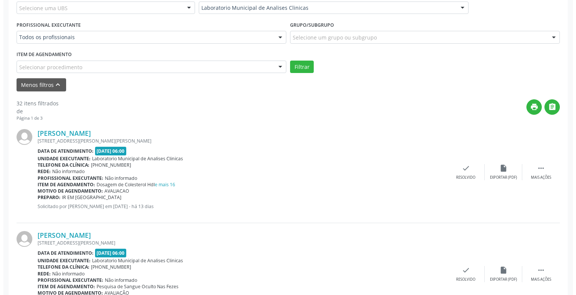
scroll to position [263, 0]
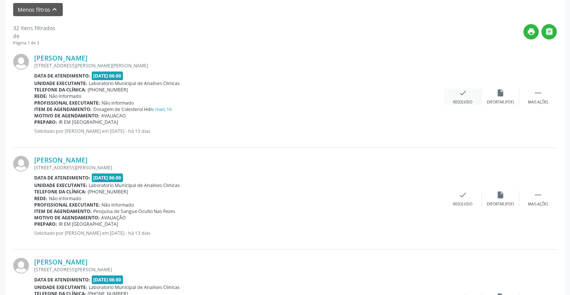
click at [468, 100] on div "Resolvido" at bounding box center [462, 102] width 19 height 5
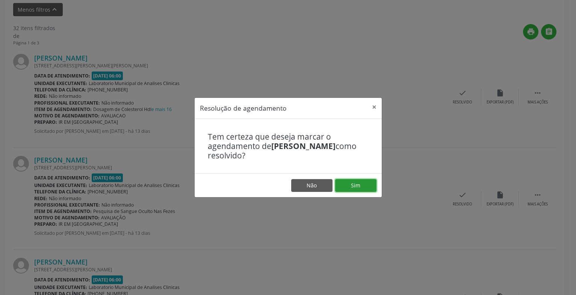
click at [357, 183] on button "Sim" at bounding box center [355, 185] width 41 height 13
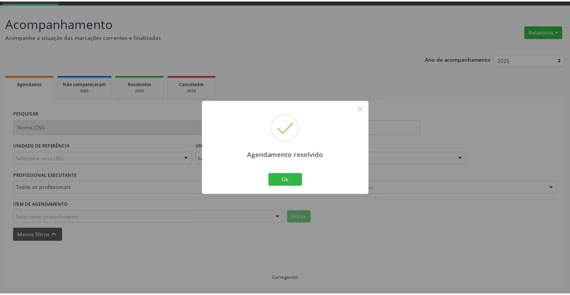
scroll to position [37, 0]
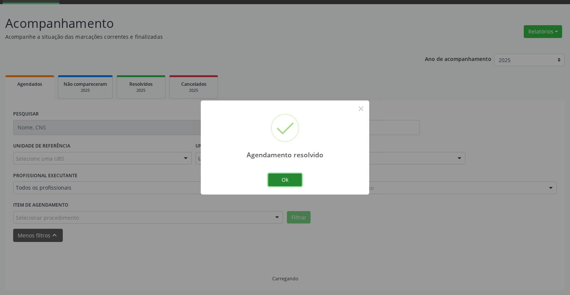
click at [294, 182] on button "Ok" at bounding box center [285, 179] width 34 height 13
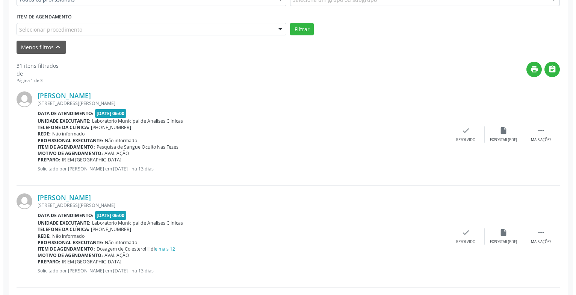
scroll to position [375, 0]
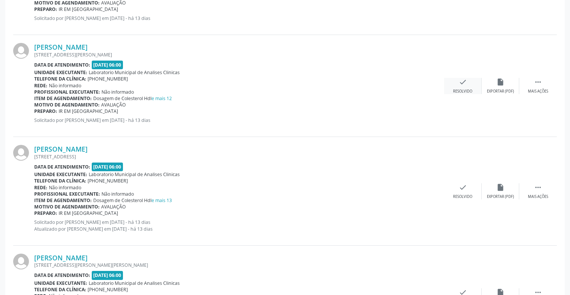
click at [457, 89] on div "Resolvido" at bounding box center [462, 91] width 19 height 5
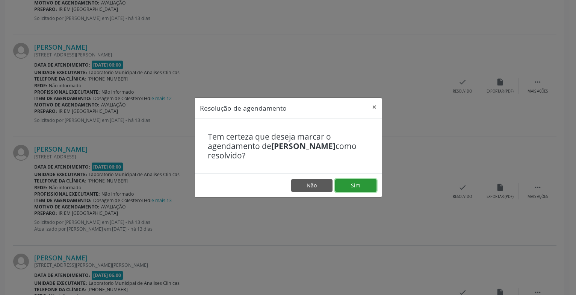
click at [362, 183] on button "Sim" at bounding box center [355, 185] width 41 height 13
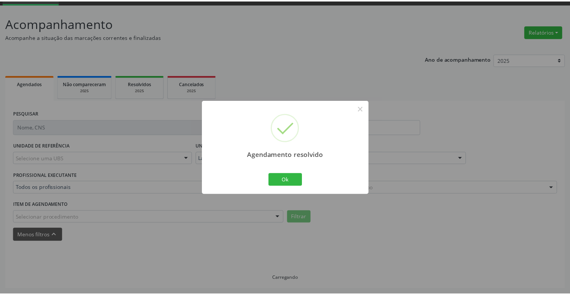
scroll to position [37, 0]
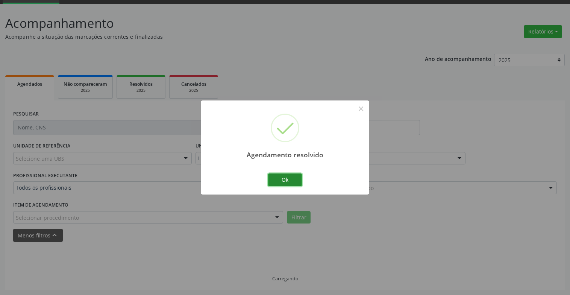
click at [288, 177] on button "Ok" at bounding box center [285, 179] width 34 height 13
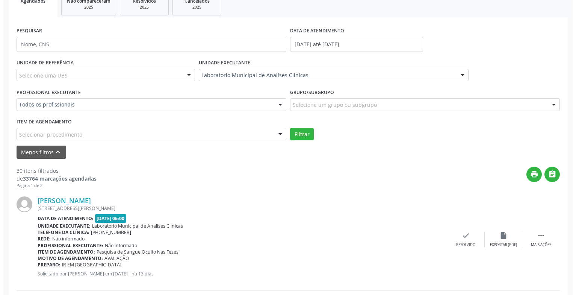
scroll to position [195, 0]
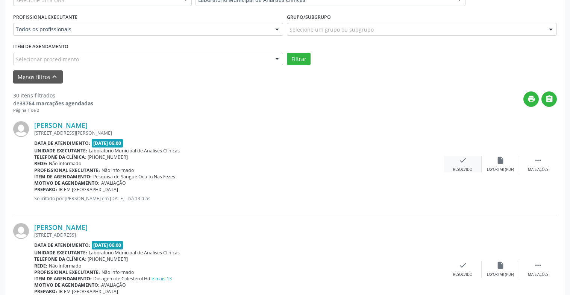
click at [463, 161] on icon "check" at bounding box center [463, 160] width 8 height 8
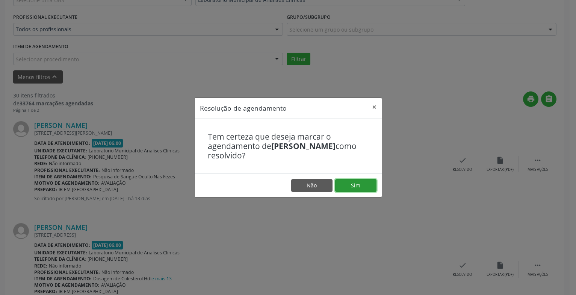
click at [368, 181] on button "Sim" at bounding box center [355, 185] width 41 height 13
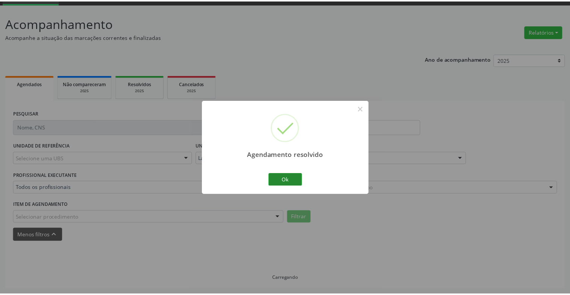
scroll to position [37, 0]
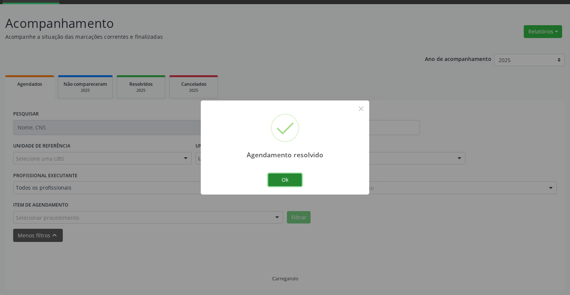
click at [292, 184] on button "Ok" at bounding box center [285, 179] width 34 height 13
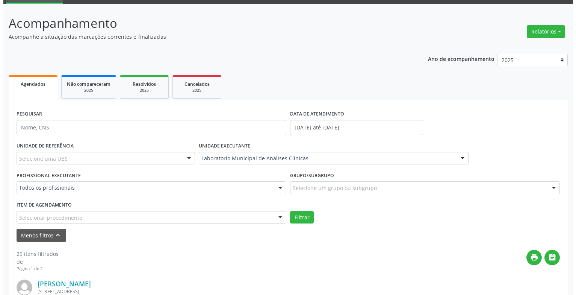
scroll to position [150, 0]
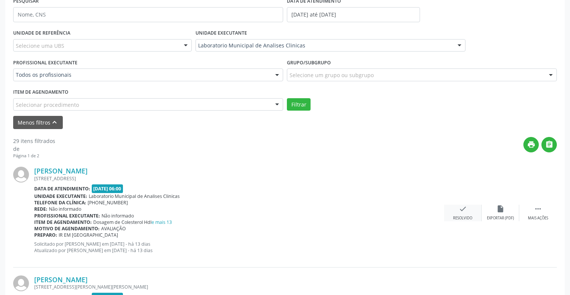
click at [465, 213] on icon "check" at bounding box center [463, 208] width 8 height 8
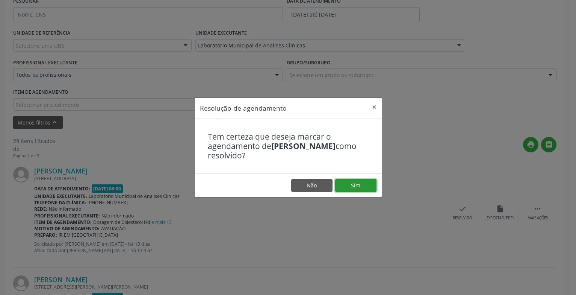
click at [344, 182] on button "Sim" at bounding box center [355, 185] width 41 height 13
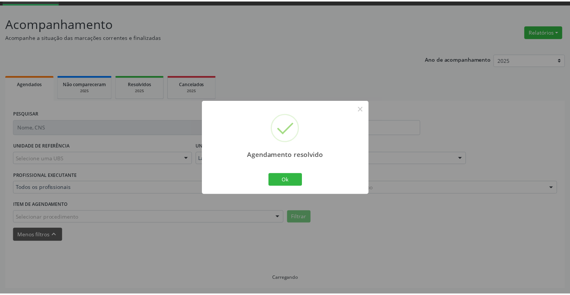
scroll to position [37, 0]
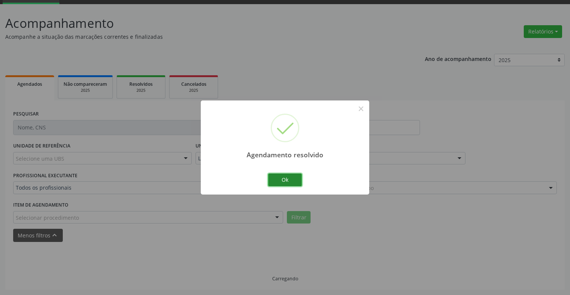
click at [292, 179] on button "Ok" at bounding box center [285, 179] width 34 height 13
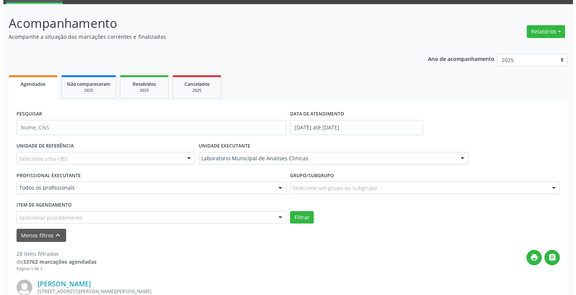
scroll to position [150, 0]
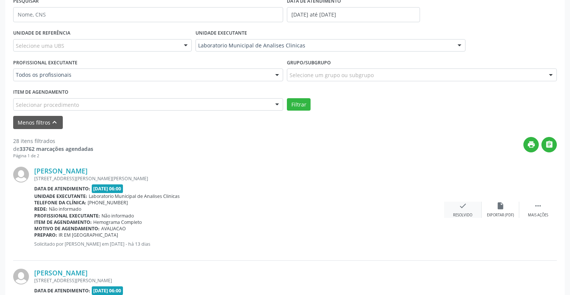
click at [458, 207] on div "check Resolvido" at bounding box center [463, 209] width 38 height 16
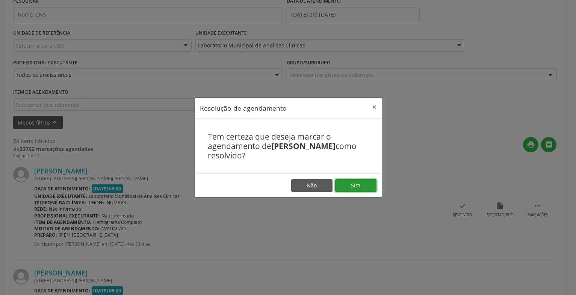
click at [353, 183] on button "Sim" at bounding box center [355, 185] width 41 height 13
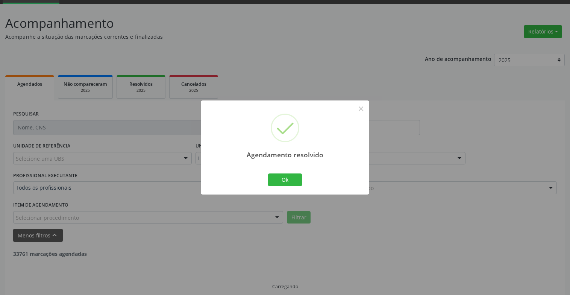
scroll to position [45, 0]
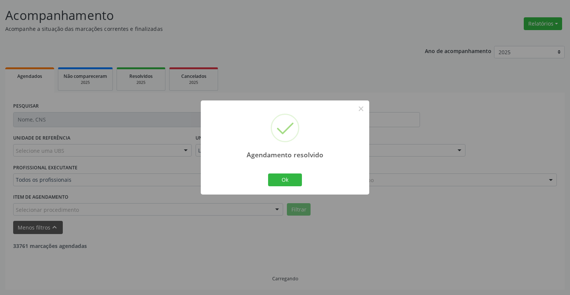
click at [285, 186] on div "Ok Cancel" at bounding box center [284, 180] width 37 height 16
click at [286, 182] on button "Ok" at bounding box center [285, 179] width 34 height 13
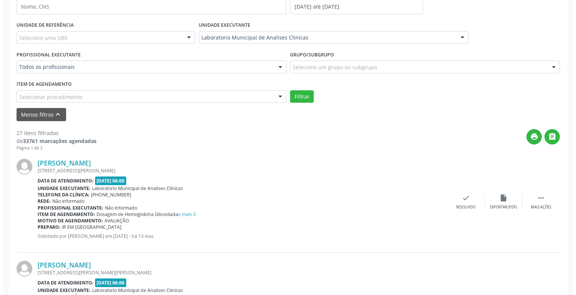
scroll to position [195, 0]
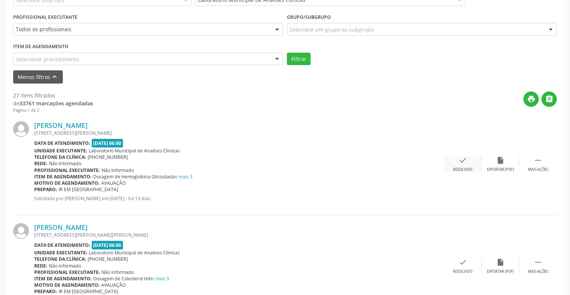
click at [461, 160] on icon "check" at bounding box center [463, 160] width 8 height 8
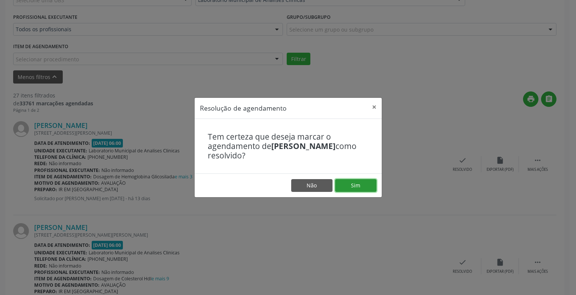
click at [354, 185] on button "Sim" at bounding box center [355, 185] width 41 height 13
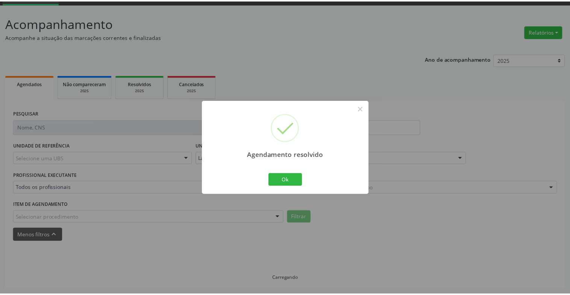
scroll to position [37, 0]
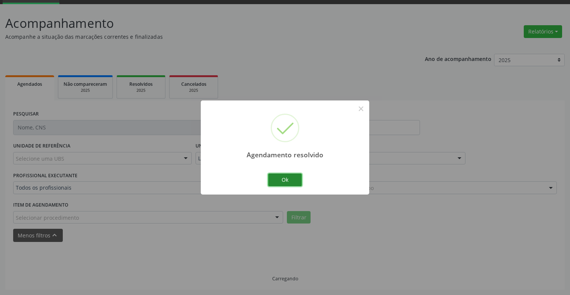
click at [286, 177] on button "Ok" at bounding box center [285, 179] width 34 height 13
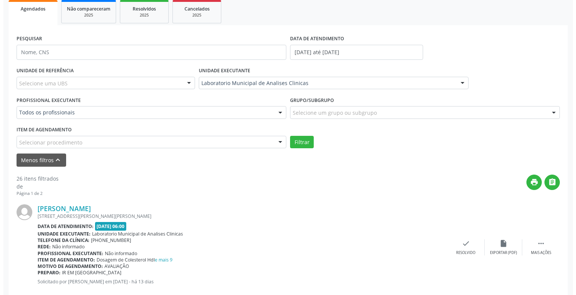
scroll to position [225, 0]
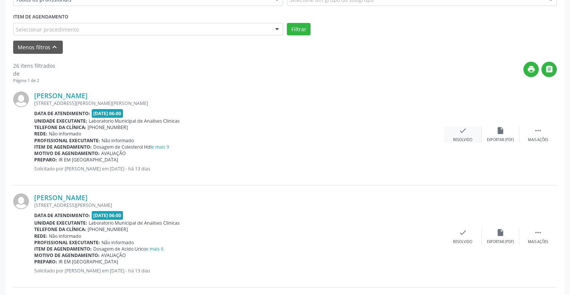
click at [454, 133] on div "check Resolvido" at bounding box center [463, 134] width 38 height 16
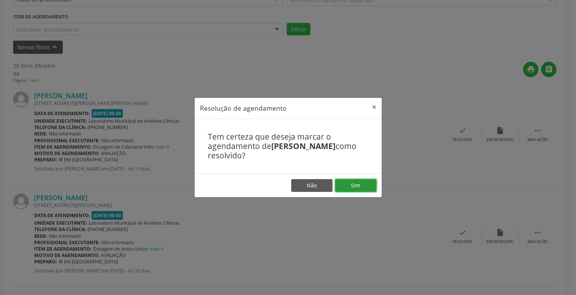
click at [360, 185] on button "Sim" at bounding box center [355, 185] width 41 height 13
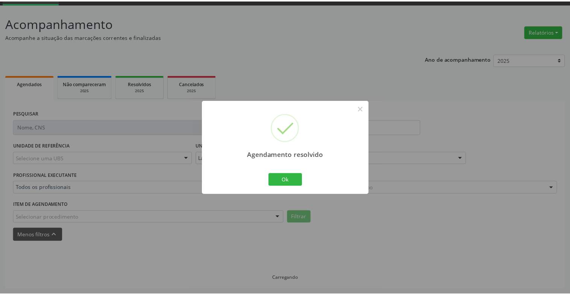
scroll to position [37, 0]
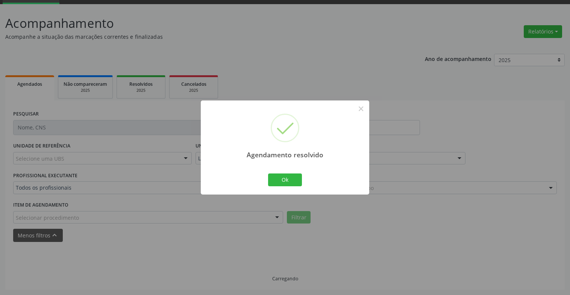
click at [265, 178] on div "Agendamento resolvido × Ok Cancel" at bounding box center [285, 147] width 168 height 94
click at [277, 178] on button "Ok" at bounding box center [285, 179] width 34 height 13
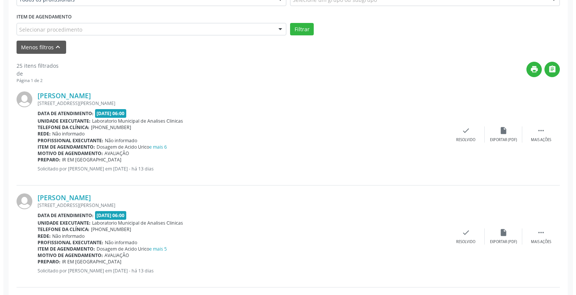
scroll to position [263, 0]
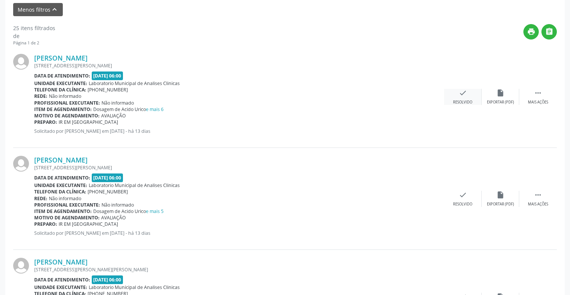
click at [462, 103] on div "Resolvido" at bounding box center [462, 102] width 19 height 5
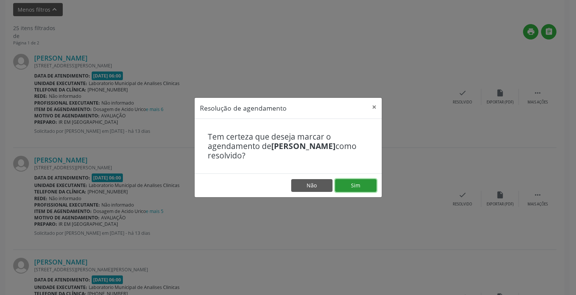
click at [368, 185] on button "Sim" at bounding box center [355, 185] width 41 height 13
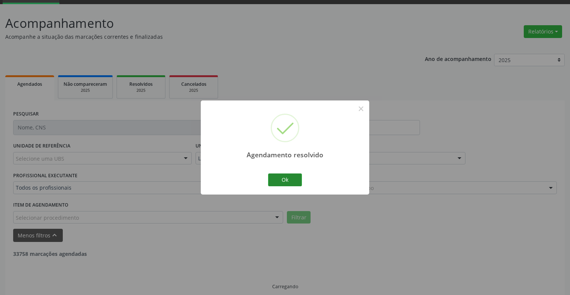
scroll to position [45, 0]
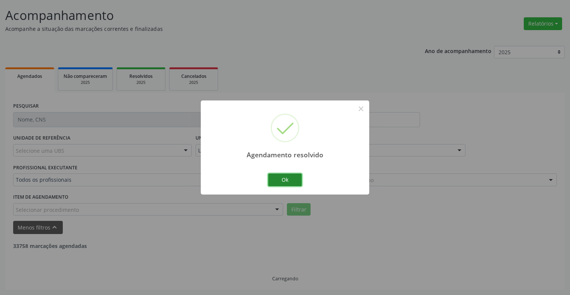
click at [288, 182] on button "Ok" at bounding box center [285, 179] width 34 height 13
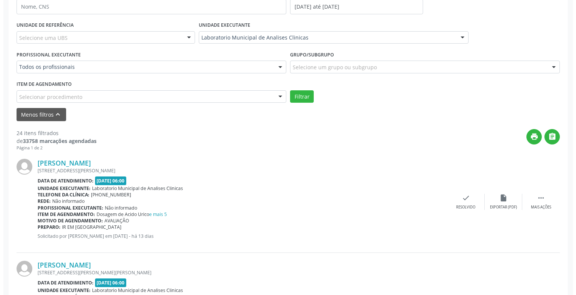
scroll to position [233, 0]
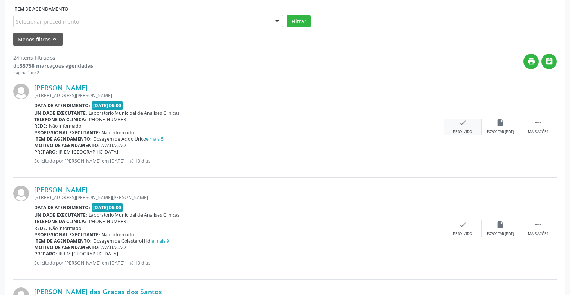
click at [462, 131] on div "Resolvido" at bounding box center [462, 131] width 19 height 5
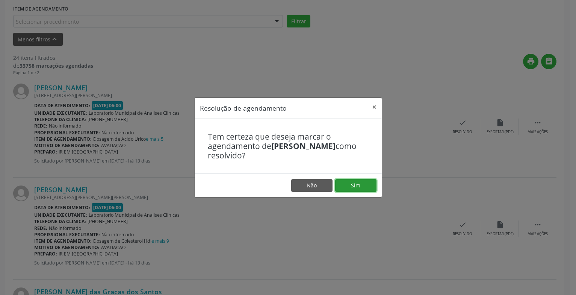
click at [360, 182] on button "Sim" at bounding box center [355, 185] width 41 height 13
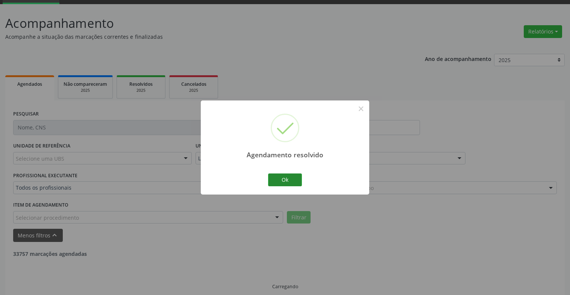
scroll to position [45, 0]
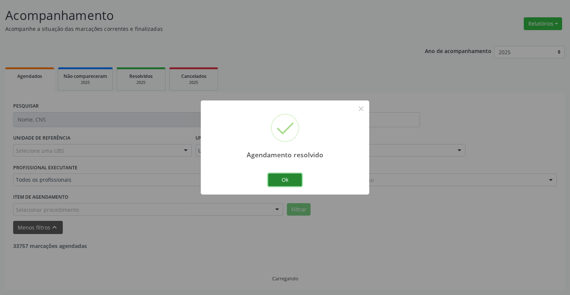
click at [295, 178] on button "Ok" at bounding box center [285, 179] width 34 height 13
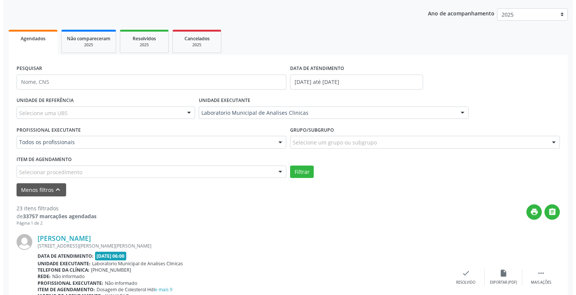
scroll to position [233, 0]
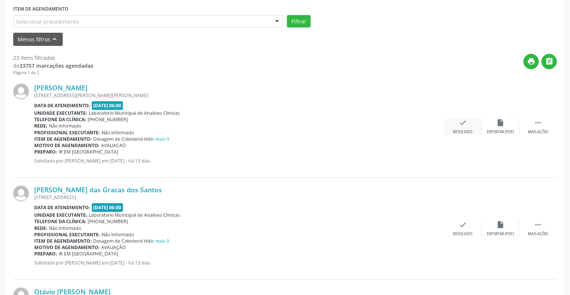
click at [469, 124] on div "check Resolvido" at bounding box center [463, 126] width 38 height 16
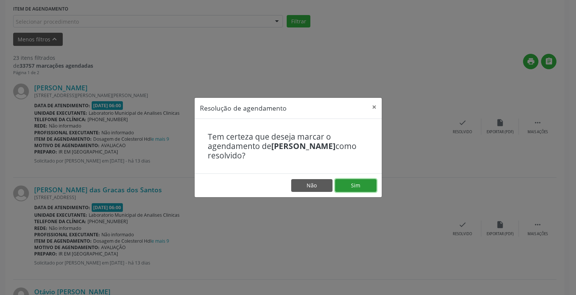
click at [351, 187] on button "Sim" at bounding box center [355, 185] width 41 height 13
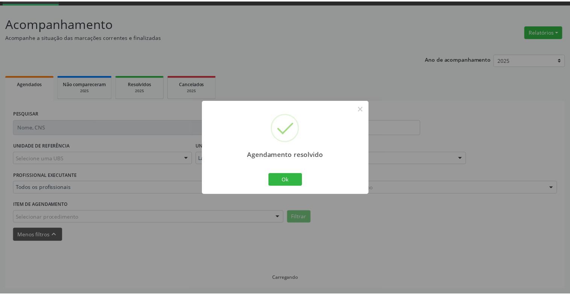
scroll to position [37, 0]
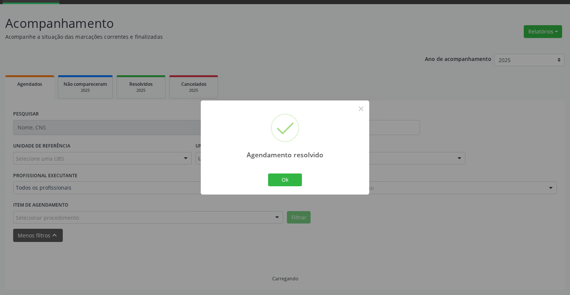
click at [304, 181] on div "Agendamento resolvido × Ok Cancel" at bounding box center [285, 147] width 168 height 94
click at [299, 180] on button "Ok" at bounding box center [285, 179] width 34 height 13
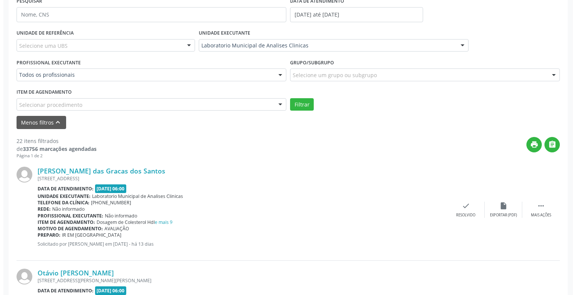
scroll to position [263, 0]
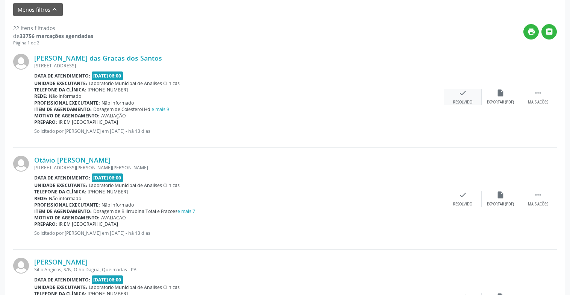
click at [454, 101] on div "Resolvido" at bounding box center [462, 102] width 19 height 5
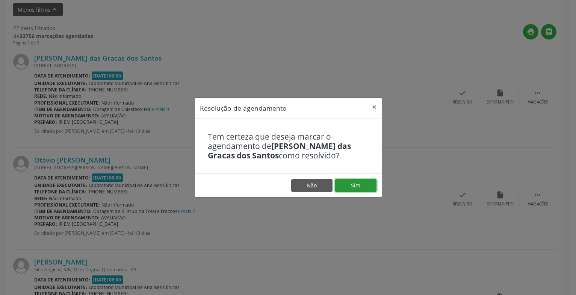
click at [366, 188] on button "Sim" at bounding box center [355, 185] width 41 height 13
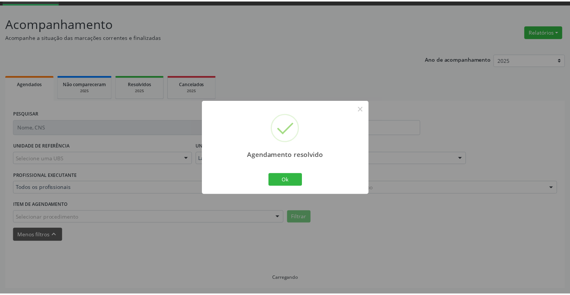
scroll to position [37, 0]
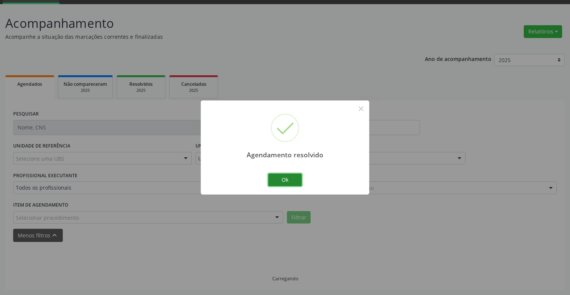
click at [294, 178] on button "Ok" at bounding box center [285, 179] width 34 height 13
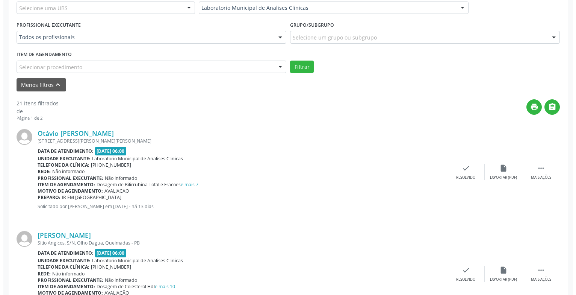
scroll to position [300, 0]
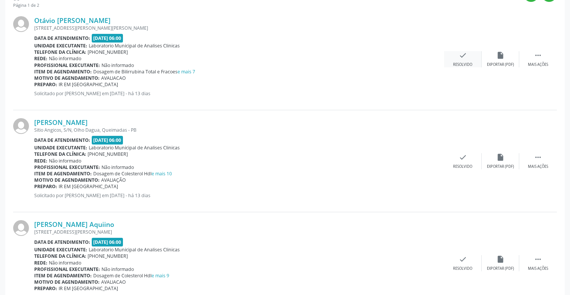
click at [462, 62] on div "Resolvido" at bounding box center [462, 64] width 19 height 5
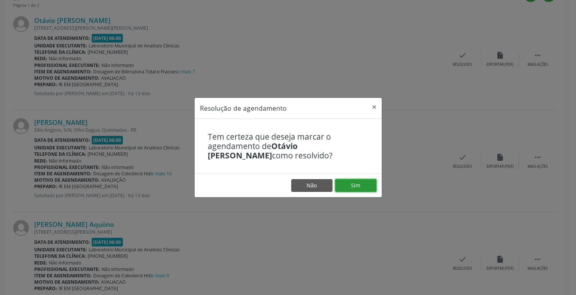
click at [361, 184] on button "Sim" at bounding box center [355, 185] width 41 height 13
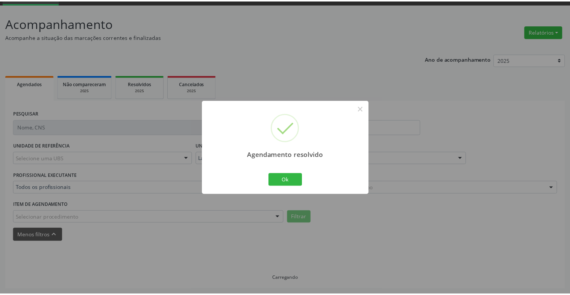
scroll to position [37, 0]
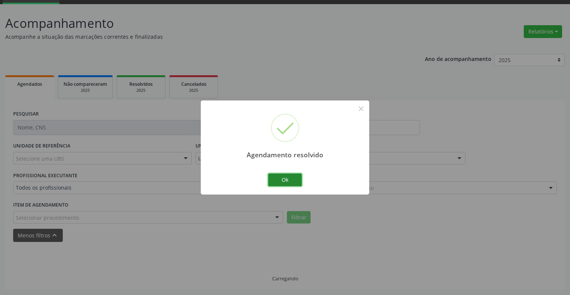
click at [284, 179] on button "Ok" at bounding box center [285, 179] width 34 height 13
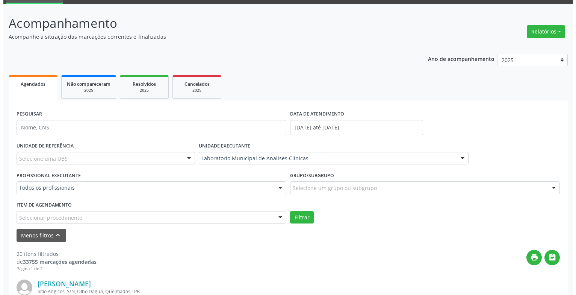
scroll to position [150, 0]
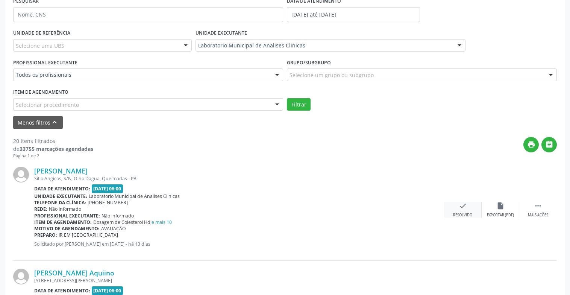
click at [472, 211] on div "check Resolvido" at bounding box center [463, 209] width 38 height 16
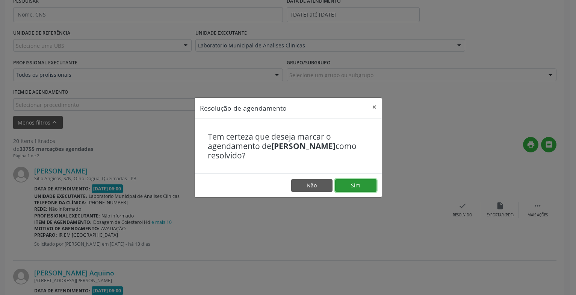
click at [349, 189] on button "Sim" at bounding box center [355, 185] width 41 height 13
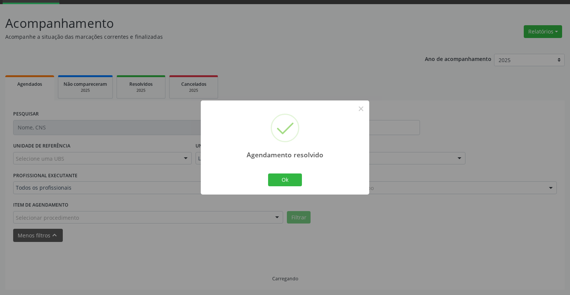
scroll to position [45, 0]
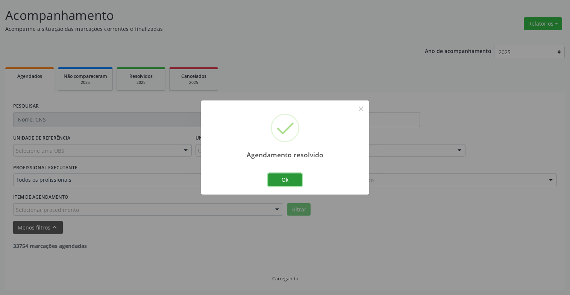
click at [292, 176] on button "Ok" at bounding box center [285, 179] width 34 height 13
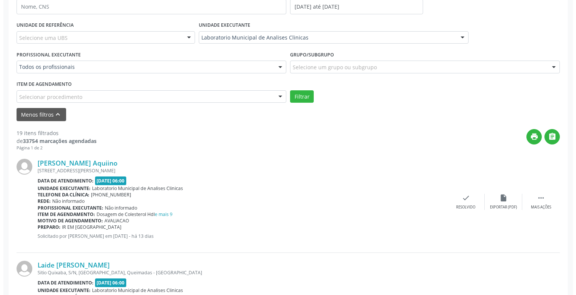
scroll to position [195, 0]
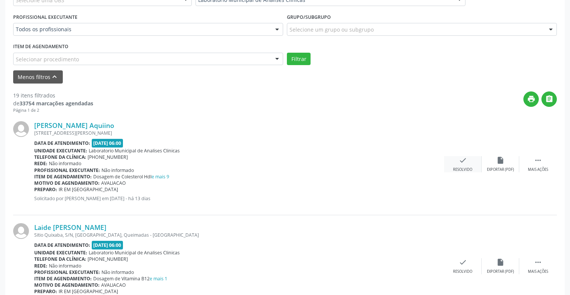
click at [463, 161] on icon "check" at bounding box center [463, 160] width 8 height 8
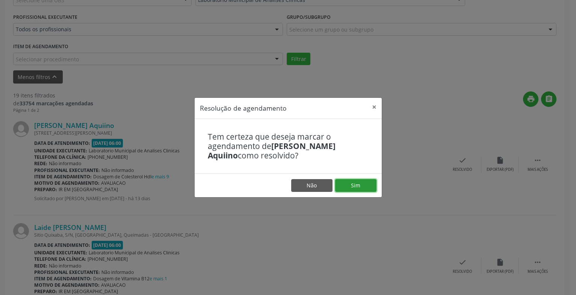
click at [359, 189] on button "Sim" at bounding box center [355, 185] width 41 height 13
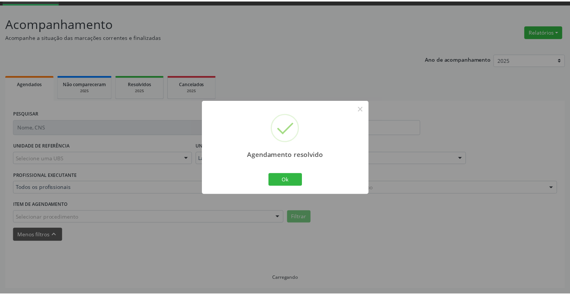
scroll to position [37, 0]
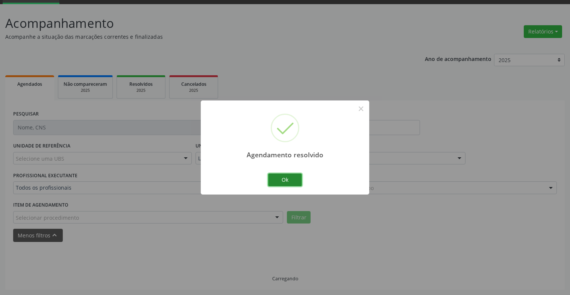
click at [300, 178] on button "Ok" at bounding box center [285, 179] width 34 height 13
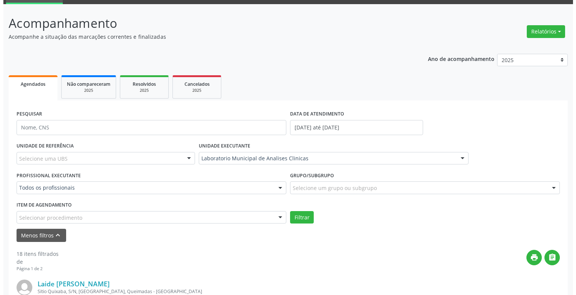
scroll to position [188, 0]
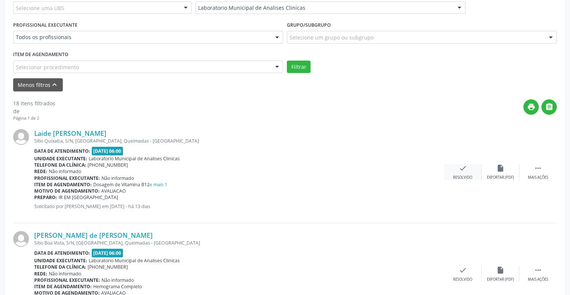
click at [467, 176] on div "Resolvido" at bounding box center [462, 177] width 19 height 5
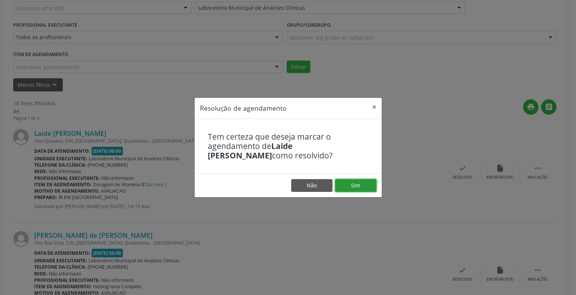
click at [349, 182] on button "Sim" at bounding box center [355, 185] width 41 height 13
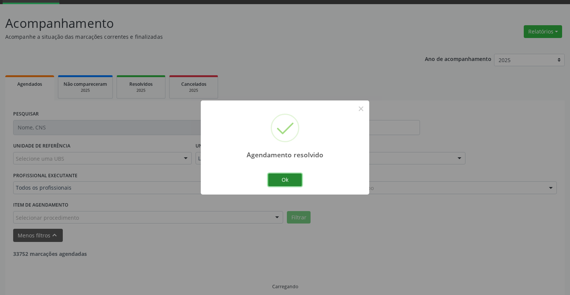
scroll to position [45, 0]
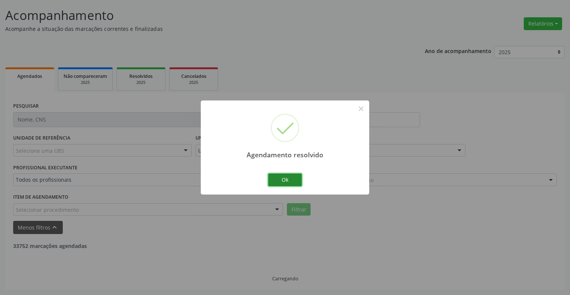
click at [298, 180] on button "Ok" at bounding box center [285, 179] width 34 height 13
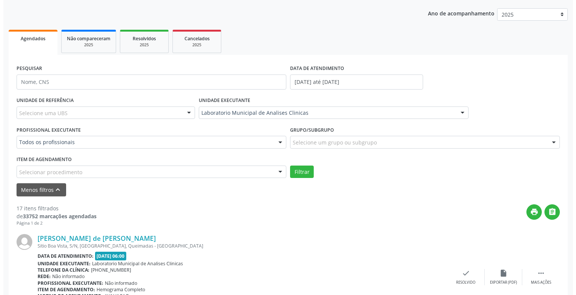
scroll to position [195, 0]
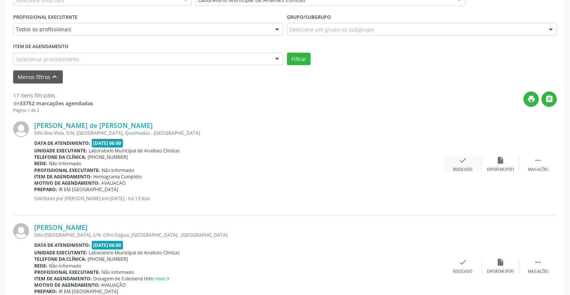
click at [471, 163] on div "check Resolvido" at bounding box center [463, 164] width 38 height 16
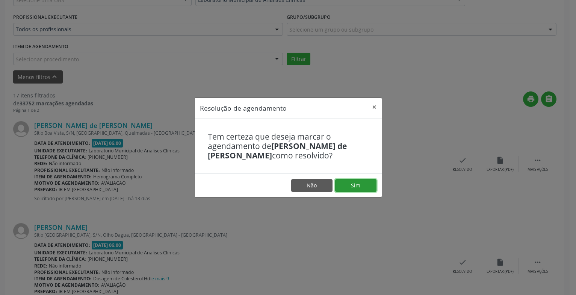
click at [370, 182] on button "Sim" at bounding box center [355, 185] width 41 height 13
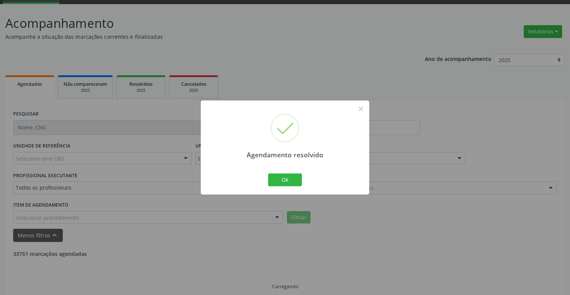
scroll to position [45, 0]
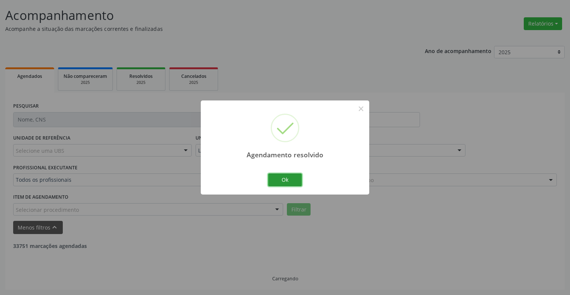
click at [279, 178] on button "Ok" at bounding box center [285, 179] width 34 height 13
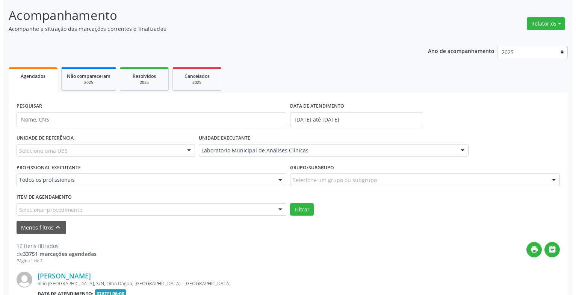
scroll to position [195, 0]
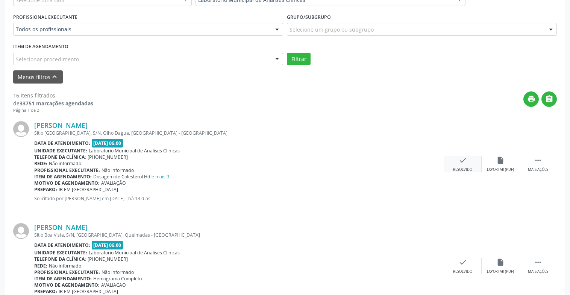
click at [457, 167] on div "Resolvido" at bounding box center [462, 169] width 19 height 5
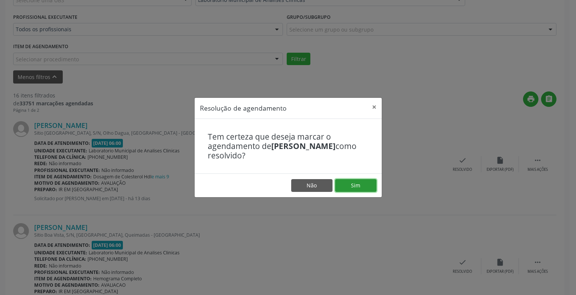
click at [345, 179] on button "Sim" at bounding box center [355, 185] width 41 height 13
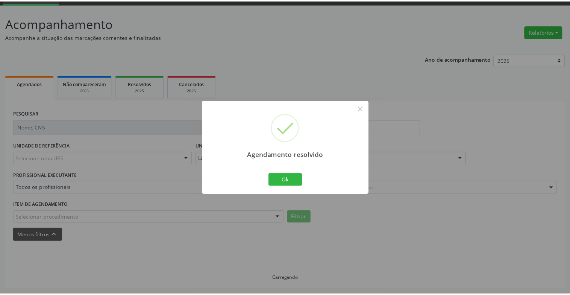
scroll to position [37, 0]
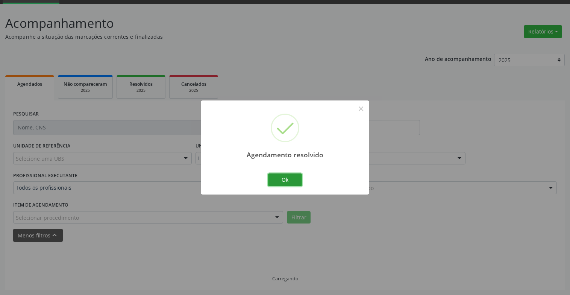
click at [290, 178] on button "Ok" at bounding box center [285, 179] width 34 height 13
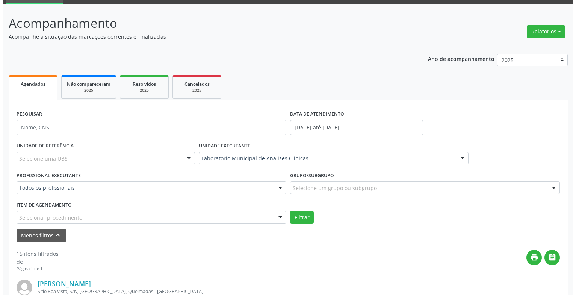
scroll to position [195, 0]
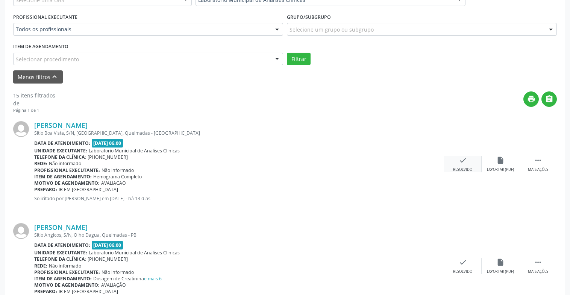
click at [460, 163] on icon "check" at bounding box center [463, 160] width 8 height 8
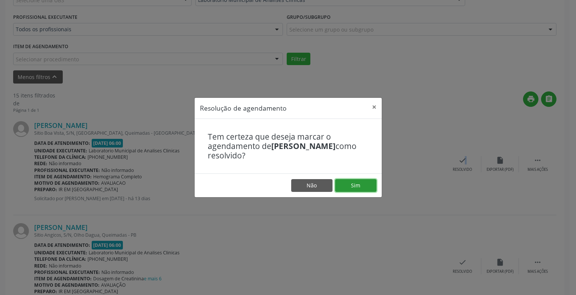
click at [366, 186] on button "Sim" at bounding box center [355, 185] width 41 height 13
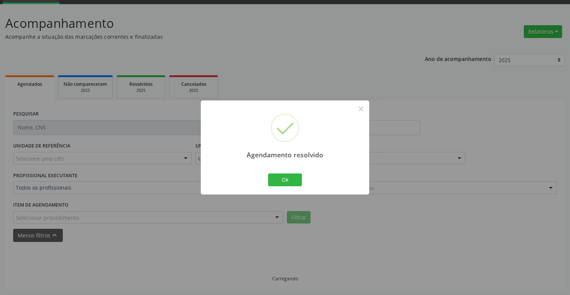
scroll to position [45, 0]
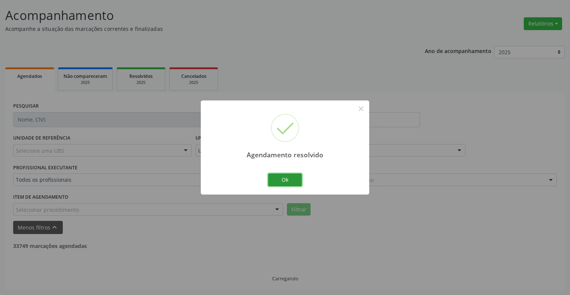
click at [294, 180] on button "Ok" at bounding box center [285, 179] width 34 height 13
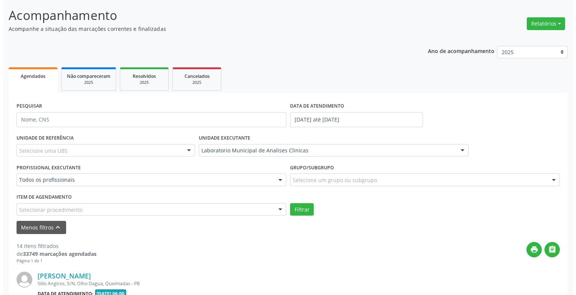
scroll to position [195, 0]
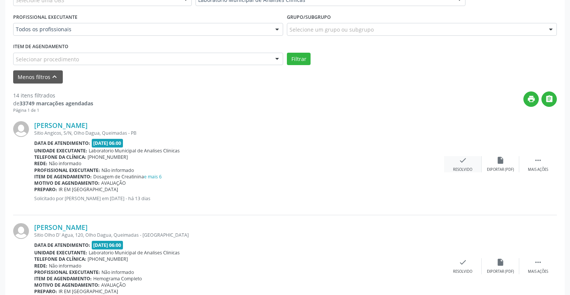
click at [465, 165] on div "check Resolvido" at bounding box center [463, 164] width 38 height 16
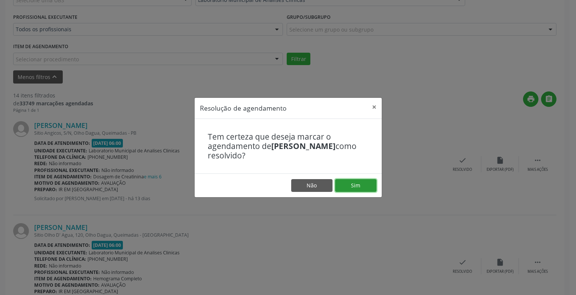
click at [365, 188] on button "Sim" at bounding box center [355, 185] width 41 height 13
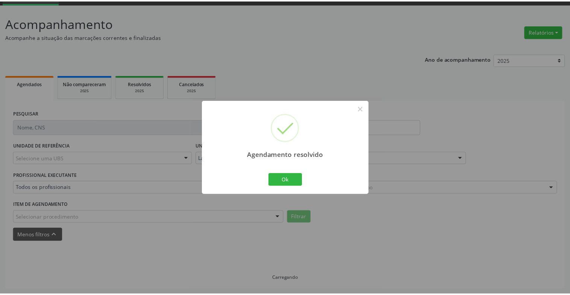
scroll to position [37, 0]
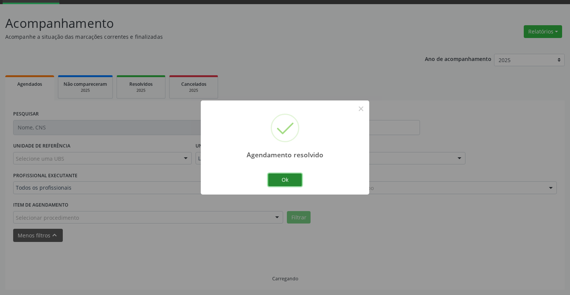
click at [292, 183] on button "Ok" at bounding box center [285, 179] width 34 height 13
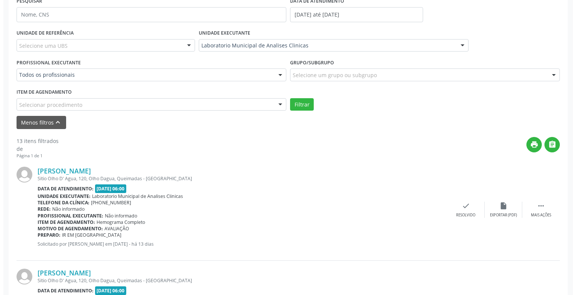
scroll to position [225, 0]
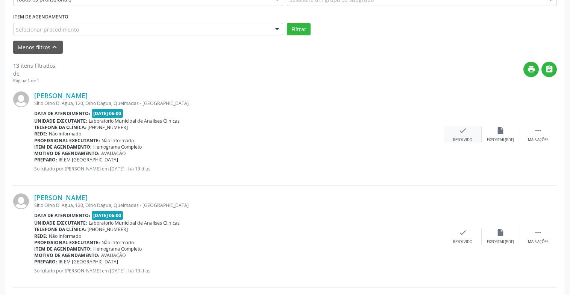
click at [467, 127] on div "check Resolvido" at bounding box center [463, 134] width 38 height 16
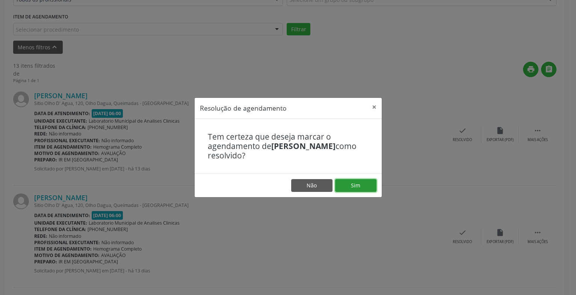
click at [359, 185] on button "Sim" at bounding box center [355, 185] width 41 height 13
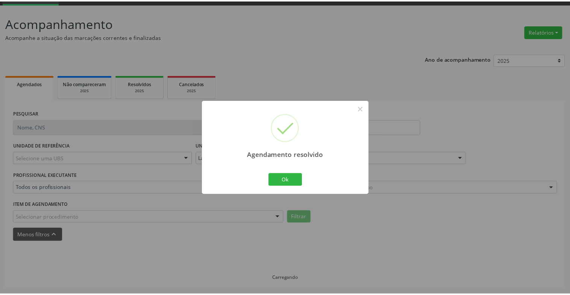
scroll to position [37, 0]
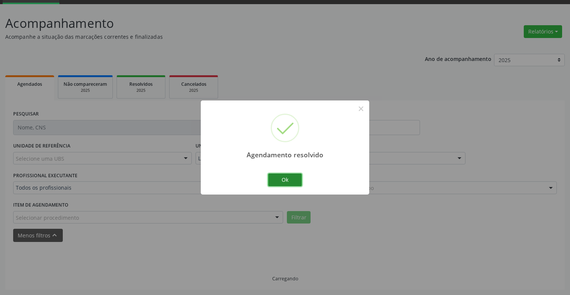
click at [277, 179] on button "Ok" at bounding box center [285, 179] width 34 height 13
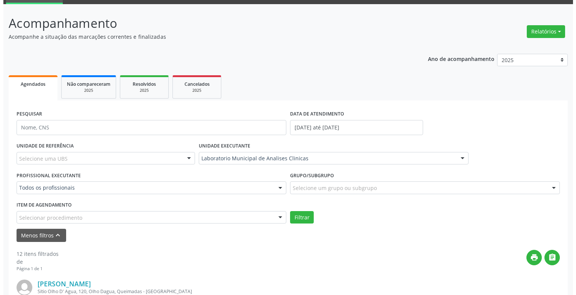
scroll to position [225, 0]
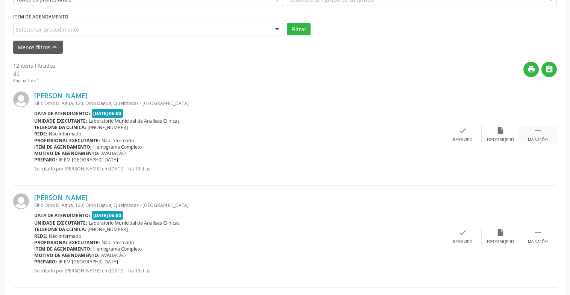
click at [540, 134] on icon "" at bounding box center [538, 130] width 8 height 8
click at [352, 134] on icon "check" at bounding box center [350, 130] width 8 height 8
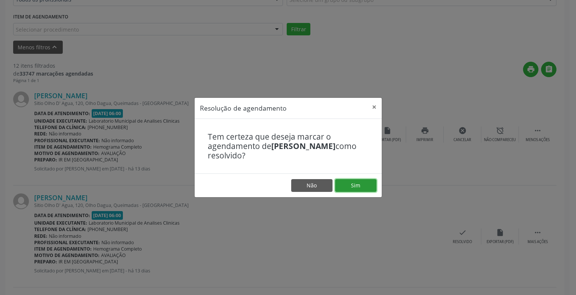
click at [363, 186] on button "Sim" at bounding box center [355, 185] width 41 height 13
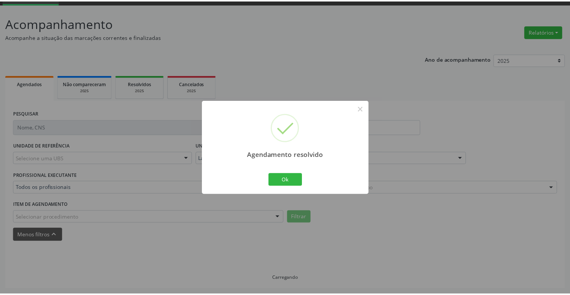
scroll to position [37, 0]
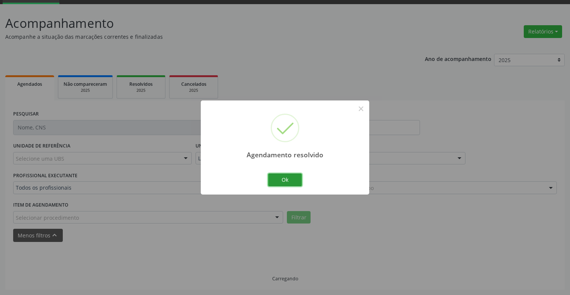
click at [294, 184] on button "Ok" at bounding box center [285, 179] width 34 height 13
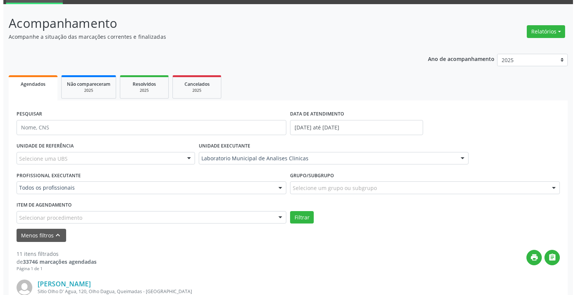
scroll to position [188, 0]
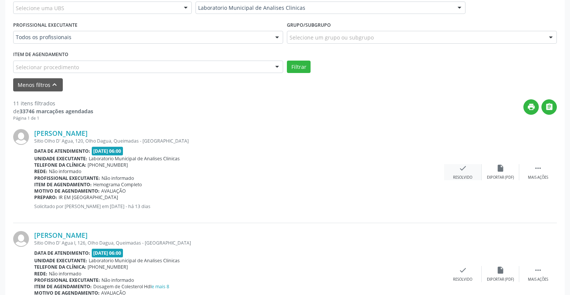
click at [466, 175] on div "Resolvido" at bounding box center [462, 177] width 19 height 5
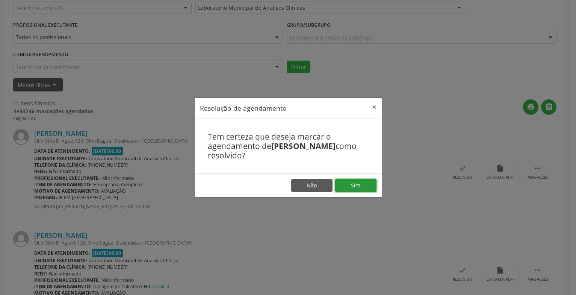
click at [360, 187] on button "Sim" at bounding box center [355, 185] width 41 height 13
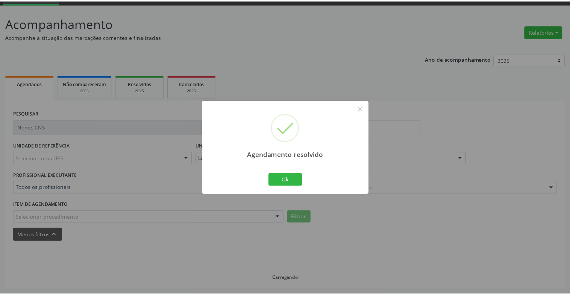
scroll to position [37, 0]
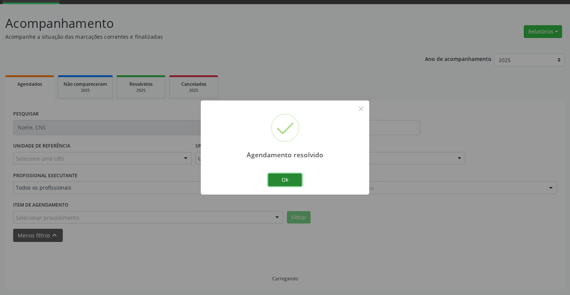
click at [292, 181] on button "Ok" at bounding box center [285, 179] width 34 height 13
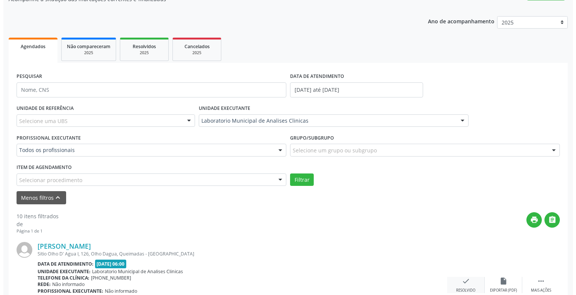
scroll to position [188, 0]
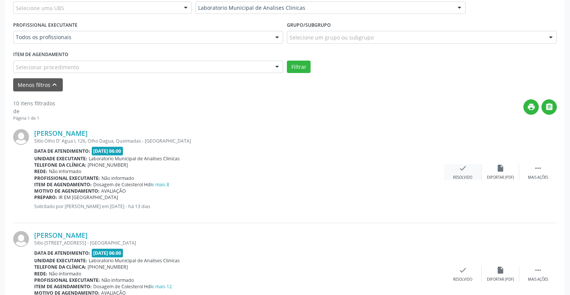
click at [468, 173] on div "check Resolvido" at bounding box center [463, 172] width 38 height 16
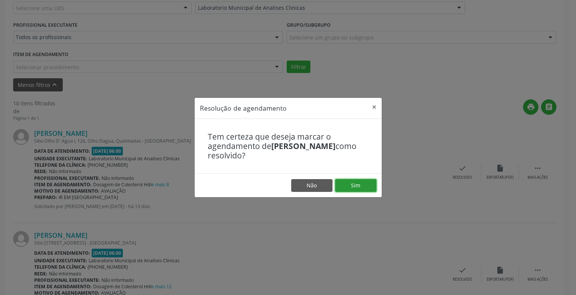
click at [339, 187] on button "Sim" at bounding box center [355, 185] width 41 height 13
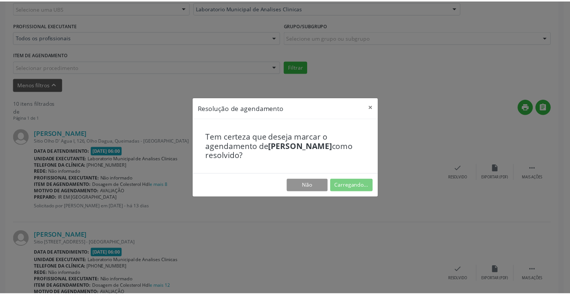
scroll to position [37, 0]
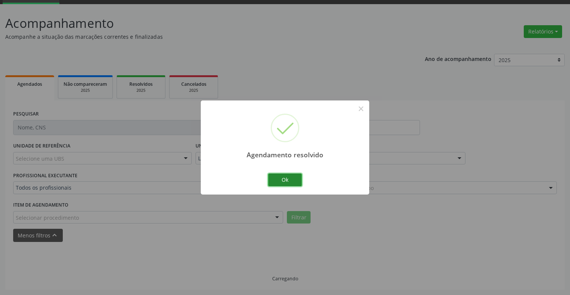
click at [292, 179] on button "Ok" at bounding box center [285, 179] width 34 height 13
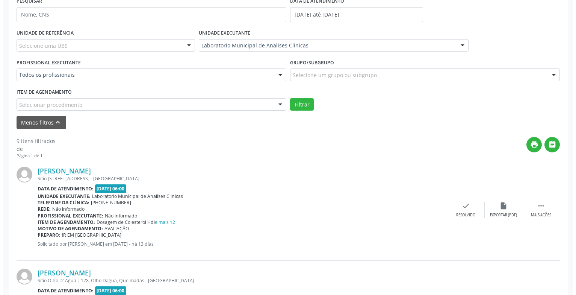
scroll to position [225, 0]
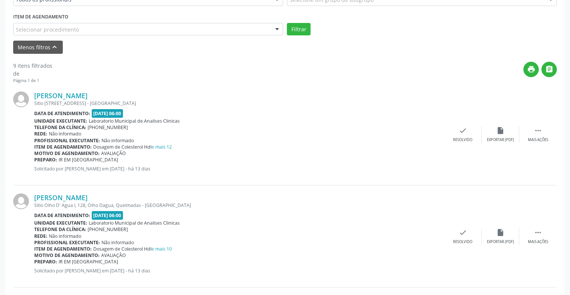
click at [462, 142] on div "[PERSON_NAME] [STREET_ADDRESS] Data de atendimento: [DATE] 06:00 Unidade execut…" at bounding box center [284, 134] width 543 height 102
click at [463, 134] on icon "check" at bounding box center [463, 130] width 8 height 8
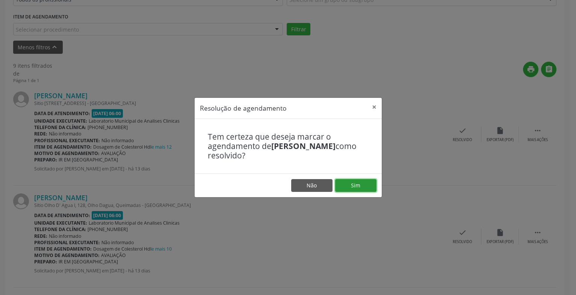
click at [372, 182] on button "Sim" at bounding box center [355, 185] width 41 height 13
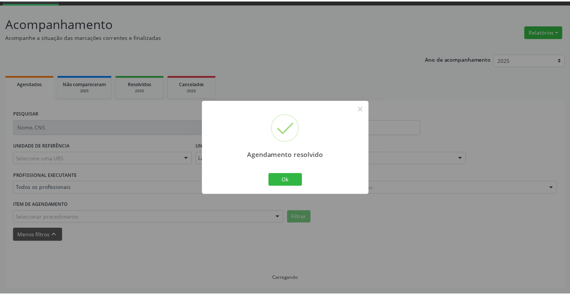
scroll to position [37, 0]
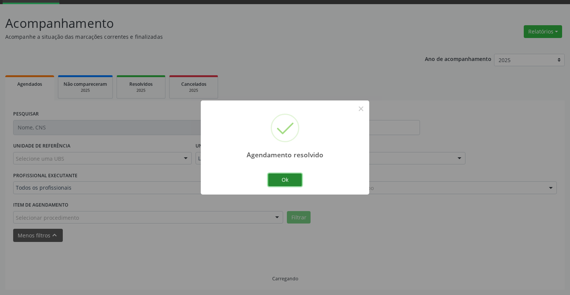
click at [286, 174] on button "Ok" at bounding box center [285, 179] width 34 height 13
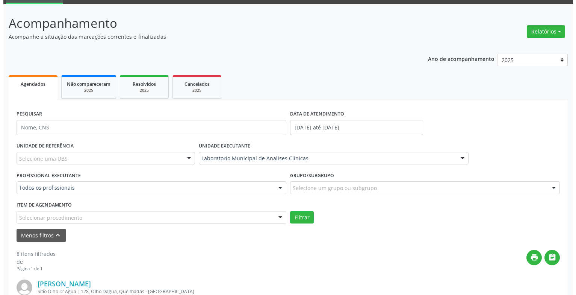
scroll to position [225, 0]
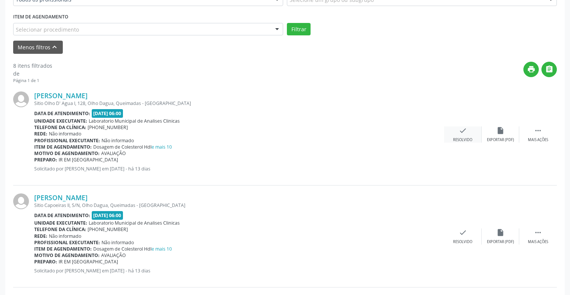
click at [460, 129] on icon "check" at bounding box center [463, 130] width 8 height 8
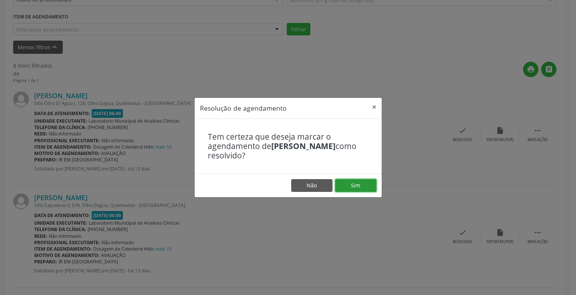
click at [348, 185] on button "Sim" at bounding box center [355, 185] width 41 height 13
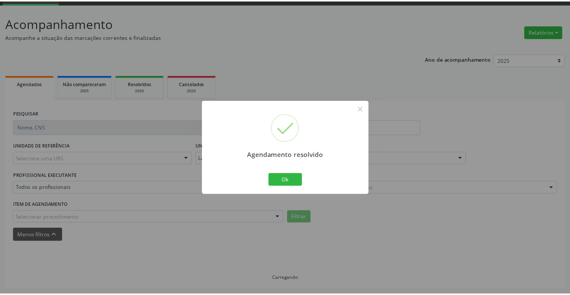
scroll to position [37, 0]
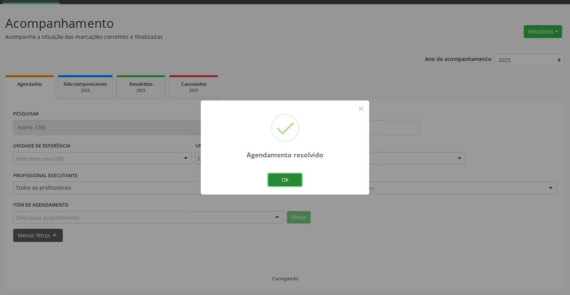
click at [291, 179] on button "Ok" at bounding box center [285, 179] width 34 height 13
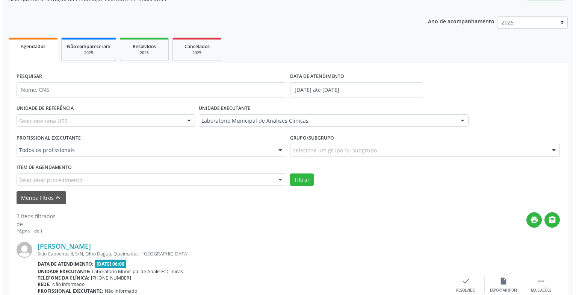
scroll to position [188, 0]
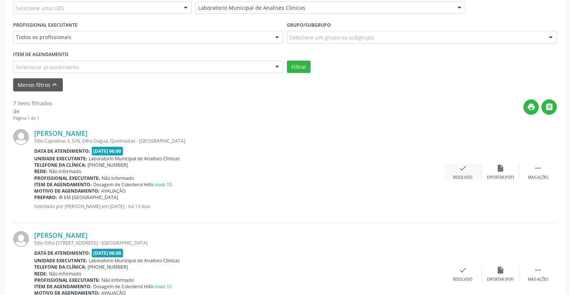
click at [461, 174] on div "check Resolvido" at bounding box center [463, 172] width 38 height 16
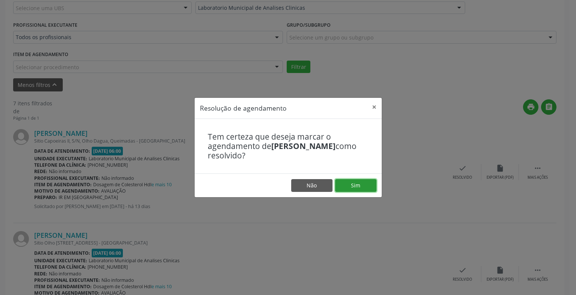
click at [345, 185] on button "Sim" at bounding box center [355, 185] width 41 height 13
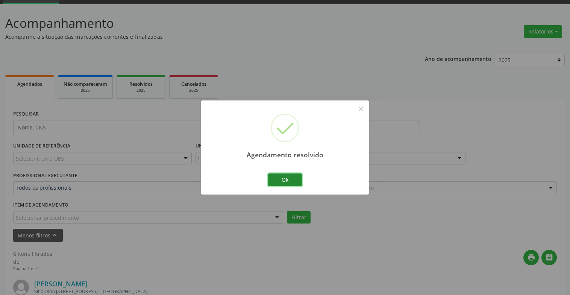
click at [291, 179] on button "Ok" at bounding box center [285, 179] width 34 height 13
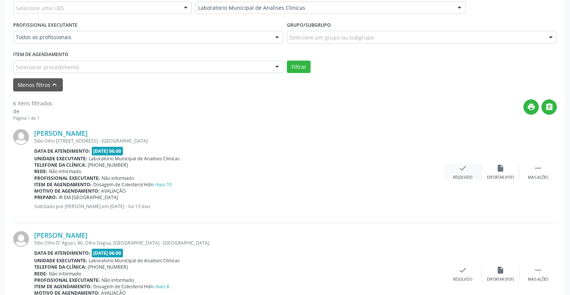
click at [462, 169] on icon "check" at bounding box center [463, 168] width 8 height 8
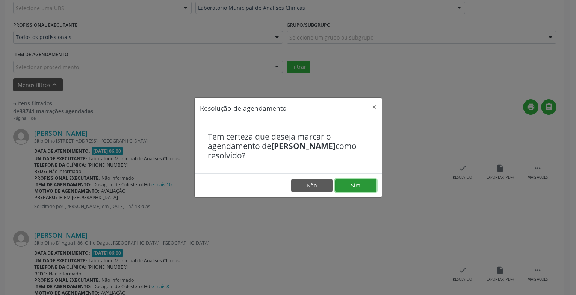
click at [359, 185] on button "Sim" at bounding box center [355, 185] width 41 height 13
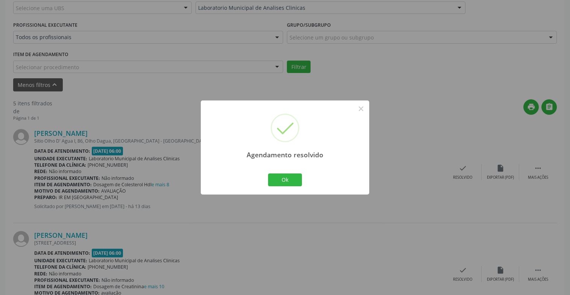
click at [303, 181] on div "Ok Cancel" at bounding box center [284, 180] width 37 height 16
click at [295, 181] on button "Ok" at bounding box center [285, 179] width 34 height 13
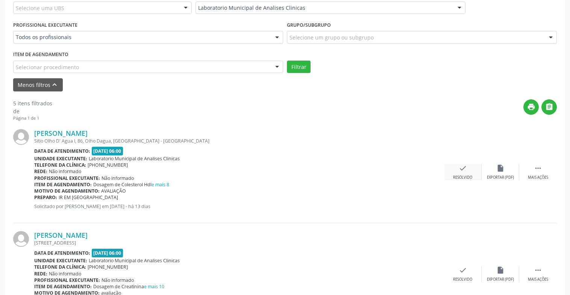
click at [469, 175] on div "Resolvido" at bounding box center [462, 177] width 19 height 5
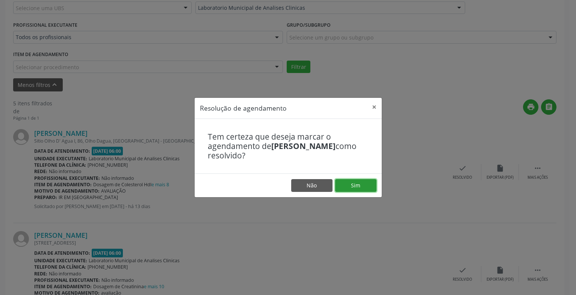
click at [361, 184] on button "Sim" at bounding box center [355, 185] width 41 height 13
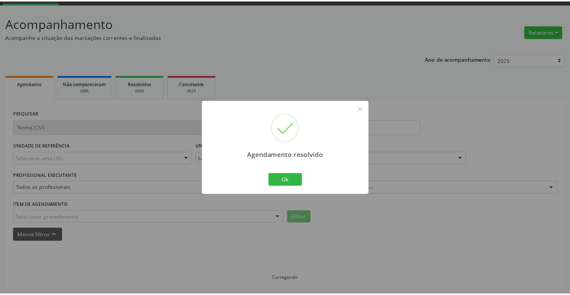
scroll to position [37, 0]
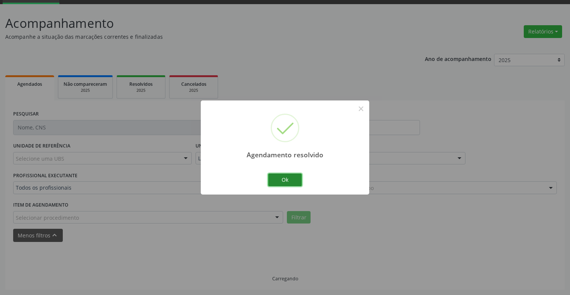
click at [286, 179] on button "Ok" at bounding box center [285, 179] width 34 height 13
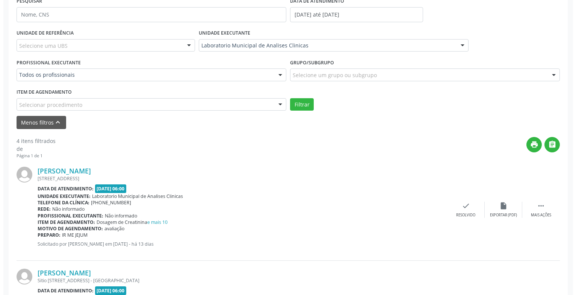
scroll to position [188, 0]
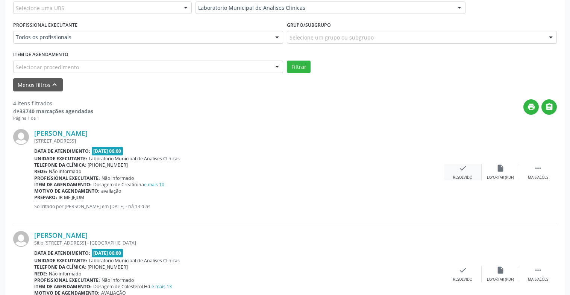
click at [470, 166] on div "check Resolvido" at bounding box center [463, 172] width 38 height 16
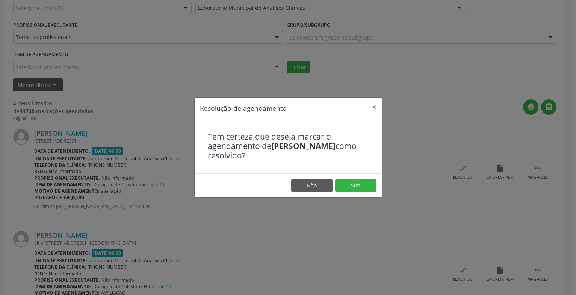
click at [363, 177] on footer "Não Sim" at bounding box center [288, 185] width 187 height 24
click at [363, 180] on button "Sim" at bounding box center [355, 185] width 41 height 13
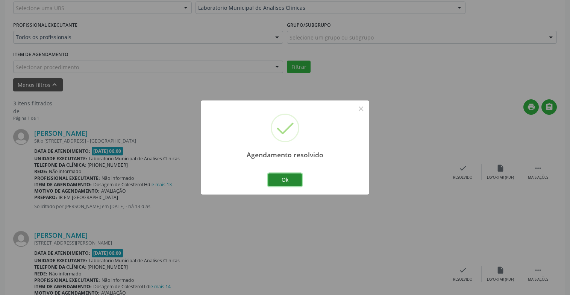
click at [276, 175] on button "Ok" at bounding box center [285, 179] width 34 height 13
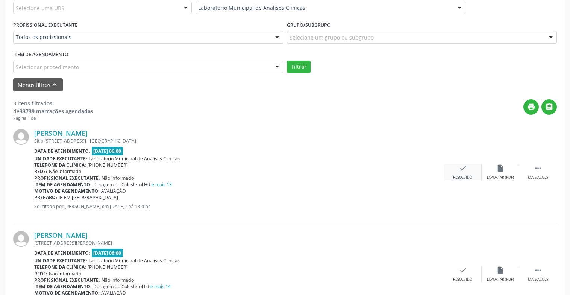
click at [461, 171] on icon "check" at bounding box center [463, 168] width 8 height 8
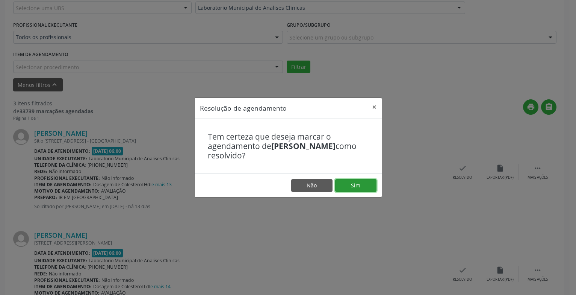
click at [352, 185] on button "Sim" at bounding box center [355, 185] width 41 height 13
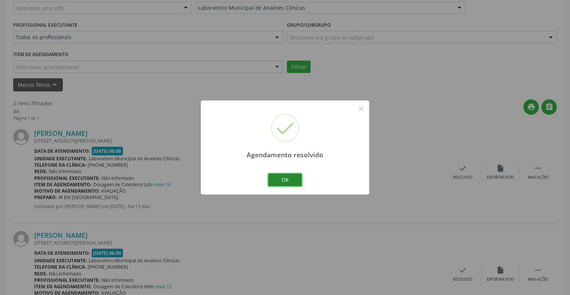
click at [293, 180] on button "Ok" at bounding box center [285, 179] width 34 height 13
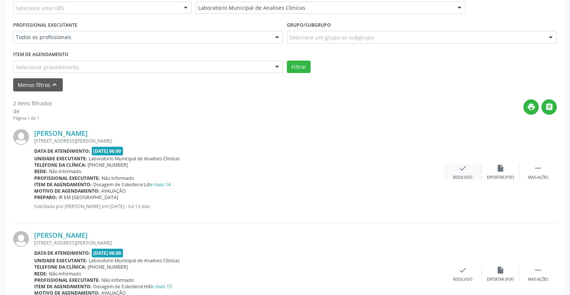
click at [467, 169] on div "check Resolvido" at bounding box center [463, 172] width 38 height 16
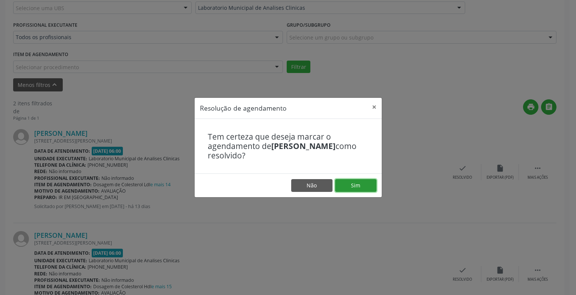
click at [366, 183] on button "Sim" at bounding box center [355, 185] width 41 height 13
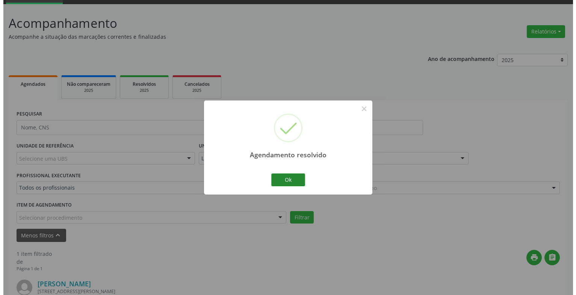
scroll to position [129, 0]
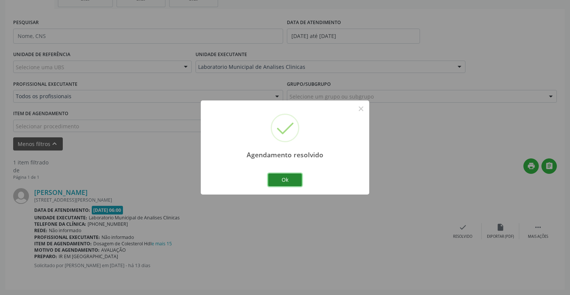
click at [288, 182] on button "Ok" at bounding box center [285, 179] width 34 height 13
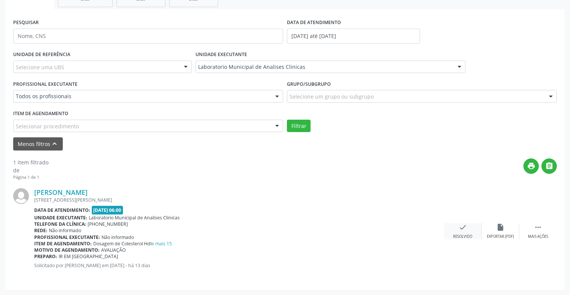
click at [468, 230] on div "check Resolvido" at bounding box center [463, 231] width 38 height 16
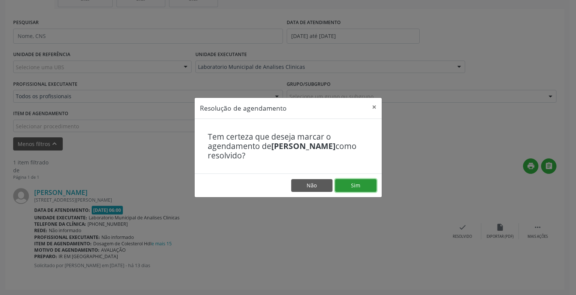
click at [354, 184] on button "Sim" at bounding box center [355, 185] width 41 height 13
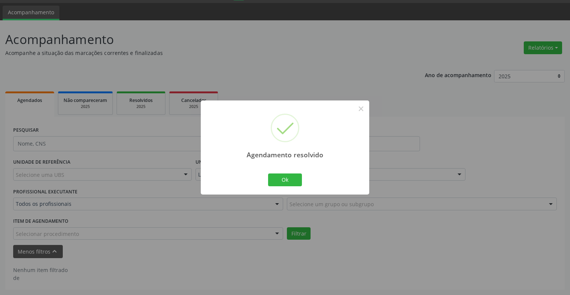
scroll to position [21, 0]
click at [295, 179] on button "Ok" at bounding box center [285, 179] width 34 height 13
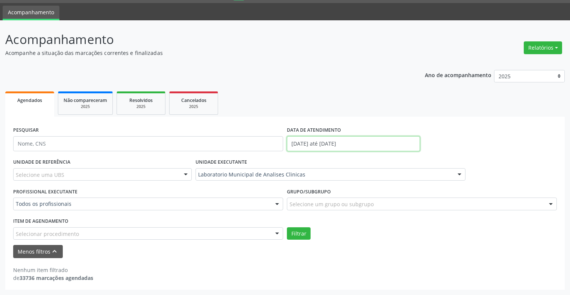
click at [376, 146] on body "Central de Marcação notifications [PERSON_NAME] Recepcionista da clínica  Conf…" at bounding box center [285, 126] width 570 height 295
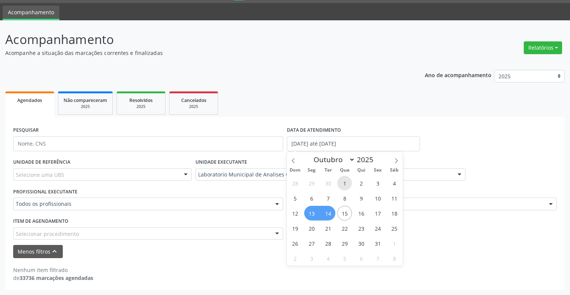
click at [346, 183] on span "1" at bounding box center [344, 183] width 15 height 15
type input "01/10/2025"
drag, startPoint x: 346, startPoint y: 183, endPoint x: 375, endPoint y: 183, distance: 29.7
click at [375, 183] on div "28 29 30 1 2 3 4 5 6 7 8 9 10 11 12 13 14 15 16 17 18 19 20 21 22 23 24 25 26 2…" at bounding box center [345, 220] width 116 height 90
click at [379, 184] on span "3" at bounding box center [377, 183] width 15 height 15
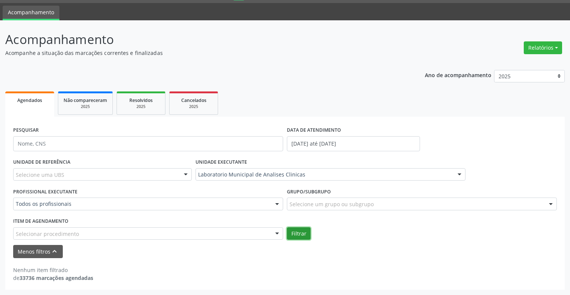
click at [301, 235] on button "Filtrar" at bounding box center [299, 233] width 24 height 13
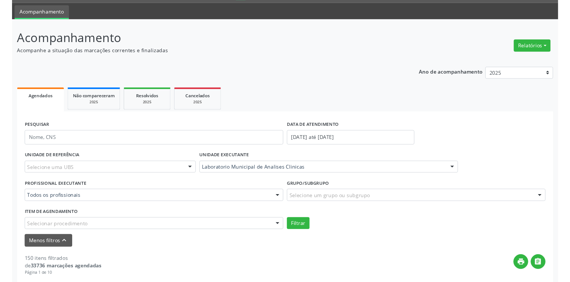
scroll to position [171, 0]
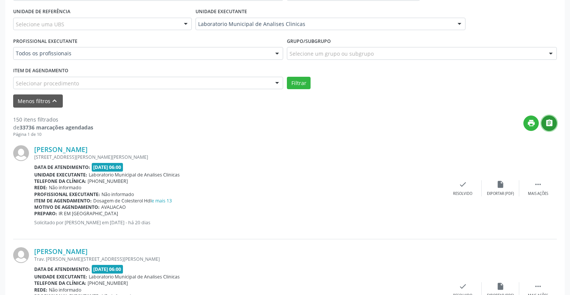
click at [552, 120] on icon "" at bounding box center [549, 123] width 8 height 8
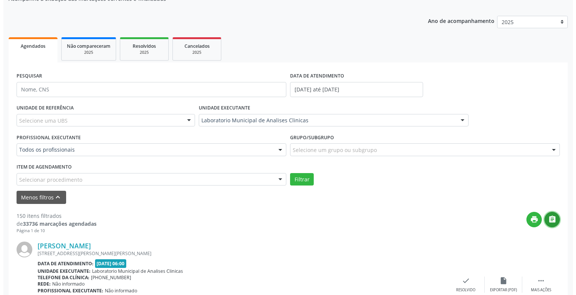
scroll to position [150, 0]
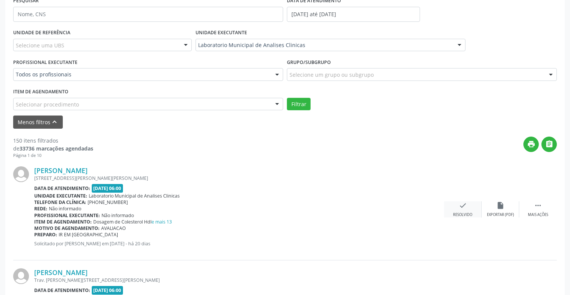
click at [463, 210] on div "check Resolvido" at bounding box center [463, 209] width 38 height 16
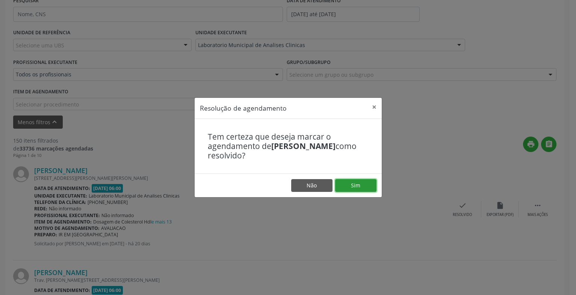
click at [351, 180] on button "Sim" at bounding box center [355, 185] width 41 height 13
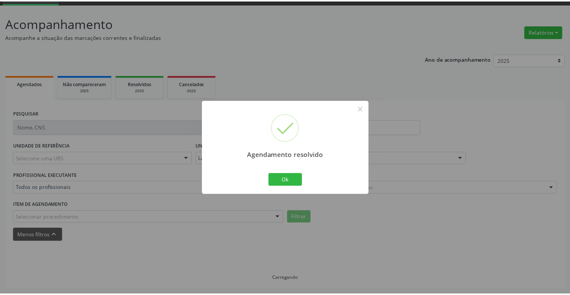
scroll to position [37, 0]
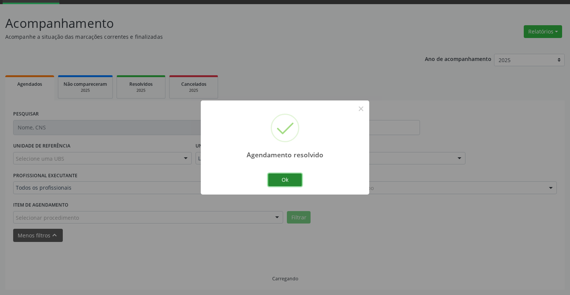
click at [295, 176] on button "Ok" at bounding box center [285, 179] width 34 height 13
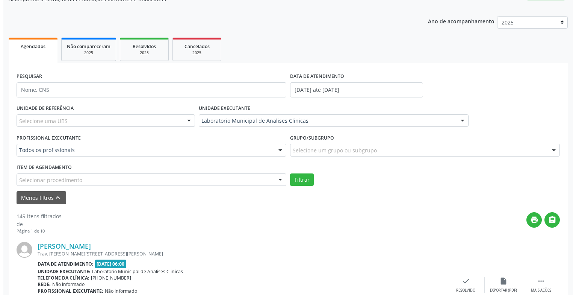
scroll to position [112, 0]
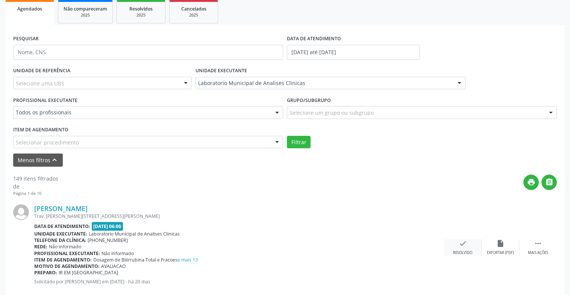
click at [471, 241] on div "check Resolvido" at bounding box center [463, 247] width 38 height 16
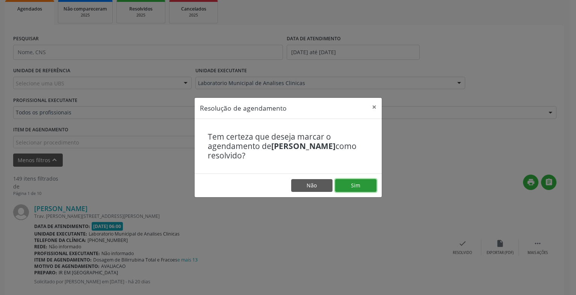
click at [369, 185] on button "Sim" at bounding box center [355, 185] width 41 height 13
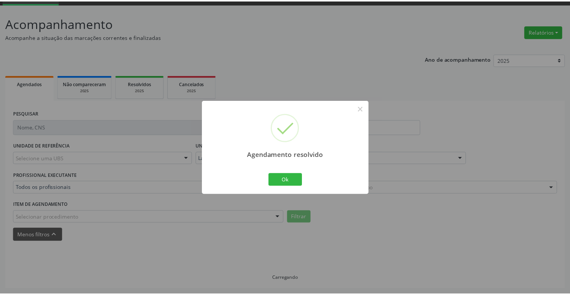
scroll to position [37, 0]
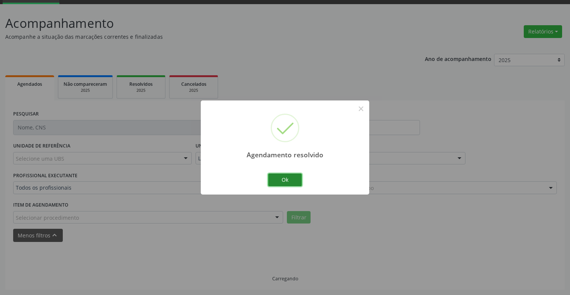
click at [298, 178] on button "Ok" at bounding box center [285, 179] width 34 height 13
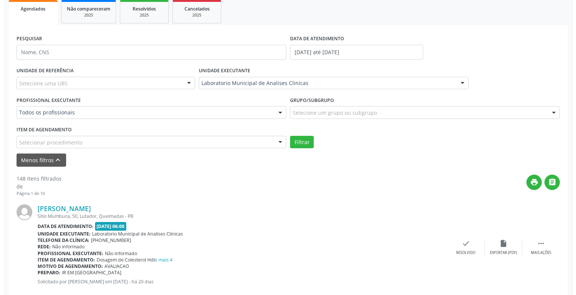
scroll to position [188, 0]
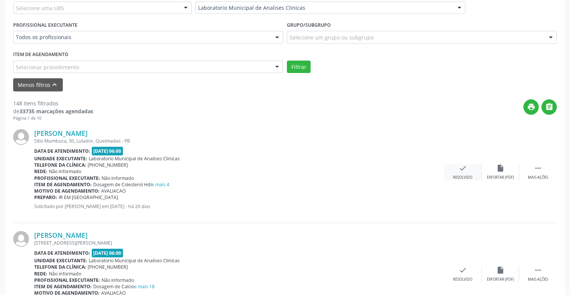
click at [465, 169] on icon "check" at bounding box center [463, 168] width 8 height 8
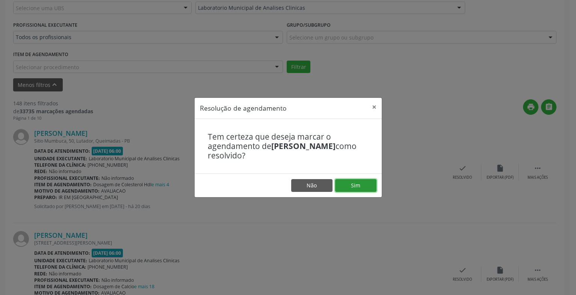
click at [366, 185] on button "Sim" at bounding box center [355, 185] width 41 height 13
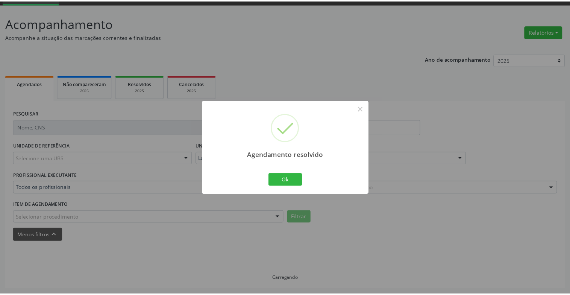
scroll to position [37, 0]
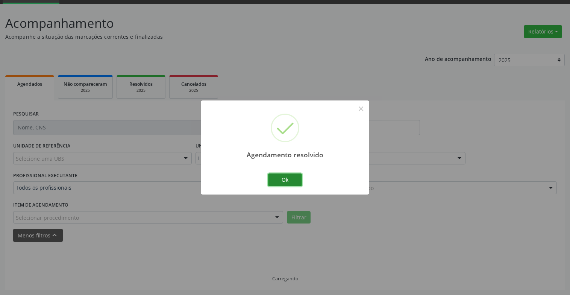
click at [274, 181] on button "Ok" at bounding box center [285, 179] width 34 height 13
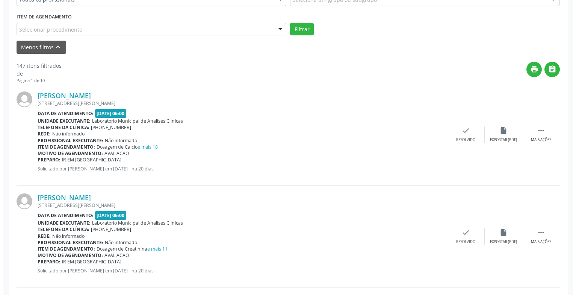
scroll to position [263, 0]
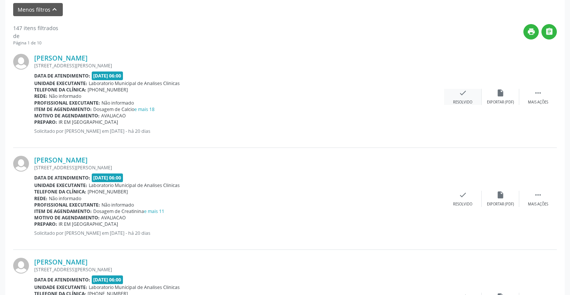
click at [468, 102] on div "Resolvido" at bounding box center [462, 102] width 19 height 5
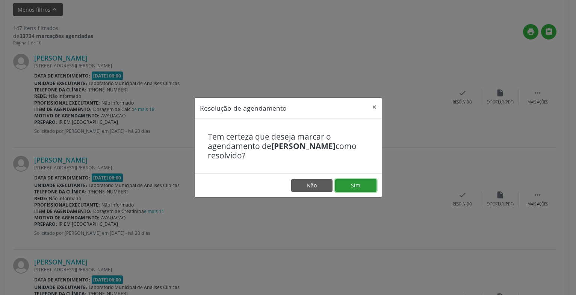
click at [345, 187] on button "Sim" at bounding box center [355, 185] width 41 height 13
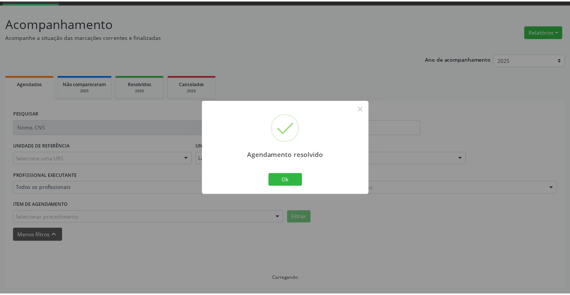
scroll to position [37, 0]
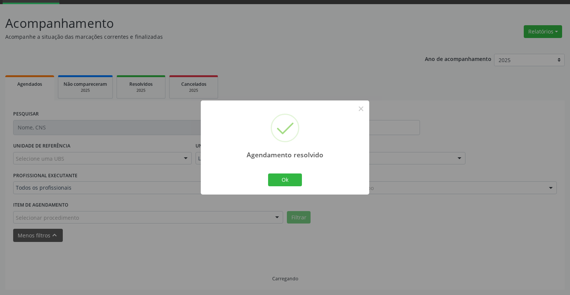
click at [289, 186] on div "Ok Cancel" at bounding box center [284, 180] width 37 height 16
click at [289, 182] on button "Ok" at bounding box center [285, 179] width 34 height 13
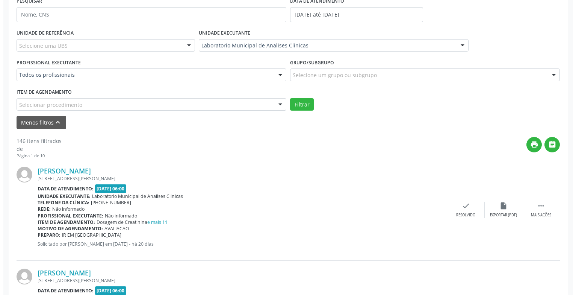
scroll to position [188, 0]
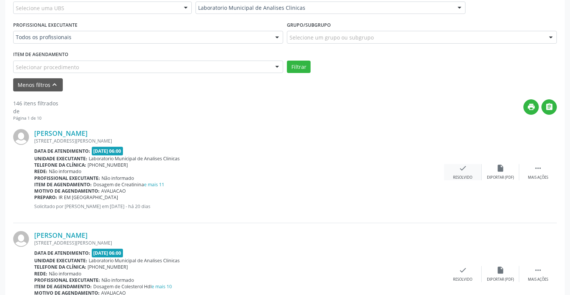
click at [468, 177] on div "Resolvido" at bounding box center [462, 177] width 19 height 5
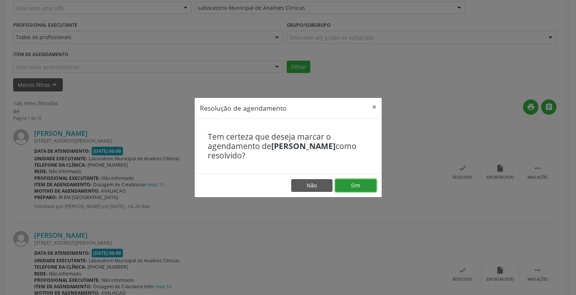
click at [361, 189] on button "Sim" at bounding box center [355, 185] width 41 height 13
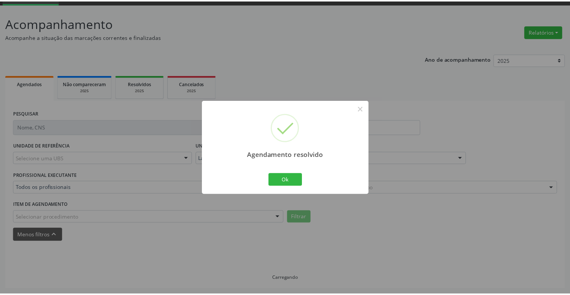
scroll to position [37, 0]
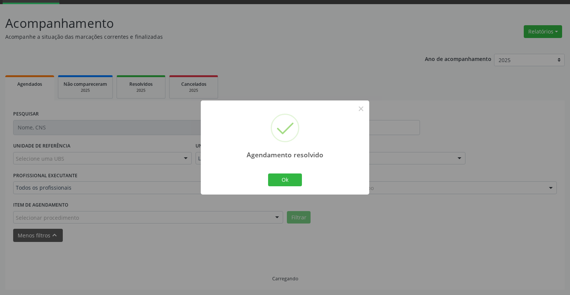
click at [291, 173] on div "Ok Cancel" at bounding box center [284, 180] width 37 height 16
click at [294, 180] on button "Ok" at bounding box center [285, 179] width 34 height 13
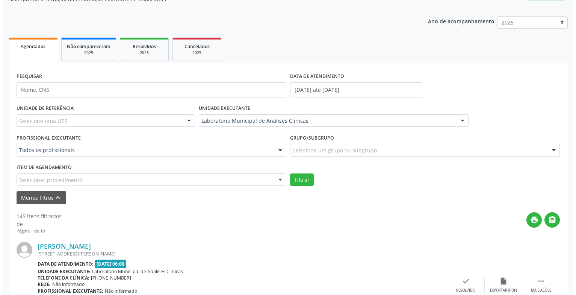
scroll to position [150, 0]
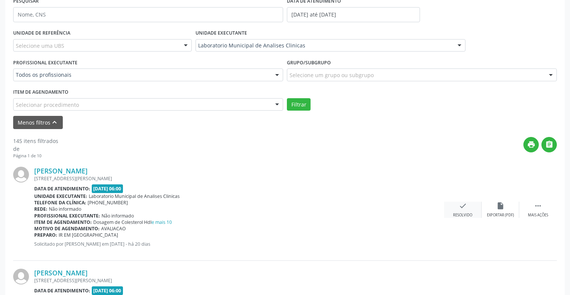
click at [462, 208] on icon "check" at bounding box center [463, 205] width 8 height 8
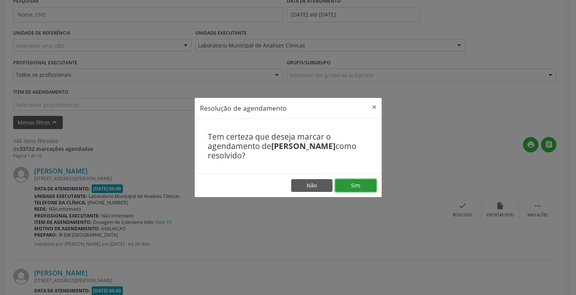
click at [363, 188] on button "Sim" at bounding box center [355, 185] width 41 height 13
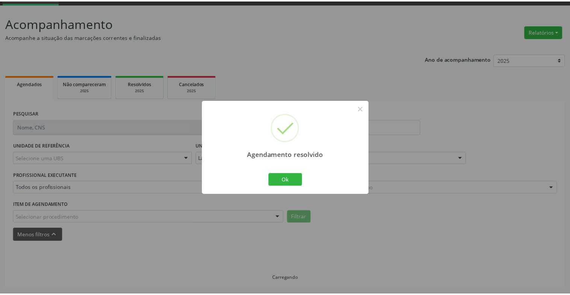
scroll to position [37, 0]
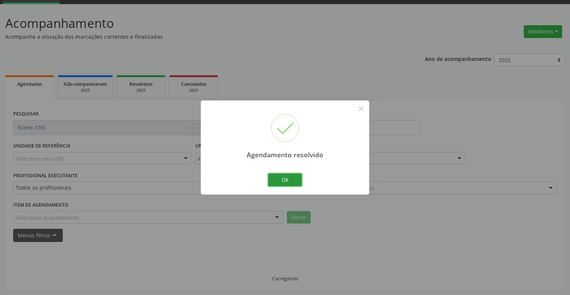
click at [293, 180] on button "Ok" at bounding box center [285, 179] width 34 height 13
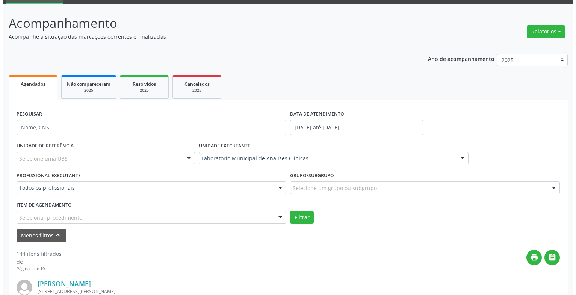
scroll to position [112, 0]
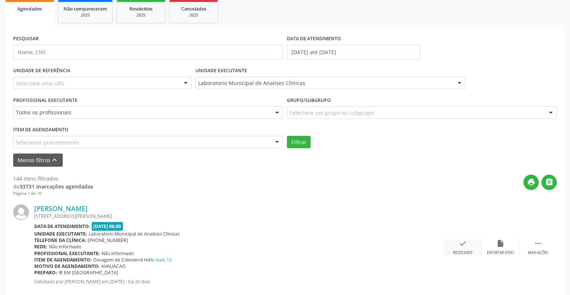
click at [459, 241] on icon "check" at bounding box center [463, 243] width 8 height 8
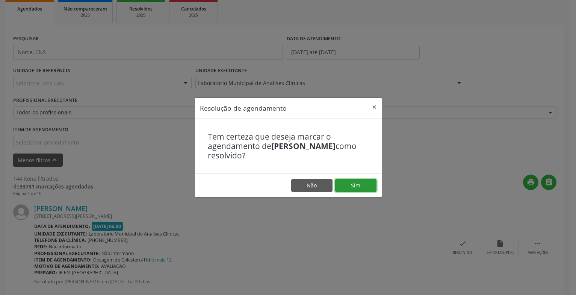
click at [352, 189] on button "Sim" at bounding box center [355, 185] width 41 height 13
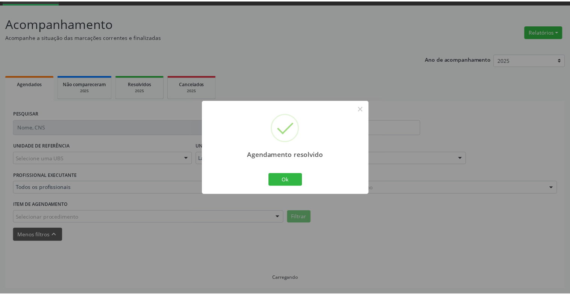
scroll to position [37, 0]
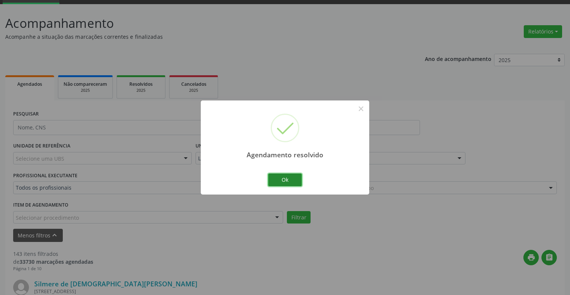
click at [299, 181] on button "Ok" at bounding box center [285, 179] width 34 height 13
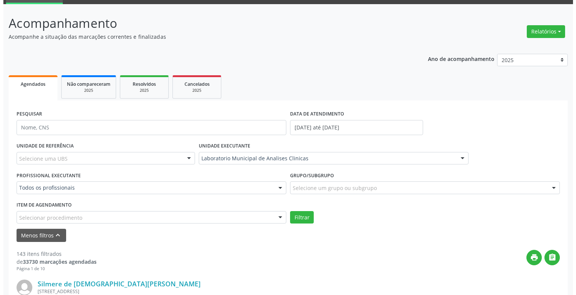
scroll to position [112, 0]
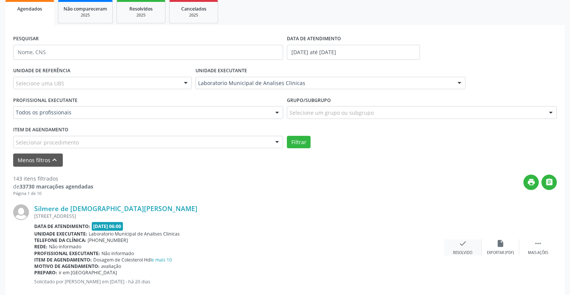
click at [460, 246] on icon "check" at bounding box center [463, 243] width 8 height 8
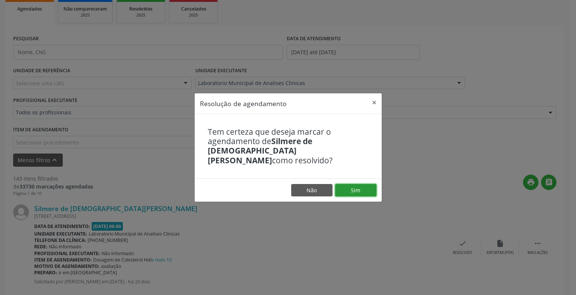
click at [359, 185] on button "Sim" at bounding box center [355, 190] width 41 height 13
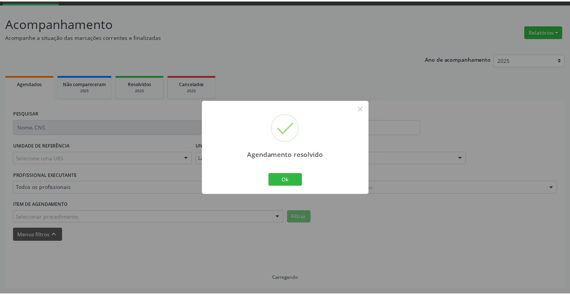
scroll to position [37, 0]
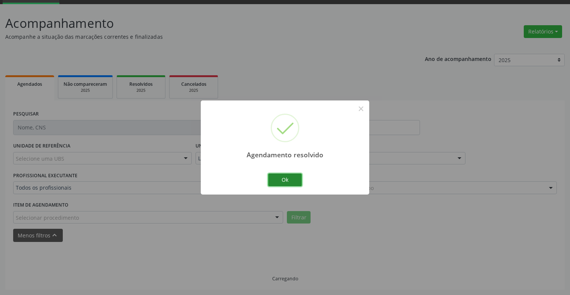
click at [290, 181] on button "Ok" at bounding box center [285, 179] width 34 height 13
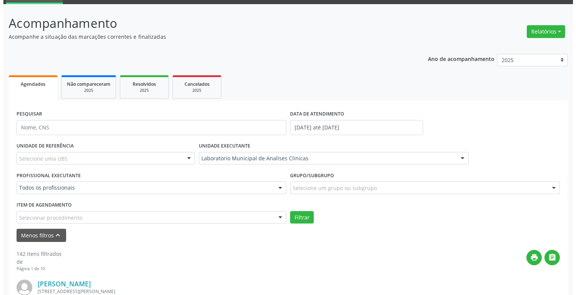
scroll to position [112, 0]
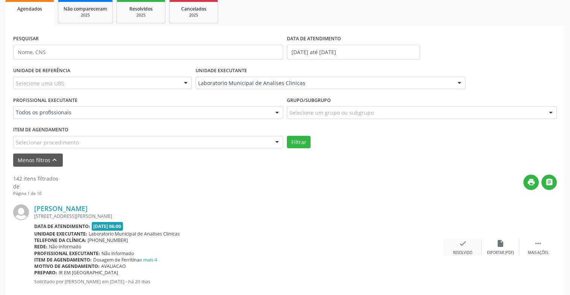
click at [467, 244] on div "check Resolvido" at bounding box center [463, 247] width 38 height 16
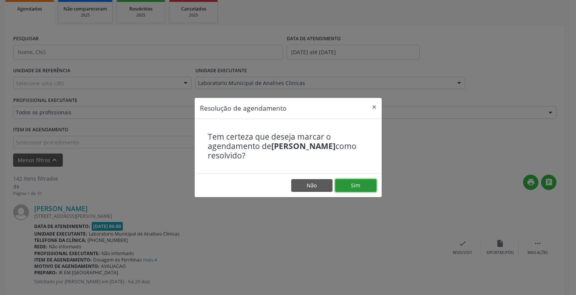
click at [348, 187] on button "Sim" at bounding box center [355, 185] width 41 height 13
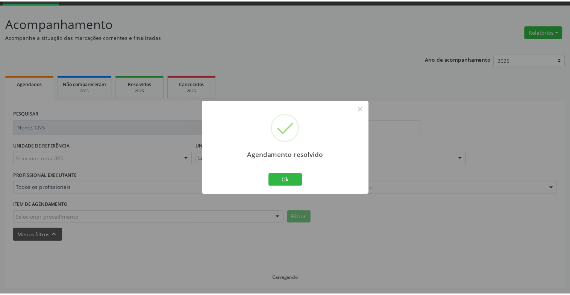
scroll to position [37, 0]
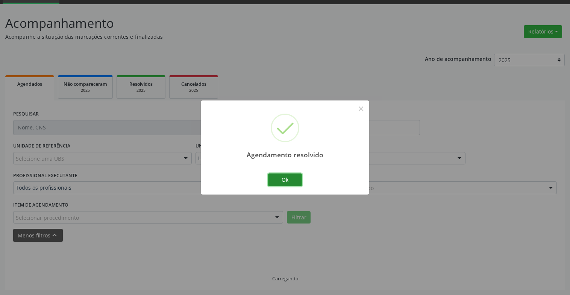
click at [292, 183] on button "Ok" at bounding box center [285, 179] width 34 height 13
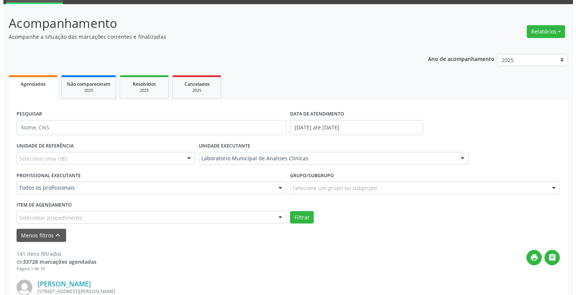
scroll to position [112, 0]
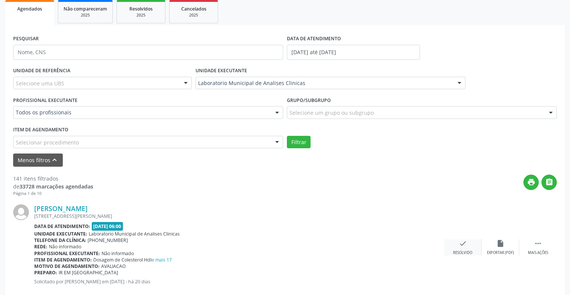
click at [468, 246] on div "check Resolvido" at bounding box center [463, 247] width 38 height 16
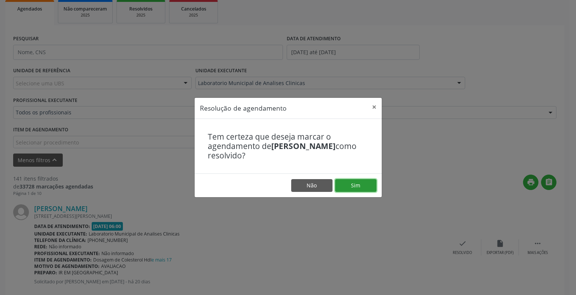
click at [344, 186] on button "Sim" at bounding box center [355, 185] width 41 height 13
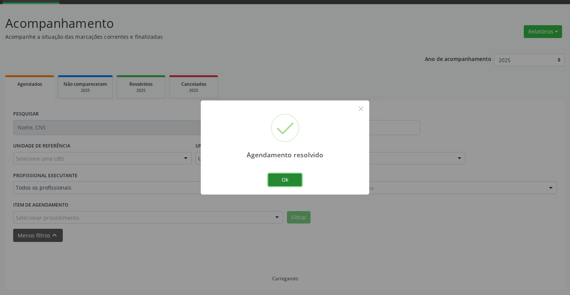
click at [280, 178] on button "Ok" at bounding box center [285, 179] width 34 height 13
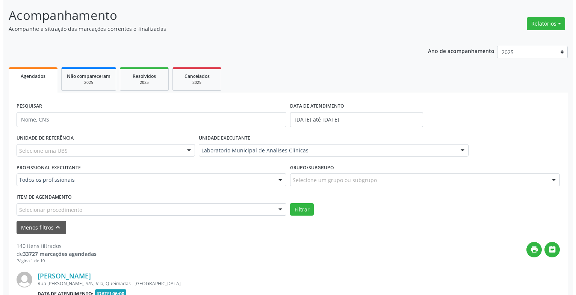
scroll to position [195, 0]
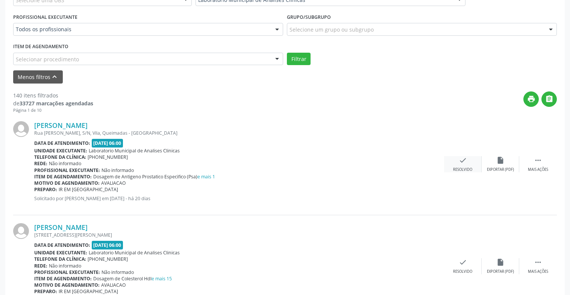
click at [463, 166] on div "check Resolvido" at bounding box center [463, 164] width 38 height 16
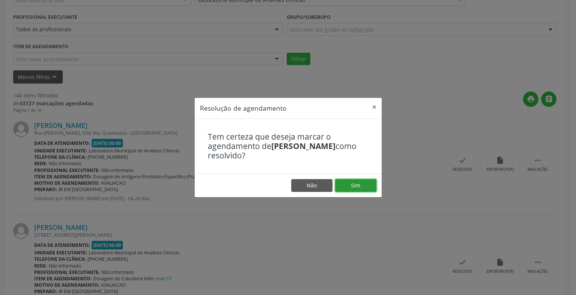
click at [356, 182] on button "Sim" at bounding box center [355, 185] width 41 height 13
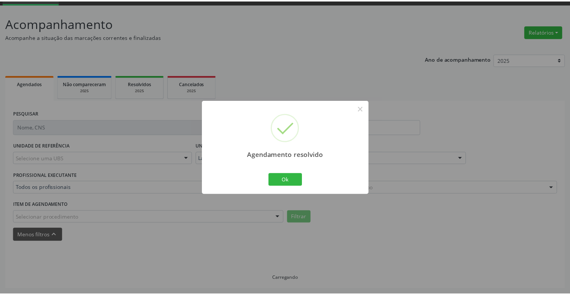
scroll to position [37, 0]
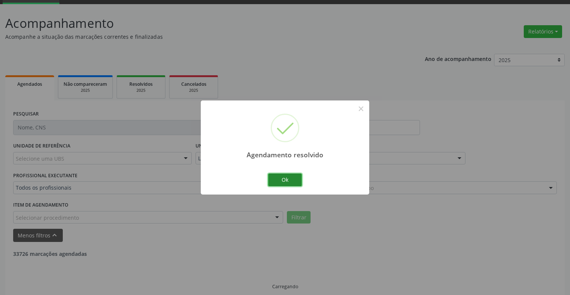
click at [290, 181] on button "Ok" at bounding box center [285, 179] width 34 height 13
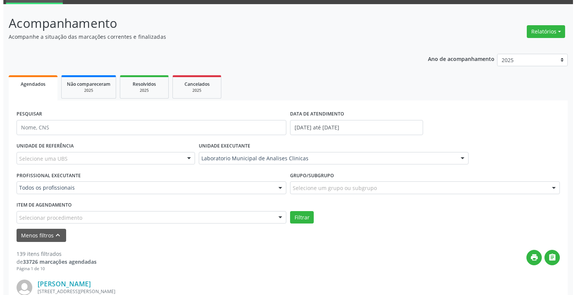
scroll to position [195, 0]
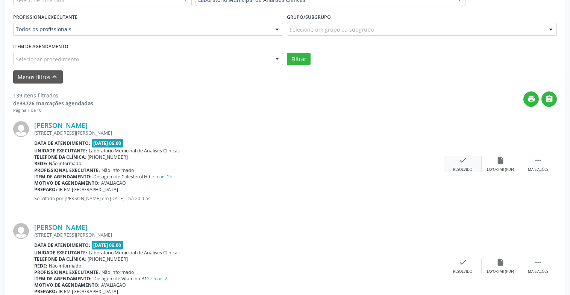
click at [459, 161] on icon "check" at bounding box center [463, 160] width 8 height 8
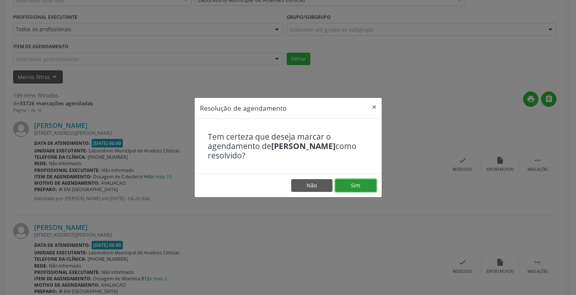
click at [364, 180] on button "Sim" at bounding box center [355, 185] width 41 height 13
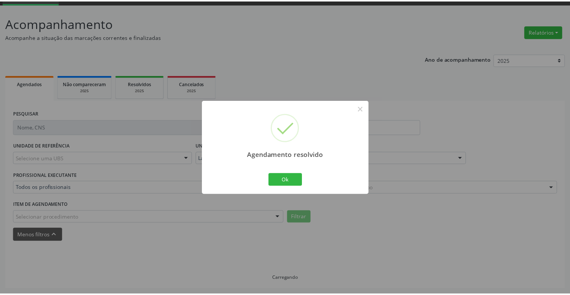
scroll to position [37, 0]
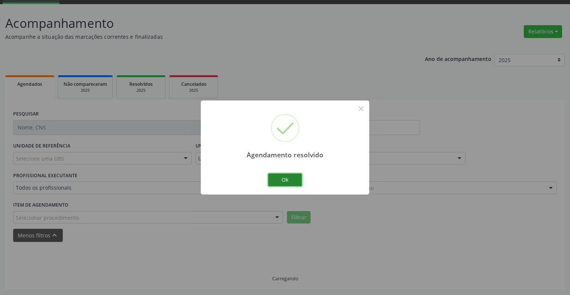
click at [297, 182] on button "Ok" at bounding box center [285, 179] width 34 height 13
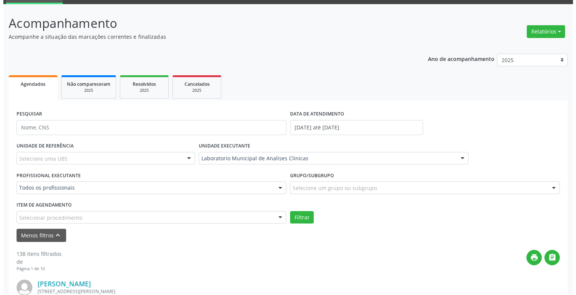
scroll to position [188, 0]
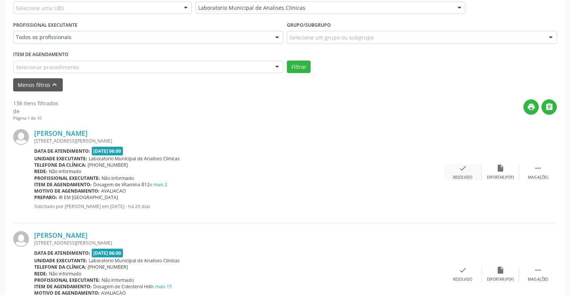
click at [470, 166] on div "check Resolvido" at bounding box center [463, 172] width 38 height 16
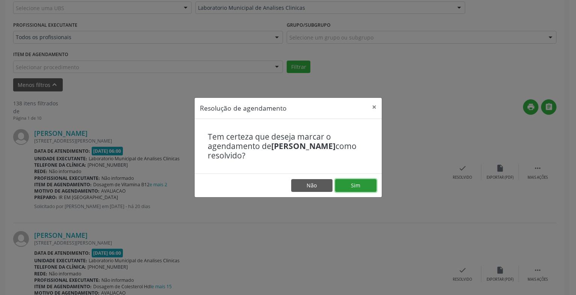
click at [353, 180] on button "Sim" at bounding box center [355, 185] width 41 height 13
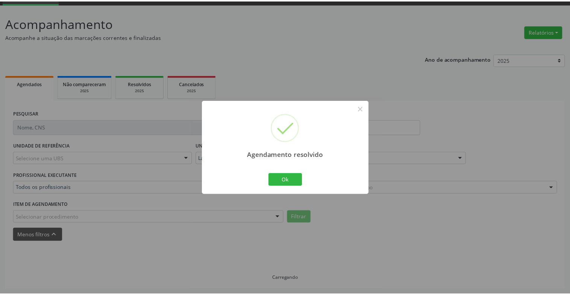
scroll to position [37, 0]
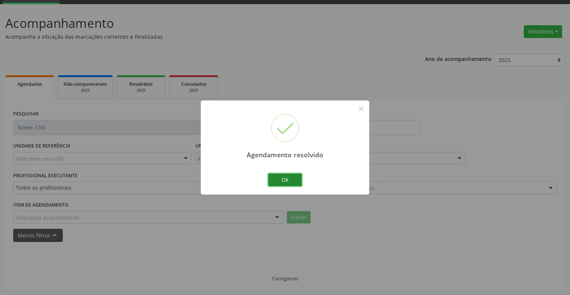
click at [291, 179] on button "Ok" at bounding box center [285, 179] width 34 height 13
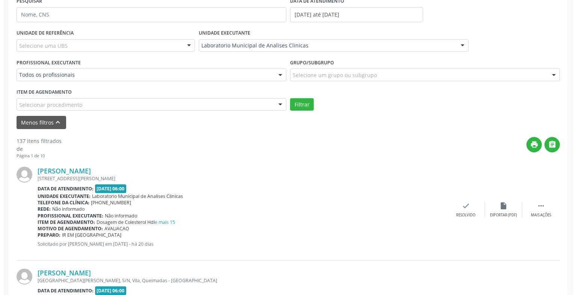
scroll to position [188, 0]
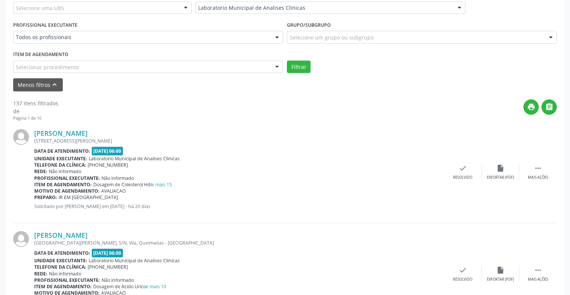
click at [460, 180] on div "[PERSON_NAME] [STREET_ADDRESS][PERSON_NAME] Data de atendimento: [DATE] 06:00 U…" at bounding box center [284, 172] width 543 height 102
click at [459, 171] on icon "check" at bounding box center [463, 168] width 8 height 8
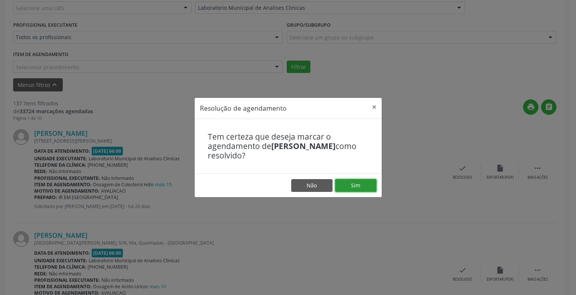
click at [349, 185] on button "Sim" at bounding box center [355, 185] width 41 height 13
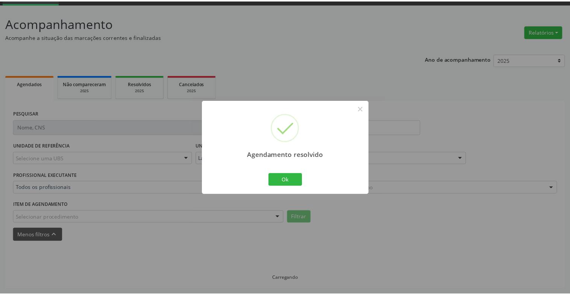
scroll to position [37, 0]
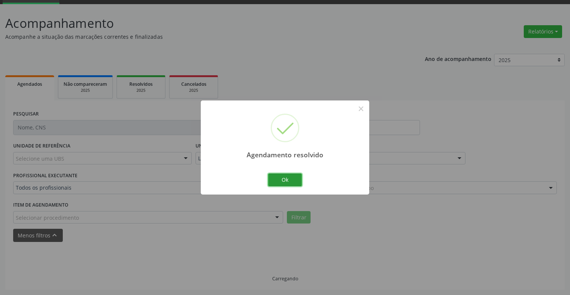
click at [291, 180] on button "Ok" at bounding box center [285, 179] width 34 height 13
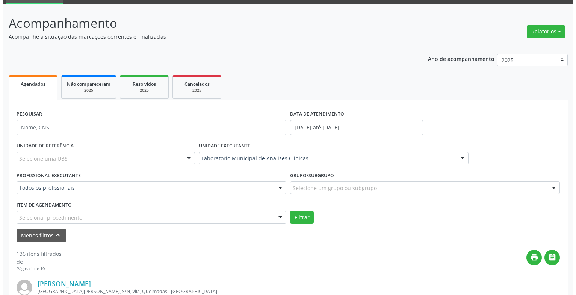
scroll to position [188, 0]
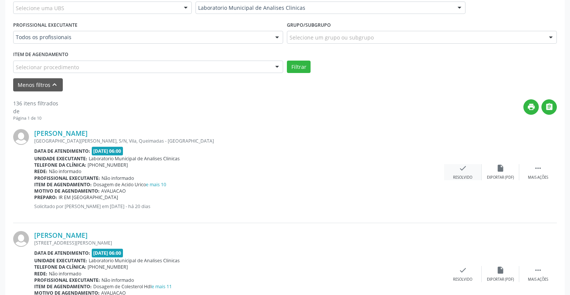
click at [470, 171] on div "check Resolvido" at bounding box center [463, 172] width 38 height 16
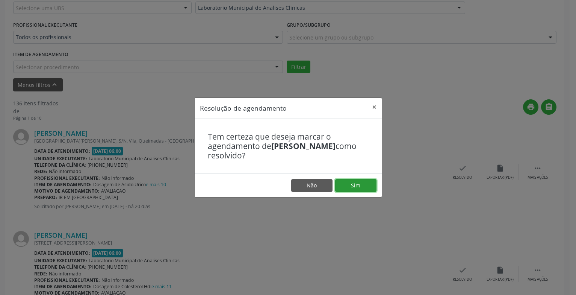
click at [348, 189] on button "Sim" at bounding box center [355, 185] width 41 height 13
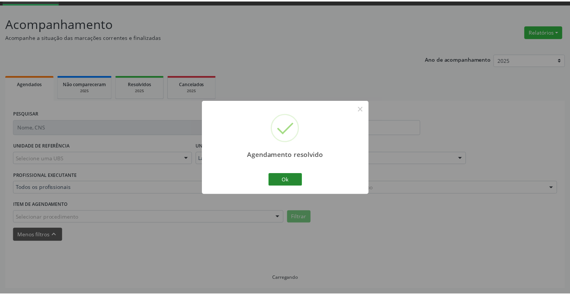
scroll to position [37, 0]
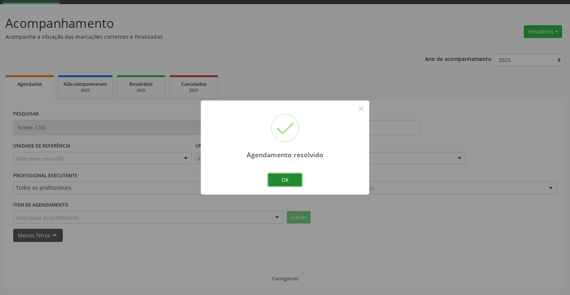
click at [297, 179] on button "Ok" at bounding box center [285, 179] width 34 height 13
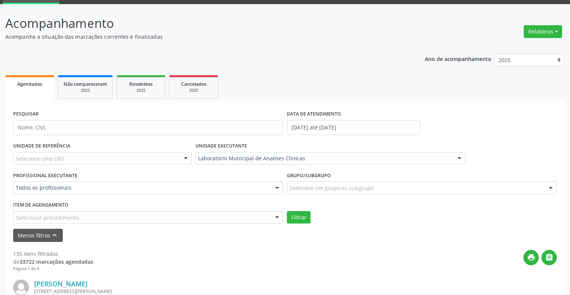
scroll to position [0, 0]
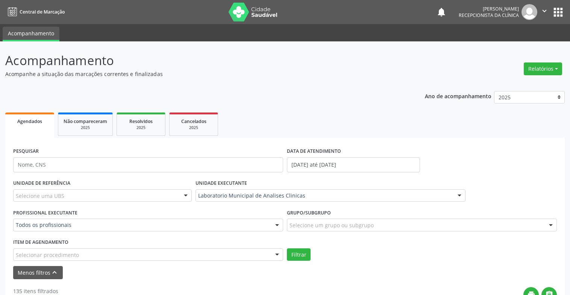
click at [544, 7] on icon "" at bounding box center [544, 11] width 8 height 8
click at [506, 44] on link "Sair" at bounding box center [525, 46] width 52 height 11
